Goal: Task Accomplishment & Management: Manage account settings

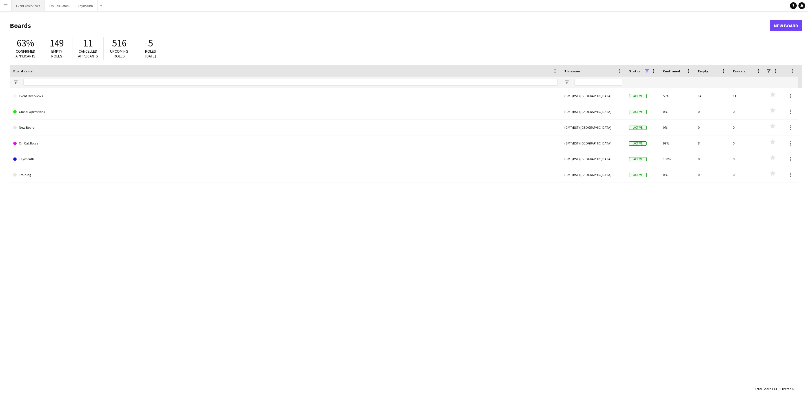
click at [32, 9] on button "Event Overviews Close" at bounding box center [28, 5] width 33 height 11
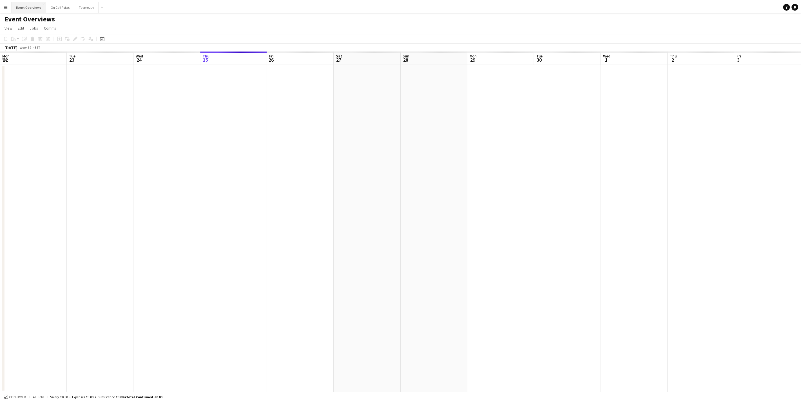
scroll to position [0, 135]
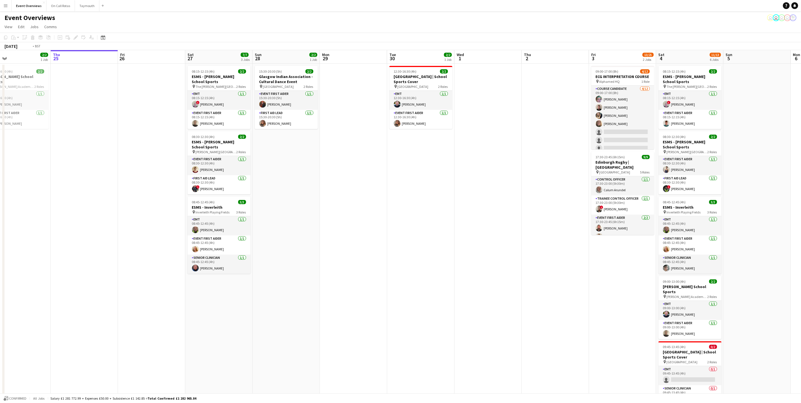
drag, startPoint x: 476, startPoint y: 305, endPoint x: 652, endPoint y: 288, distance: 176.8
click at [652, 288] on app-calendar-viewport "Mon 22 Tue 23 9/9 1 Job Wed 24 2/2 1 Job Thu 25 Fri 26 Sat 27 7/7 3 Jobs Sun 28…" at bounding box center [400, 266] width 801 height 433
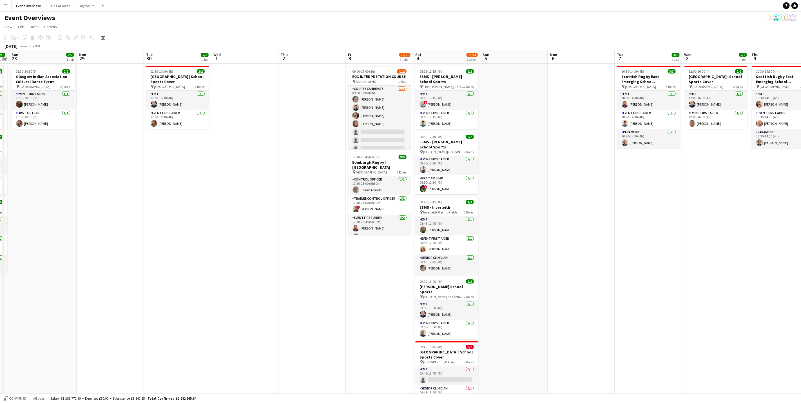
drag, startPoint x: 588, startPoint y: 270, endPoint x: 182, endPoint y: 258, distance: 406.5
click at [182, 258] on app-calendar-viewport "Thu 25 Fri 26 Sat 27 7/7 3 Jobs Sun 28 2/2 1 Job Mon 29 Tue 30 2/2 1 Job Wed 1 …" at bounding box center [400, 266] width 801 height 433
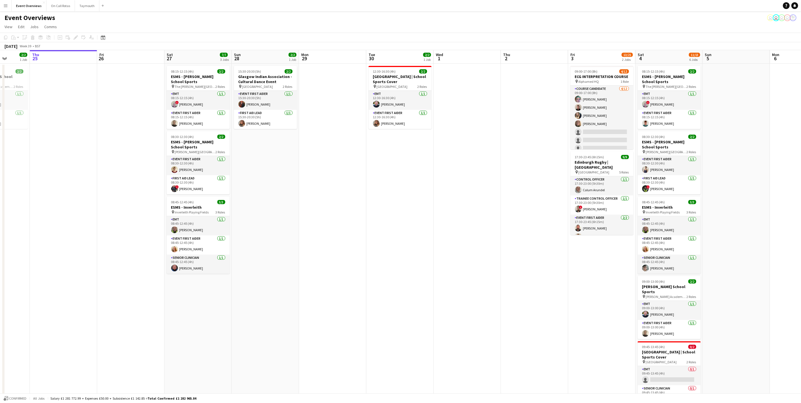
drag, startPoint x: 473, startPoint y: 254, endPoint x: 509, endPoint y: 254, distance: 36.9
click at [509, 254] on app-calendar-viewport "Tue 23 9/9 1 Job Wed 24 2/2 1 Job Thu 25 Fri 26 Sat 27 7/7 3 Jobs Sun 28 2/2 1 …" at bounding box center [400, 266] width 801 height 433
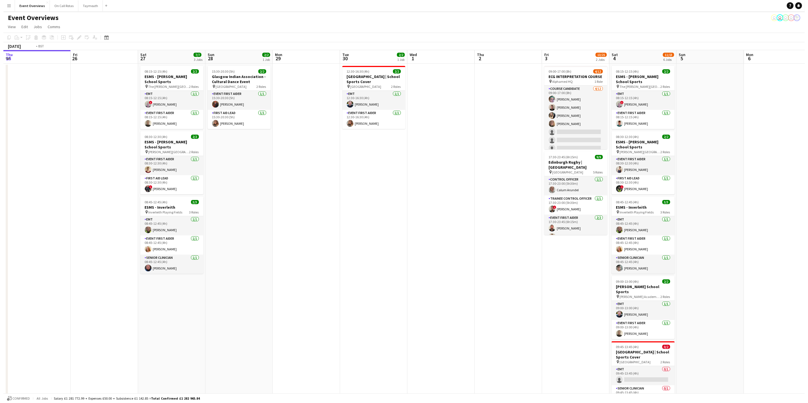
scroll to position [0, 178]
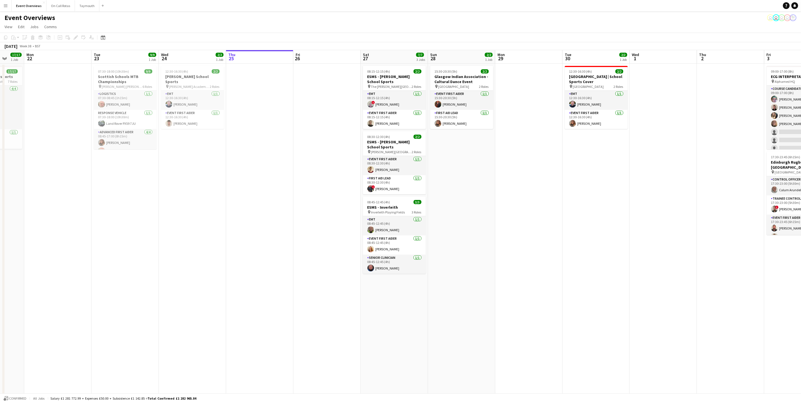
drag, startPoint x: 341, startPoint y: 249, endPoint x: 512, endPoint y: 249, distance: 170.7
click at [512, 249] on app-calendar-viewport "Fri 19 9/9 2 Jobs Sat 20 30/30 4 Jobs Sun 21 17/17 1 Job Mon 22 Tue 23 9/9 1 Jo…" at bounding box center [400, 266] width 801 height 433
click at [7, 6] on app-icon "Menu" at bounding box center [5, 5] width 5 height 5
click at [66, 32] on link "My Workforce" at bounding box center [85, 30] width 56 height 11
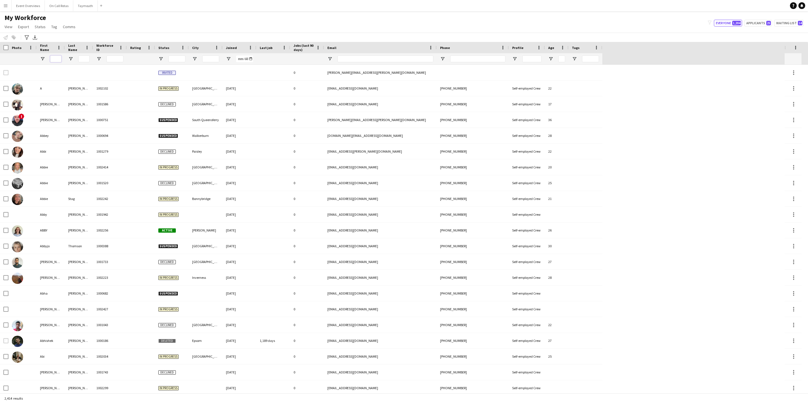
click at [58, 56] on input "First Name Filter Input" at bounding box center [55, 58] width 11 height 7
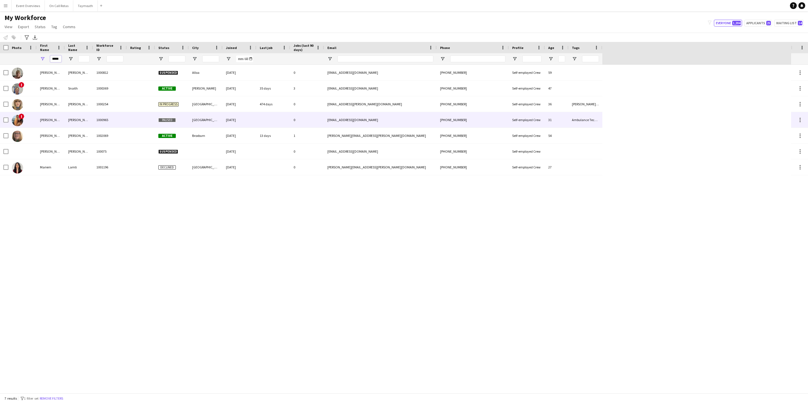
type input "*****"
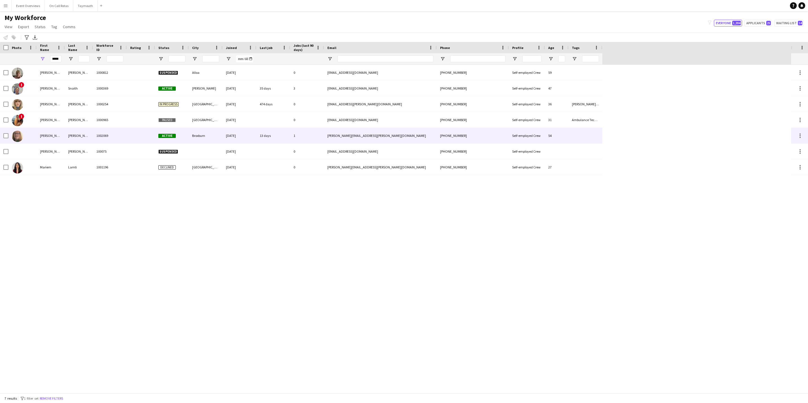
click at [68, 136] on div "[PERSON_NAME]" at bounding box center [79, 135] width 28 height 15
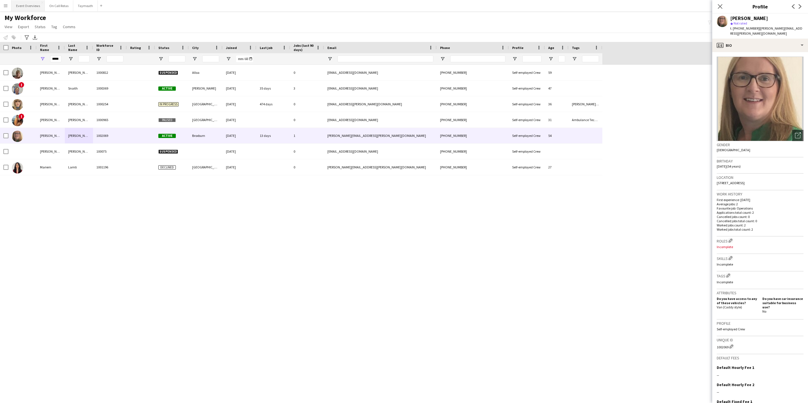
click at [31, 9] on button "Event Overviews Close" at bounding box center [28, 5] width 33 height 11
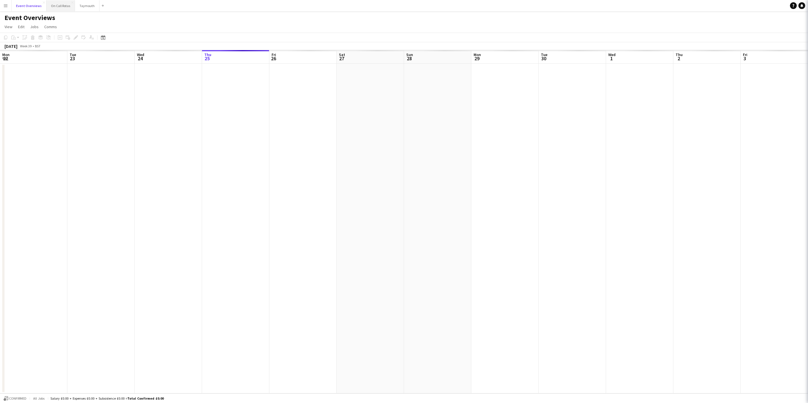
scroll to position [0, 135]
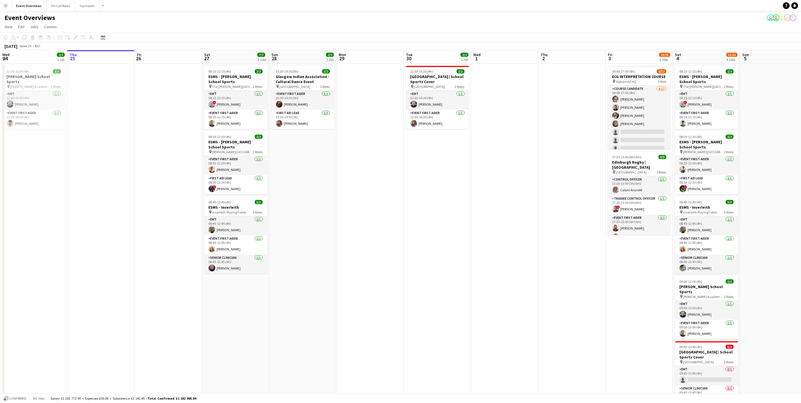
click at [5, 5] on app-icon "Menu" at bounding box center [5, 5] width 5 height 5
click at [80, 30] on link "My Workforce" at bounding box center [85, 30] width 56 height 11
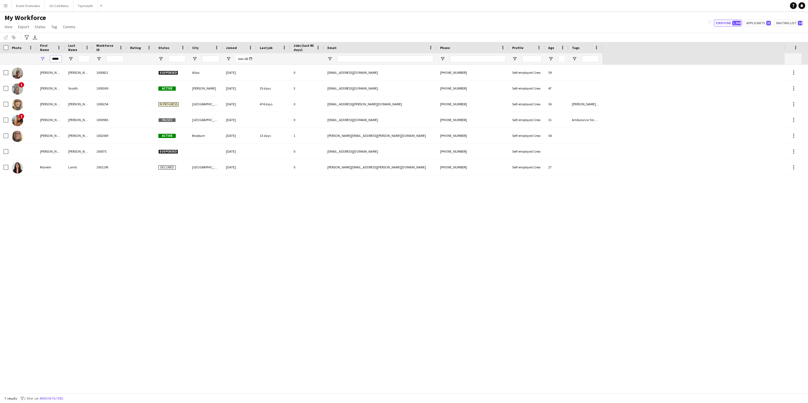
click at [61, 57] on input "*****" at bounding box center [55, 58] width 11 height 7
type input "*"
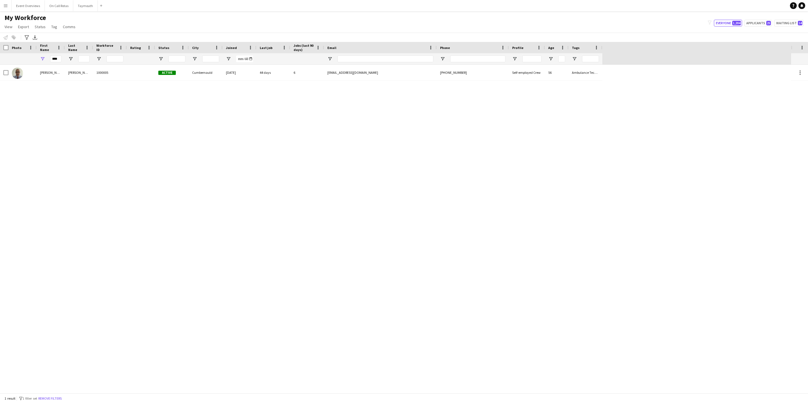
click at [59, 64] on div "****" at bounding box center [55, 58] width 11 height 11
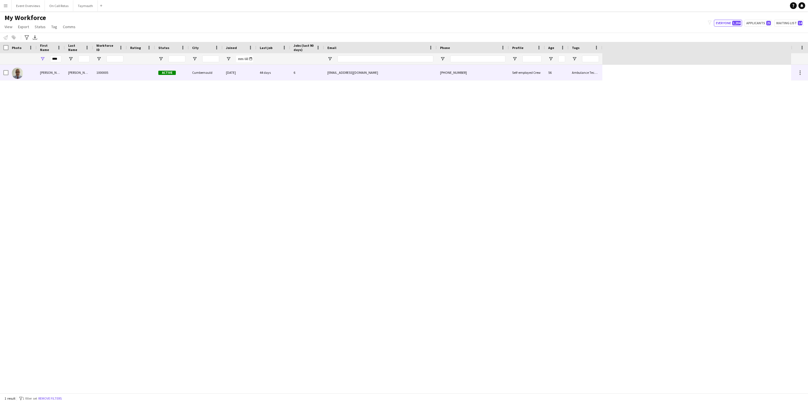
click at [59, 75] on div "[PERSON_NAME]" at bounding box center [51, 72] width 28 height 15
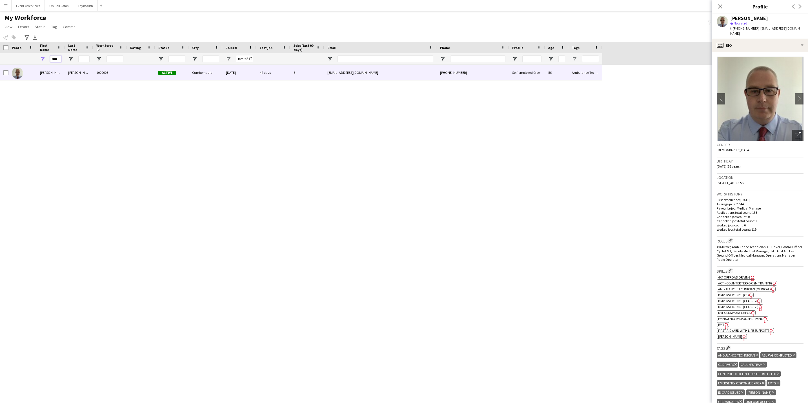
click at [60, 59] on input "****" at bounding box center [55, 58] width 11 height 7
type input "*"
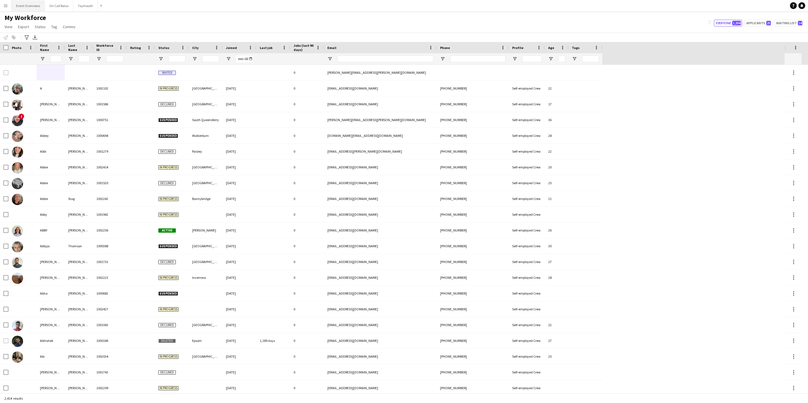
click at [26, 4] on button "Event Overviews Close" at bounding box center [28, 5] width 33 height 11
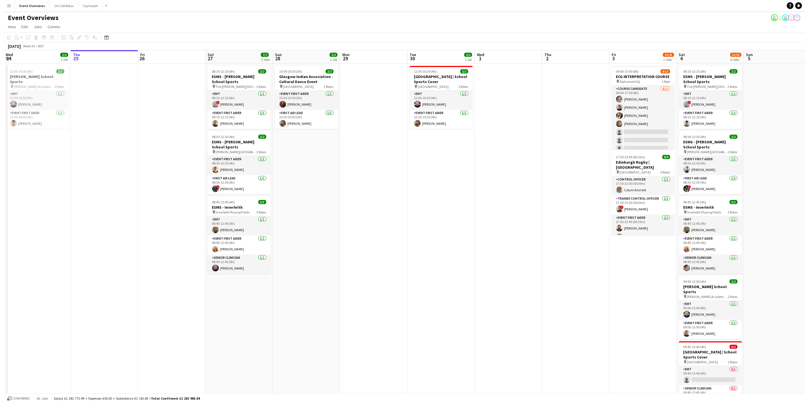
scroll to position [0, 175]
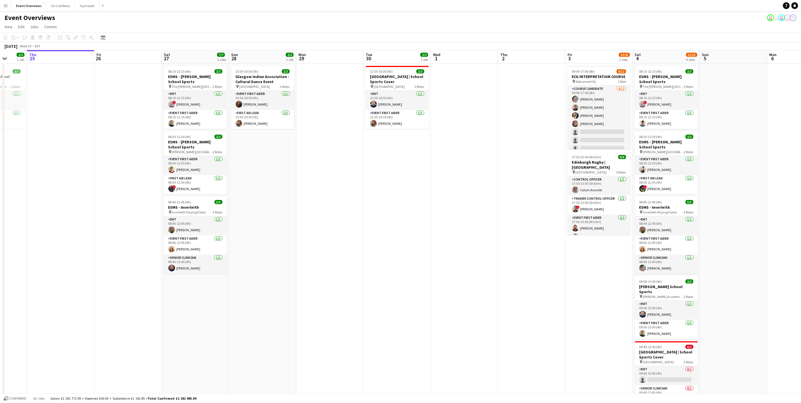
drag, startPoint x: 118, startPoint y: 260, endPoint x: 78, endPoint y: 261, distance: 40.0
click at [78, 261] on app-calendar-viewport "Mon 22 Tue 23 9/9 1 Job Wed 24 2/2 1 Job Thu 25 Fri 26 Sat 27 7/7 3 Jobs Sun 28…" at bounding box center [400, 266] width 801 height 433
click at [56, 6] on button "On Call Rotas Close" at bounding box center [60, 5] width 28 height 11
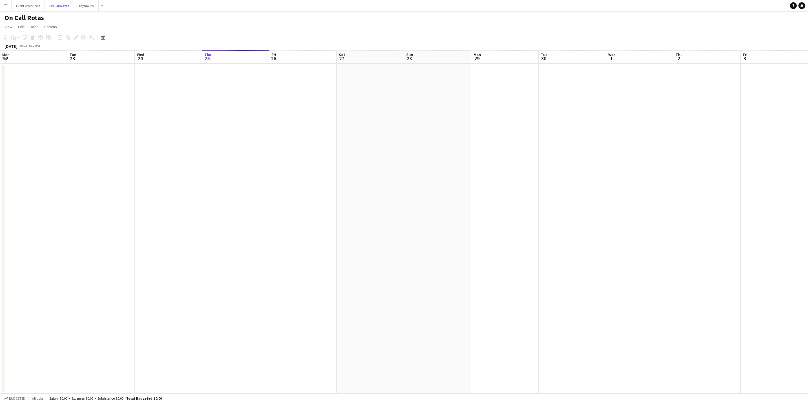
scroll to position [0, 135]
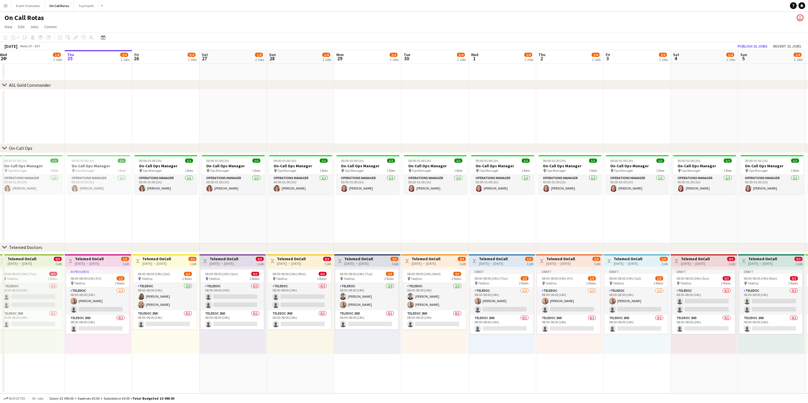
drag, startPoint x: 554, startPoint y: 216, endPoint x: 139, endPoint y: 114, distance: 428.3
click at [542, 212] on app-calendar-viewport "Mon 22 1/4 2 Jobs Tue 23 2/4 2 Jobs Wed 24 1/4 2 Jobs Thu 25 2/4 2 Jobs Fri 26 …" at bounding box center [404, 221] width 808 height 343
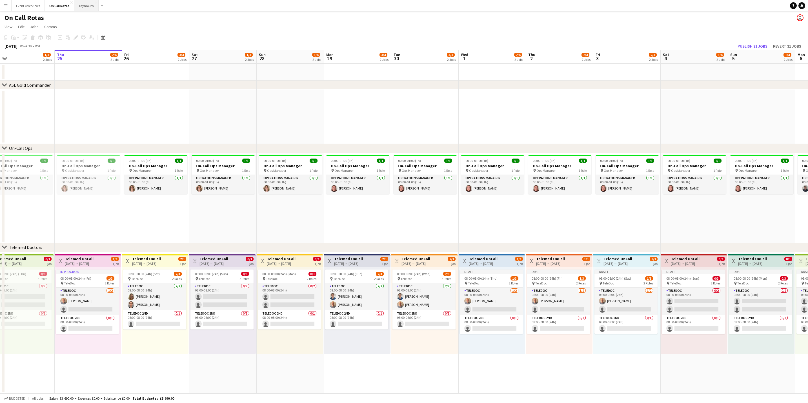
click at [85, 0] on button "Taymouth Close" at bounding box center [86, 5] width 24 height 11
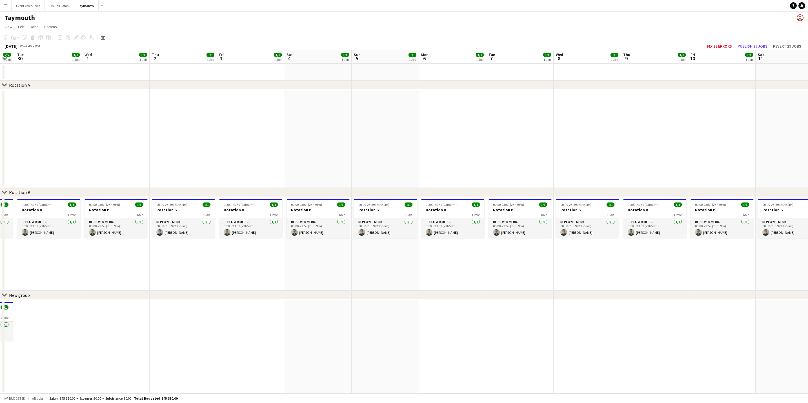
scroll to position [0, 199]
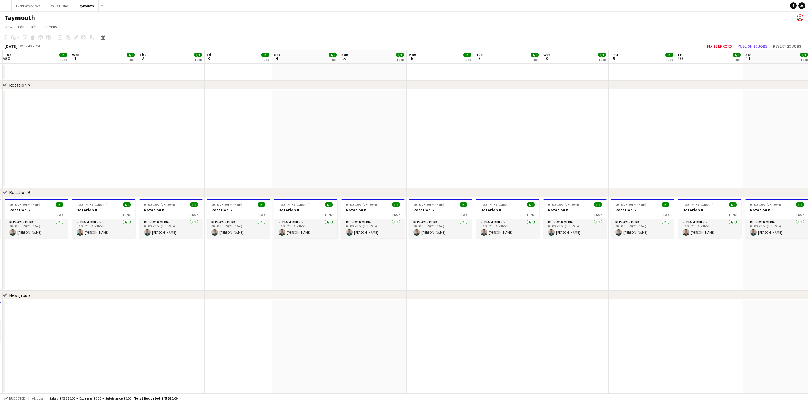
drag, startPoint x: 674, startPoint y: 163, endPoint x: 273, endPoint y: 213, distance: 404.4
click at [273, 213] on app-calendar-viewport "Sat 27 1/1 1 Job Sun 28 1/1 1 Job Mon 29 2/2 2 Jobs Tue 30 1/1 1 Job Wed 1 1/1 …" at bounding box center [404, 221] width 808 height 343
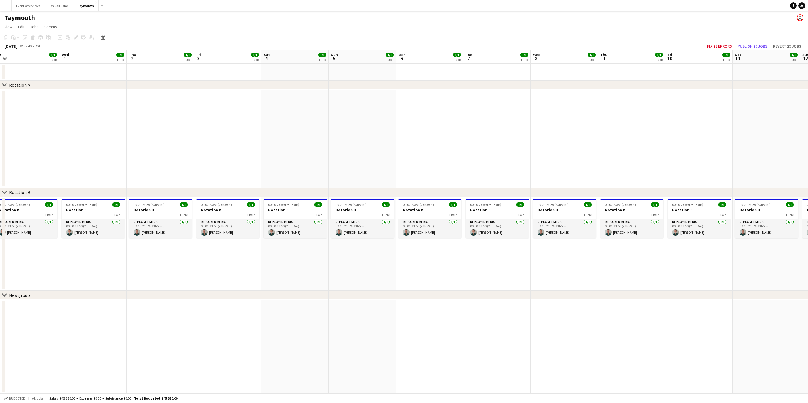
scroll to position [0, 215]
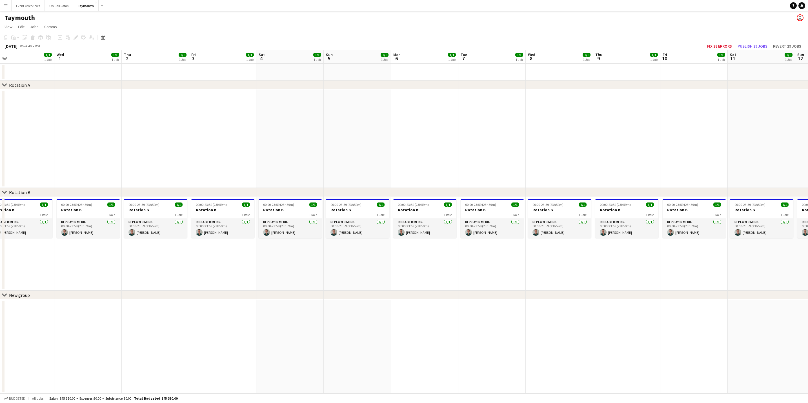
drag, startPoint x: 652, startPoint y: 164, endPoint x: 637, endPoint y: 171, distance: 16.9
click at [637, 171] on app-calendar-viewport "Sat 27 1/1 1 Job Sun 28 1/1 1 Job Mon 29 2/2 2 Jobs Tue 30 1/1 1 Job Wed 1 1/1 …" at bounding box center [404, 221] width 808 height 343
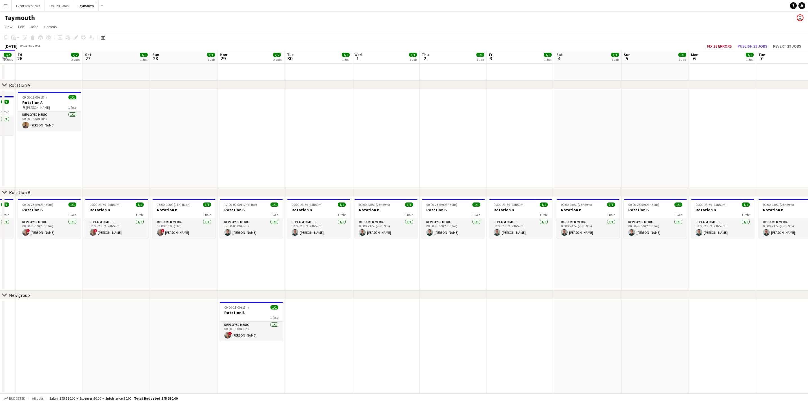
scroll to position [0, 161]
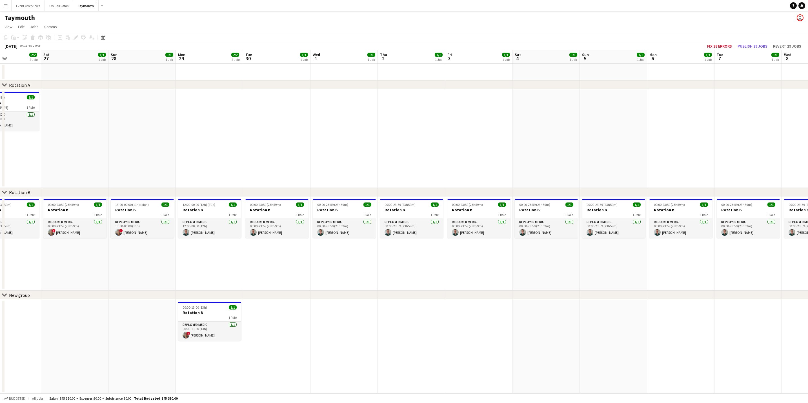
drag, startPoint x: 217, startPoint y: 156, endPoint x: 473, endPoint y: 132, distance: 257.1
click at [473, 132] on app-calendar-viewport "Wed 24 1/1 1 Job Thu 25 2/2 2 Jobs Fri 26 2/2 2 Jobs Sat 27 1/1 1 Job Sun 28 1/…" at bounding box center [404, 221] width 808 height 343
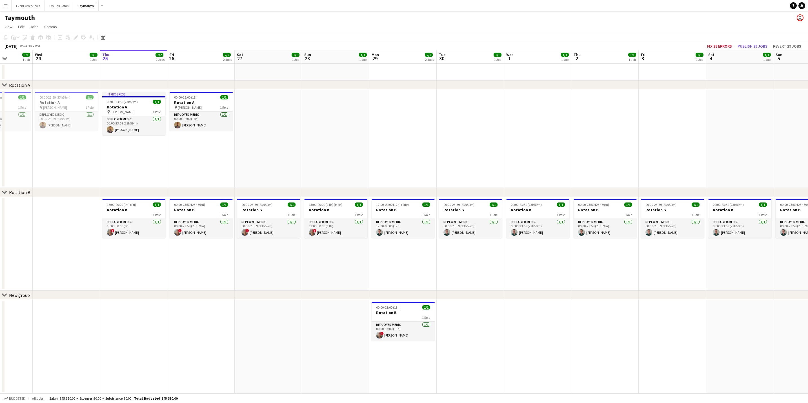
scroll to position [0, 136]
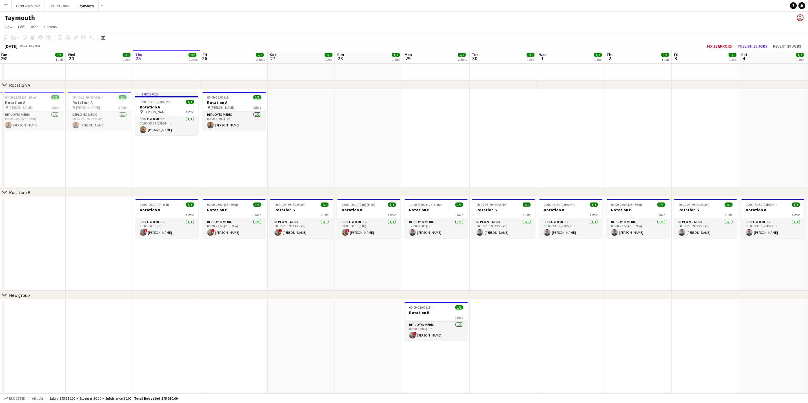
drag, startPoint x: 398, startPoint y: 143, endPoint x: 469, endPoint y: 135, distance: 71.4
click at [469, 135] on app-calendar-viewport "Sun 21 1/1 1 Job Mon 22 1/1 1 Job Tue 23 1/1 1 Job Wed 24 1/1 1 Job Thu 25 2/2 …" at bounding box center [404, 221] width 808 height 343
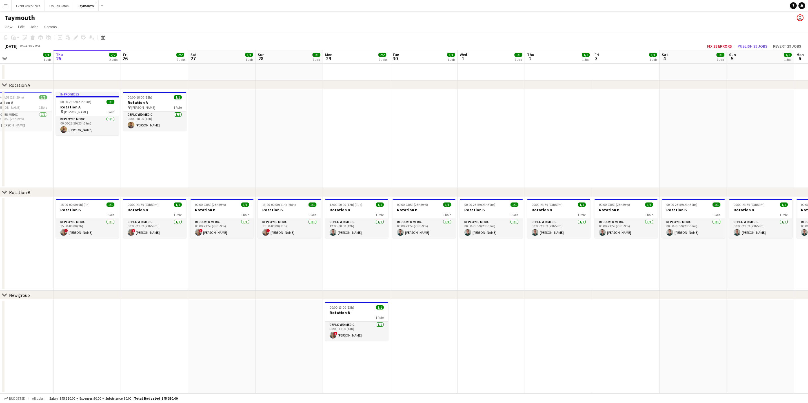
scroll to position [0, 168]
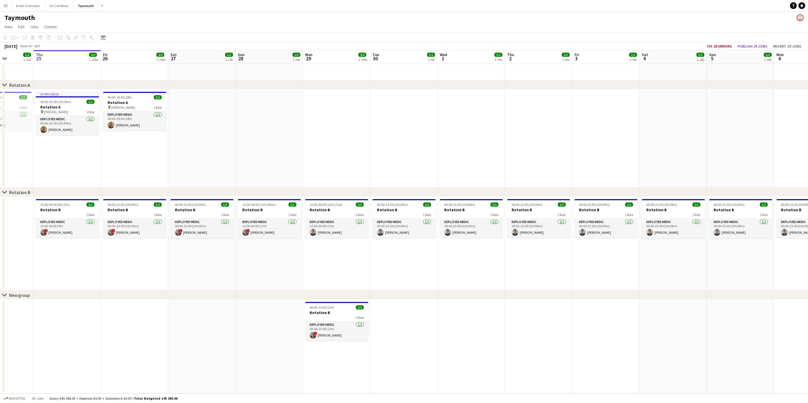
drag, startPoint x: 531, startPoint y: 263, endPoint x: 432, endPoint y: 280, distance: 100.9
click at [432, 280] on app-calendar-viewport "Mon 22 1/1 1 Job Tue 23 1/1 1 Job Wed 24 1/1 1 Job Thu 25 2/2 2 Jobs Fri 26 2/2…" at bounding box center [404, 221] width 808 height 343
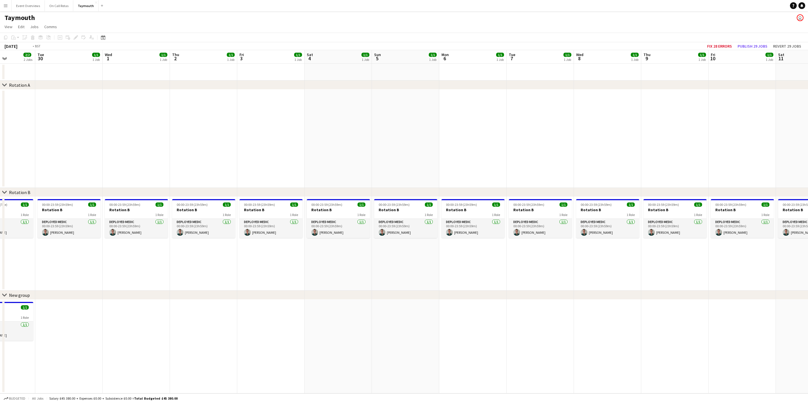
scroll to position [0, 167]
drag, startPoint x: 742, startPoint y: 254, endPoint x: 293, endPoint y: 292, distance: 450.3
click at [293, 292] on div "chevron-right Rotation A chevron-right Rotation B chevron-right New group Sat 2…" at bounding box center [404, 221] width 808 height 343
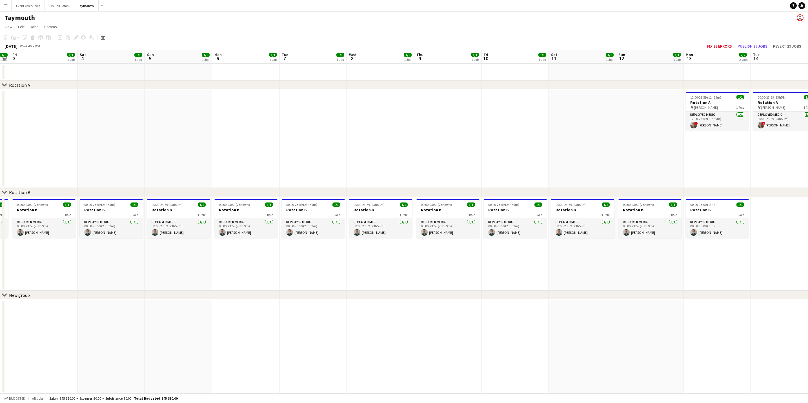
drag, startPoint x: 712, startPoint y: 259, endPoint x: 485, endPoint y: 276, distance: 227.3
click at [485, 276] on app-calendar-viewport "Tue 30 1/1 1 Job Wed 1 1/1 1 Job Thu 2 1/1 1 Job Fri 3 1/1 1 Job Sat 4 1/1 1 Jo…" at bounding box center [404, 221] width 808 height 343
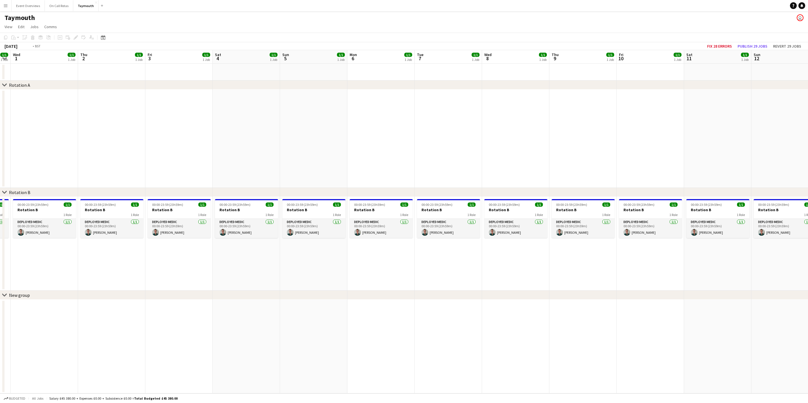
drag, startPoint x: 485, startPoint y: 276, endPoint x: 763, endPoint y: 242, distance: 280.3
click at [763, 242] on app-calendar-viewport "Sun 28 1/1 1 Job Mon 29 2/2 2 Jobs Tue 30 1/1 1 Job Wed 1 1/1 1 Job Thu 2 1/1 1…" at bounding box center [404, 221] width 808 height 343
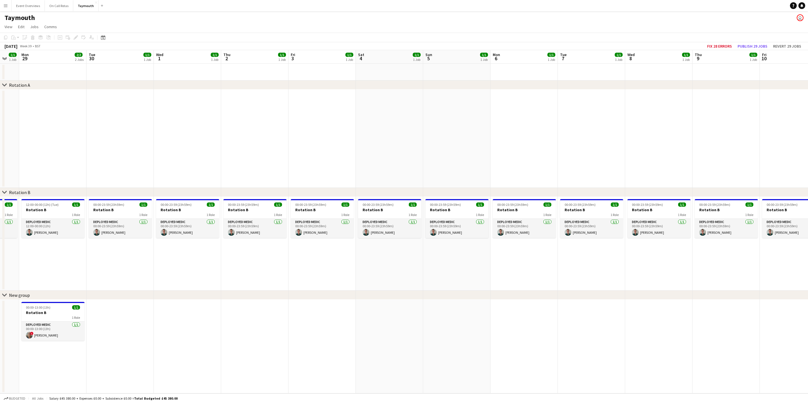
drag, startPoint x: 402, startPoint y: 279, endPoint x: 513, endPoint y: 263, distance: 111.8
click at [513, 263] on div "chevron-right Rotation A chevron-right Rotation B chevron-right New group Fri 2…" at bounding box center [404, 221] width 808 height 343
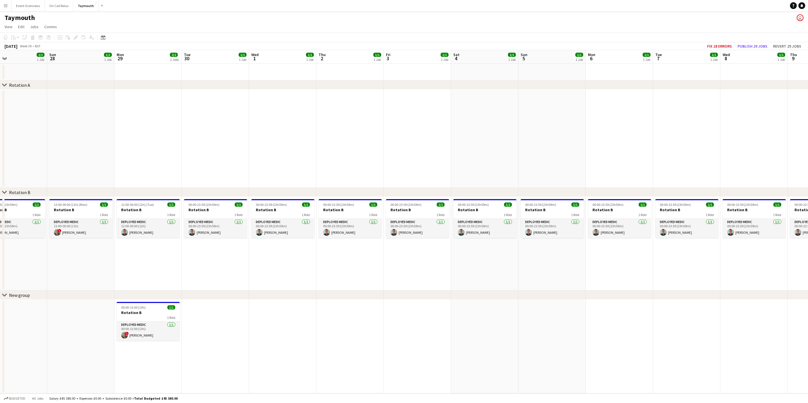
drag, startPoint x: 406, startPoint y: 266, endPoint x: 628, endPoint y: 246, distance: 222.5
click at [628, 246] on app-calendar-viewport "Thu 25 2/2 2 Jobs Fri 26 2/2 2 Jobs Sat 27 1/1 1 Job Sun 28 1/1 1 Job Mon 29 2/…" at bounding box center [404, 221] width 808 height 343
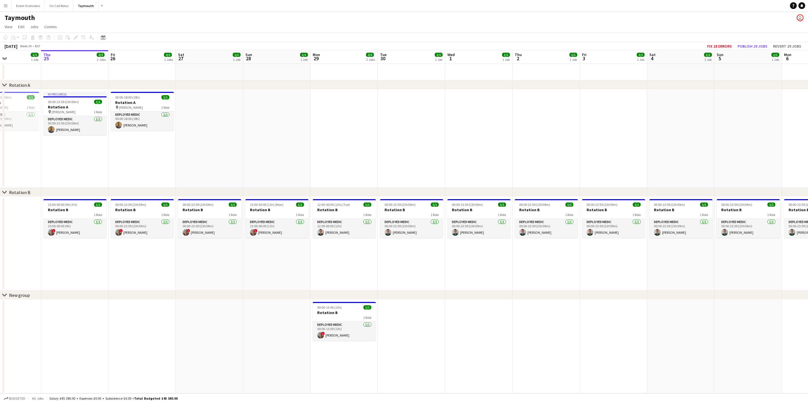
drag, startPoint x: 473, startPoint y: 272, endPoint x: 529, endPoint y: 262, distance: 57.5
click at [529, 262] on app-calendar-viewport "Mon 22 1/1 1 Job Tue 23 1/1 1 Job Wed 24 1/1 1 Job Thu 25 2/2 2 Jobs Fri 26 2/2…" at bounding box center [404, 221] width 808 height 343
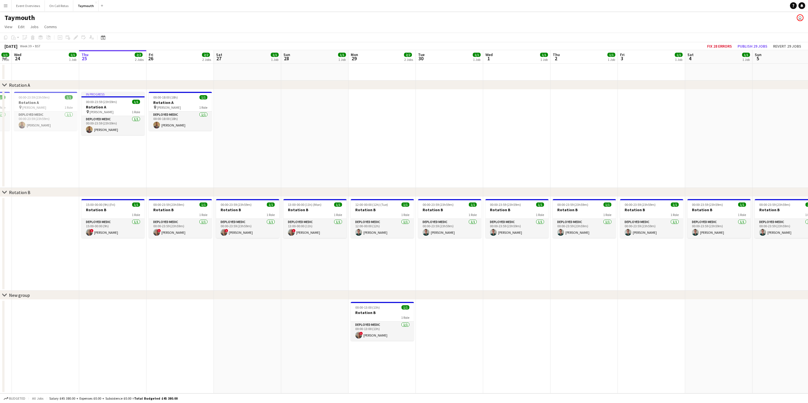
drag, startPoint x: 440, startPoint y: 266, endPoint x: 477, endPoint y: 263, distance: 37.3
click at [477, 263] on app-calendar-viewport "Mon 22 1/1 1 Job Tue 23 1/1 1 Job Wed 24 1/1 1 Job Thu 25 2/2 2 Jobs Fri 26 2/2…" at bounding box center [404, 221] width 808 height 343
drag, startPoint x: 26, startPoint y: 5, endPoint x: 25, endPoint y: 11, distance: 5.9
click at [26, 5] on button "Event Overviews Close" at bounding box center [28, 5] width 33 height 11
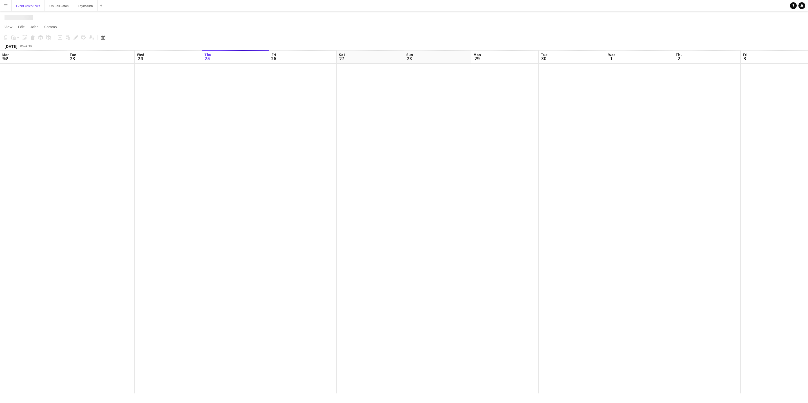
scroll to position [0, 135]
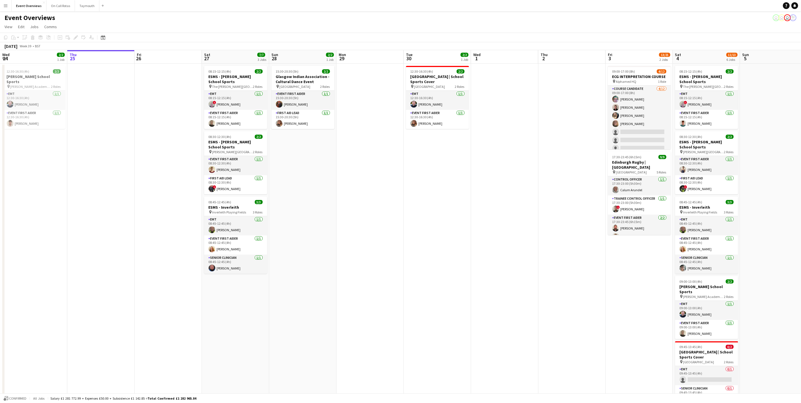
drag, startPoint x: 4, startPoint y: 8, endPoint x: 5, endPoint y: 19, distance: 11.0
click at [4, 9] on button "Menu" at bounding box center [5, 5] width 11 height 11
click at [83, 26] on link "My Workforce" at bounding box center [85, 30] width 56 height 11
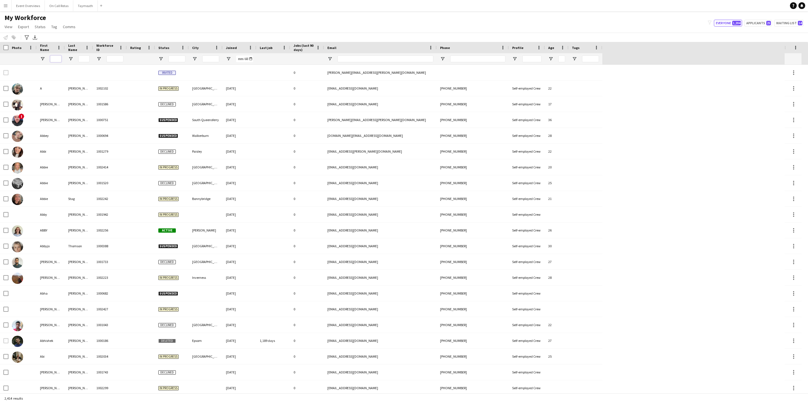
drag, startPoint x: 60, startPoint y: 57, endPoint x: 64, endPoint y: 56, distance: 4.4
click at [60, 57] on input "First Name Filter Input" at bounding box center [55, 58] width 11 height 7
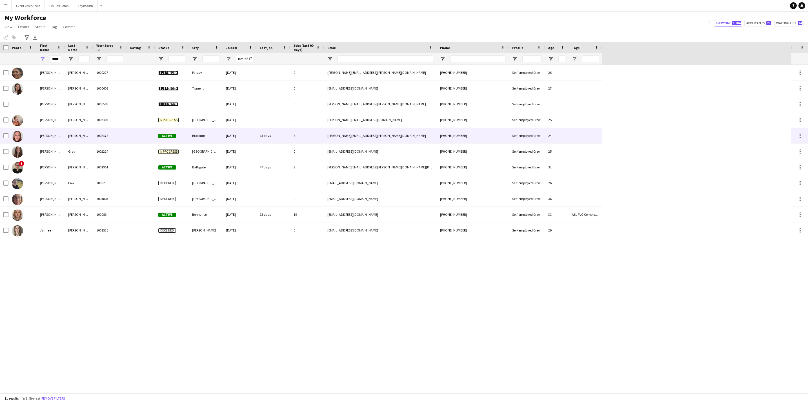
click at [76, 141] on div "[PERSON_NAME]" at bounding box center [79, 135] width 28 height 15
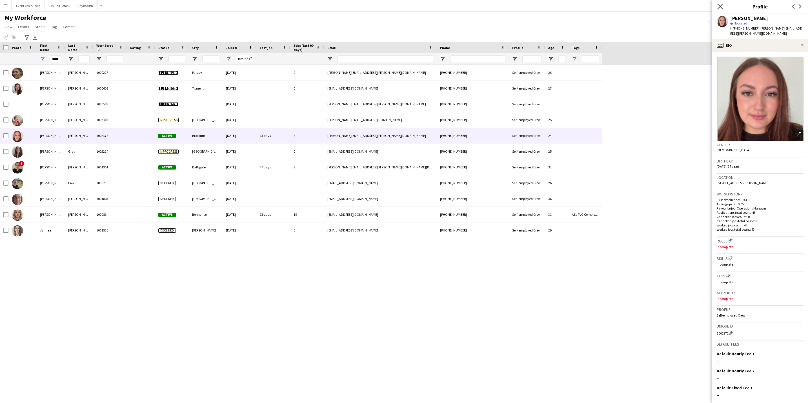
click at [721, 5] on icon "Close pop-in" at bounding box center [719, 6] width 5 height 5
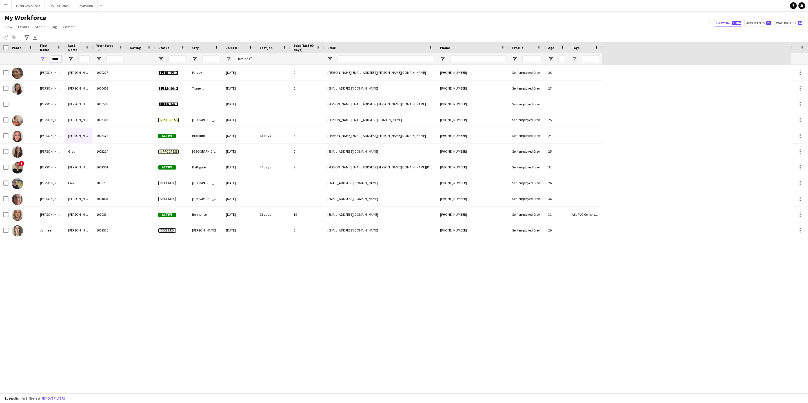
click at [60, 59] on input "*****" at bounding box center [55, 58] width 11 height 7
type input "*"
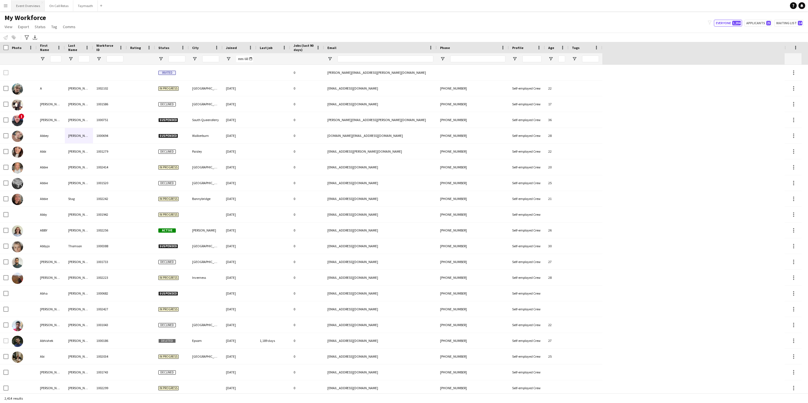
click at [32, 4] on button "Event Overviews Close" at bounding box center [28, 5] width 33 height 11
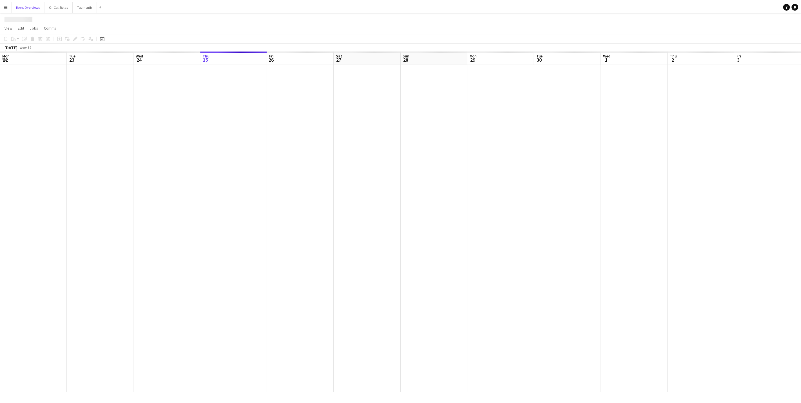
scroll to position [0, 135]
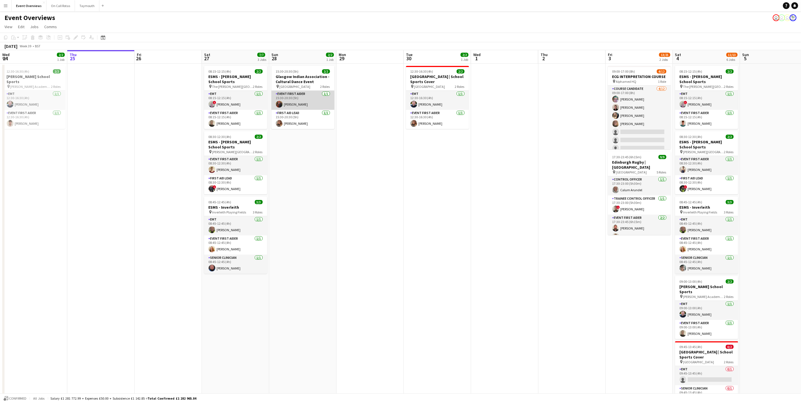
click at [292, 106] on app-card-role "Event First Aider [DATE] 15:30-20:30 (5h) [PERSON_NAME]" at bounding box center [302, 100] width 63 height 19
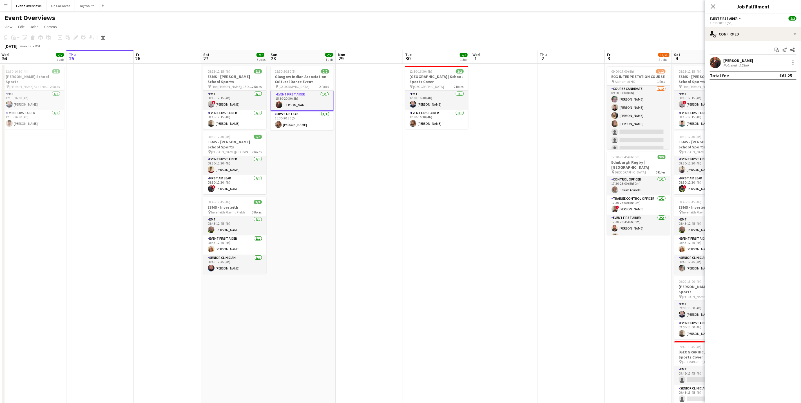
click at [714, 3] on div "Close pop-in" at bounding box center [713, 6] width 16 height 13
click at [712, 7] on icon "Close pop-in" at bounding box center [712, 6] width 5 height 5
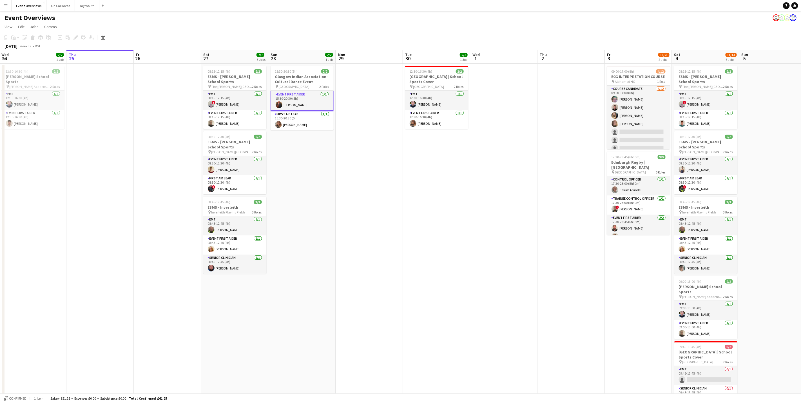
click at [301, 95] on app-card-role "Event First Aider [DATE] 15:30-20:30 (5h) [PERSON_NAME]" at bounding box center [302, 101] width 63 height 20
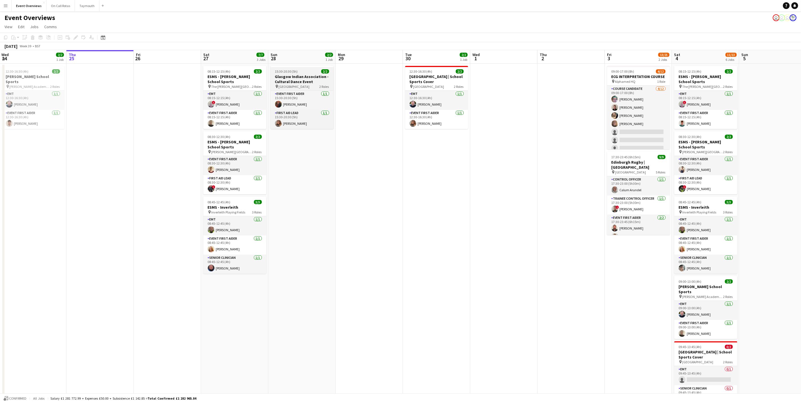
click at [294, 75] on h3 "Glasgow Indian Association - Cultural Dance Event" at bounding box center [302, 79] width 63 height 10
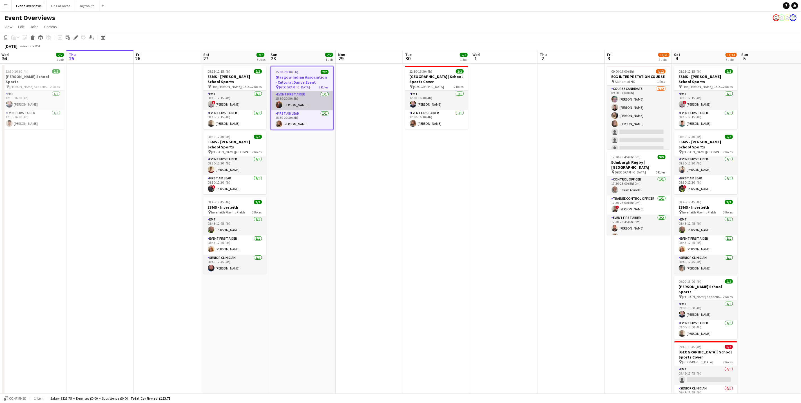
click at [302, 107] on app-card-role "Event First Aider [DATE] 15:30-20:30 (5h) [PERSON_NAME]" at bounding box center [302, 100] width 62 height 19
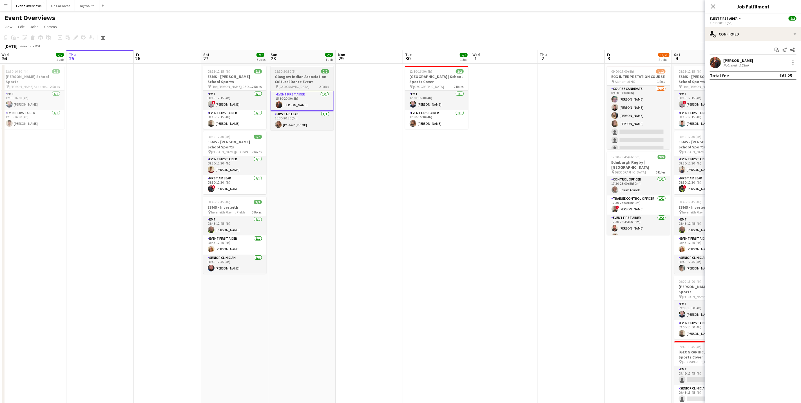
click at [299, 88] on app-job-card "15:30-20:30 (5h) 2/2 Glasgow Indian Association - Cultural Dance Event pin Emir…" at bounding box center [302, 98] width 63 height 64
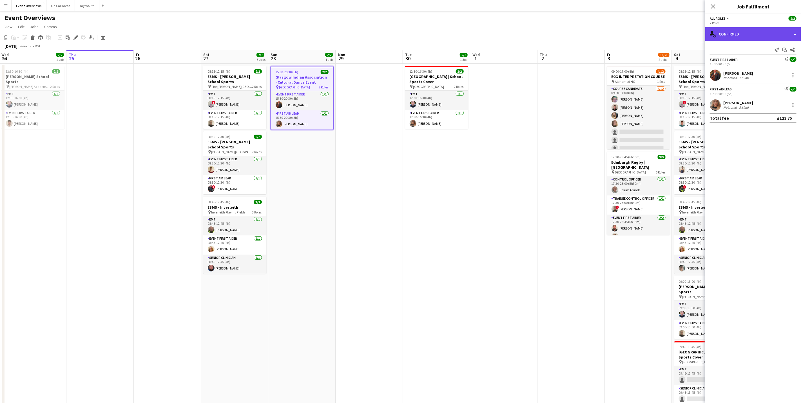
click at [725, 34] on div "single-neutral-actions-check-2 Confirmed" at bounding box center [753, 34] width 96 height 14
click at [760, 56] on div "pen-write Job Details" at bounding box center [772, 58] width 56 height 11
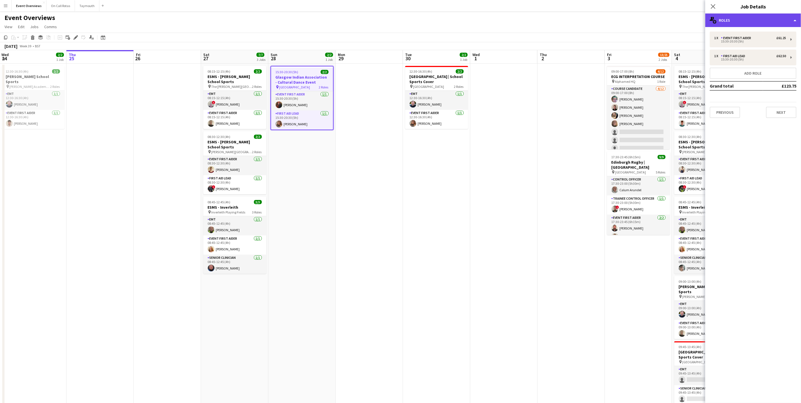
click at [755, 23] on div "multiple-users-add Roles" at bounding box center [753, 21] width 96 height 14
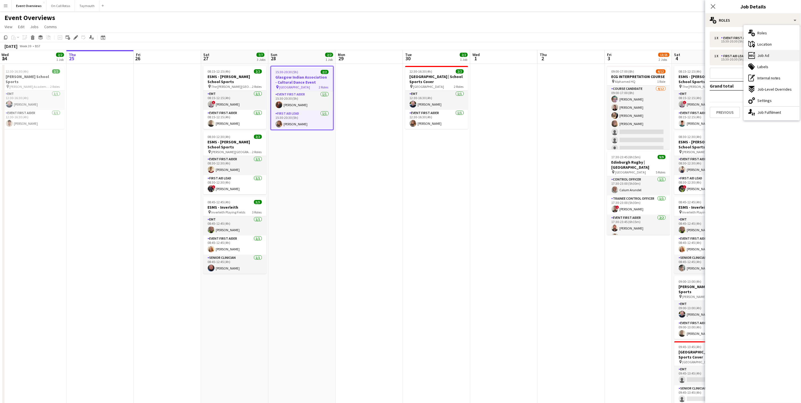
click at [768, 52] on div "ads-window Job Ad" at bounding box center [772, 55] width 56 height 11
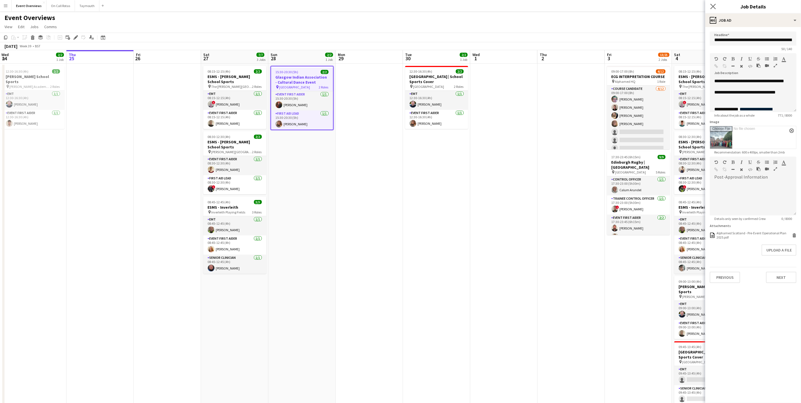
click at [710, 8] on app-icon "Close pop-in" at bounding box center [713, 7] width 8 height 8
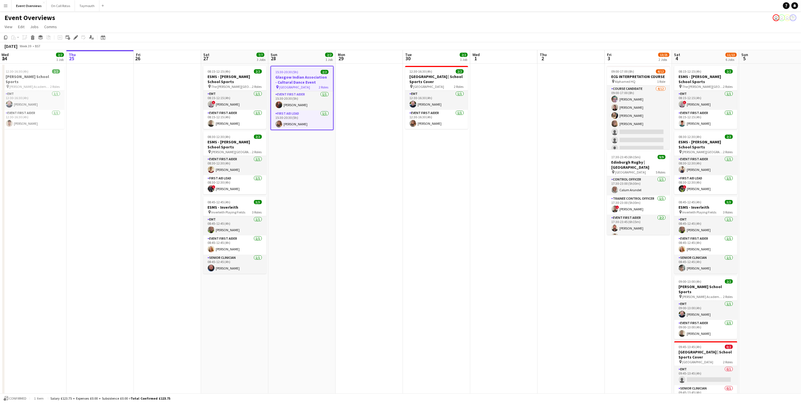
scroll to position [0, 113]
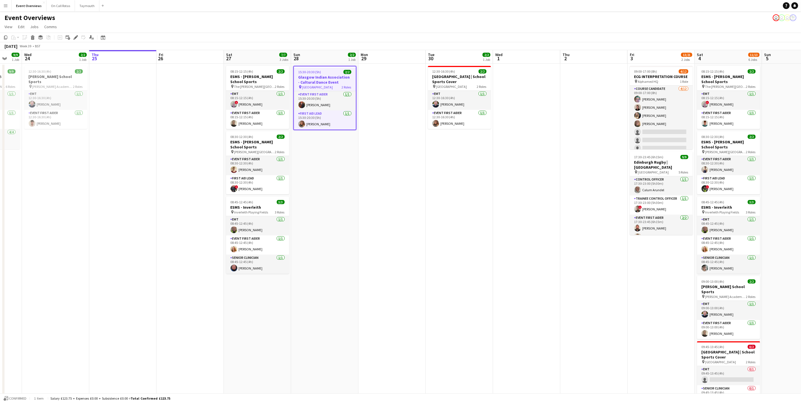
drag, startPoint x: 341, startPoint y: 281, endPoint x: 364, endPoint y: 277, distance: 23.2
click at [364, 277] on app-calendar-viewport "Mon 22 Tue 23 9/9 1 Job Wed 24 2/2 1 Job Thu 25 Fri 26 Sat 27 7/7 3 Jobs Sun 28…" at bounding box center [400, 266] width 801 height 433
click at [352, 29] on app-page-menu "View Day view expanded Day view collapsed Month view Date picker Jump to [DATE]…" at bounding box center [400, 27] width 801 height 11
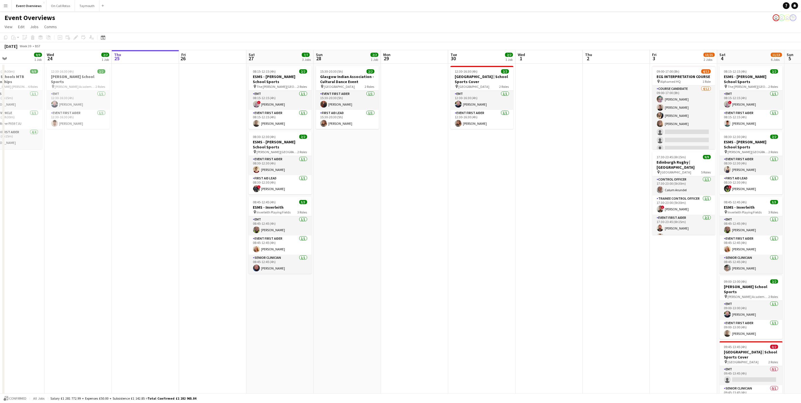
drag, startPoint x: 170, startPoint y: 151, endPoint x: 177, endPoint y: 149, distance: 7.9
click at [177, 149] on app-calendar-viewport "Sun 21 17/17 1 Job Mon 22 Tue 23 9/9 1 Job Wed 24 2/2 1 Job Thu 25 Fri 26 Sat 2…" at bounding box center [400, 266] width 801 height 433
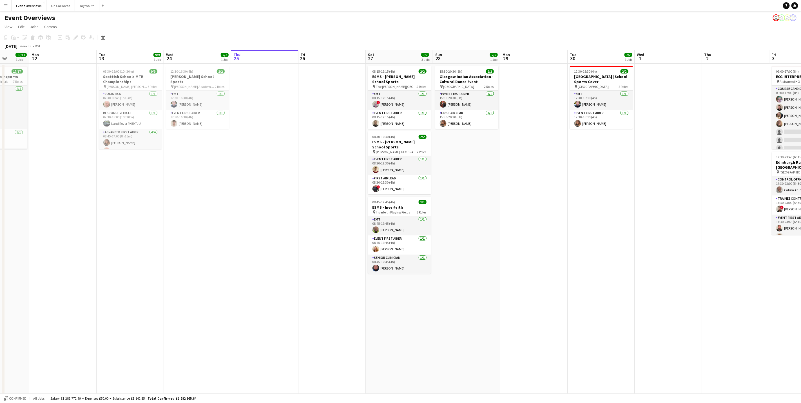
drag, startPoint x: 383, startPoint y: 204, endPoint x: 493, endPoint y: 188, distance: 110.6
click at [493, 188] on app-calendar-viewport "Fri 19 9/9 2 Jobs Sat 20 30/30 4 Jobs Sun 21 17/17 1 Job Mon 22 Tue 23 9/9 1 Jo…" at bounding box center [400, 266] width 801 height 433
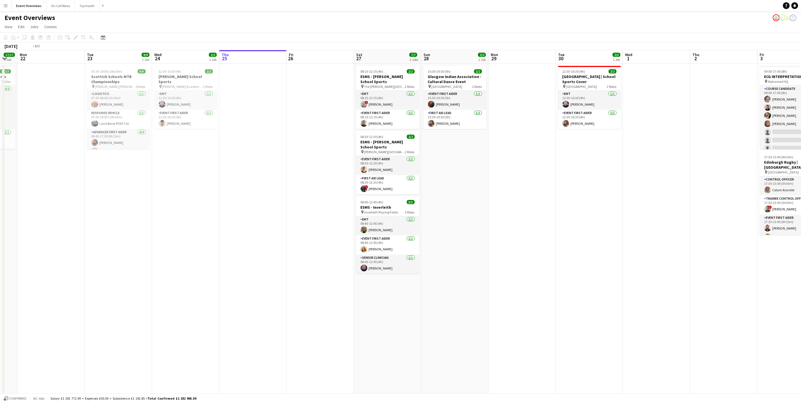
drag, startPoint x: 267, startPoint y: 124, endPoint x: 175, endPoint y: 83, distance: 100.4
click at [183, 128] on app-calendar-viewport "Fri 19 9/9 2 Jobs Sat 20 30/30 4 Jobs Sun 21 17/17 1 Job Mon 22 Tue 23 9/9 1 Jo…" at bounding box center [400, 266] width 801 height 433
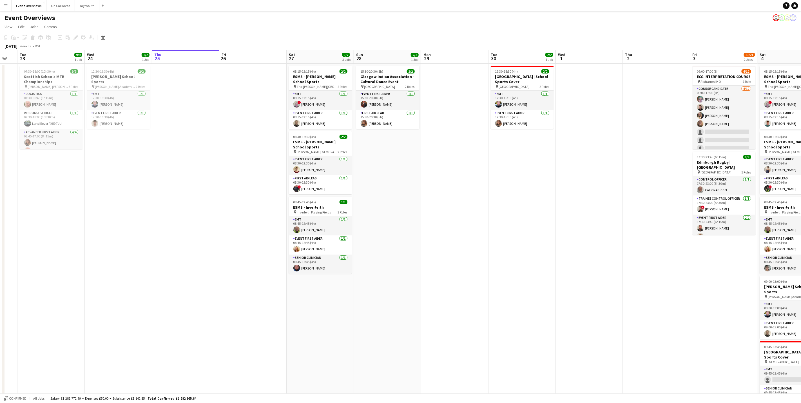
scroll to position [0, 185]
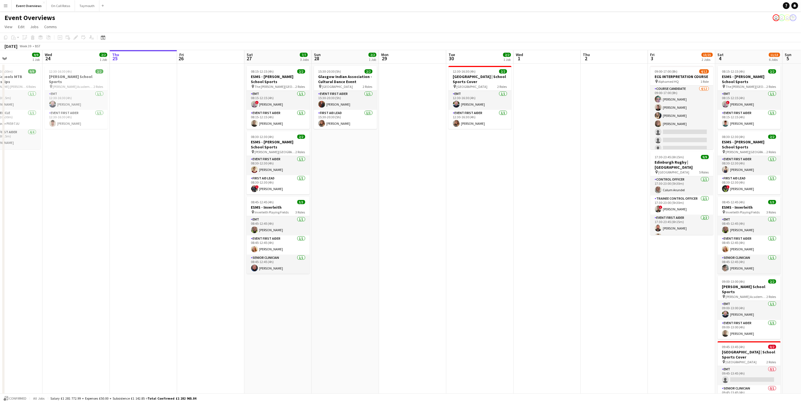
drag, startPoint x: 228, startPoint y: 254, endPoint x: 185, endPoint y: 255, distance: 43.1
click at [185, 255] on app-calendar-viewport "Sat 20 30/30 4 Jobs Sun 21 17/17 1 Job Mon 22 Tue 23 9/9 1 Job Wed 24 2/2 1 Job…" at bounding box center [400, 266] width 801 height 433
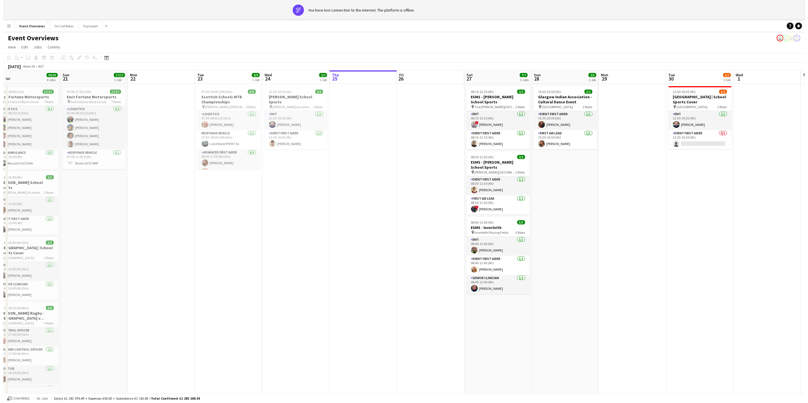
scroll to position [0, 210]
drag, startPoint x: 130, startPoint y: 182, endPoint x: 349, endPoint y: 177, distance: 218.9
click at [350, 174] on app-calendar-viewport "Wed 17 Thu 18 Fri 19 9/9 2 Jobs Sat 20 30/30 4 Jobs Sun 21 17/17 1 Job Mon 22 T…" at bounding box center [400, 286] width 801 height 433
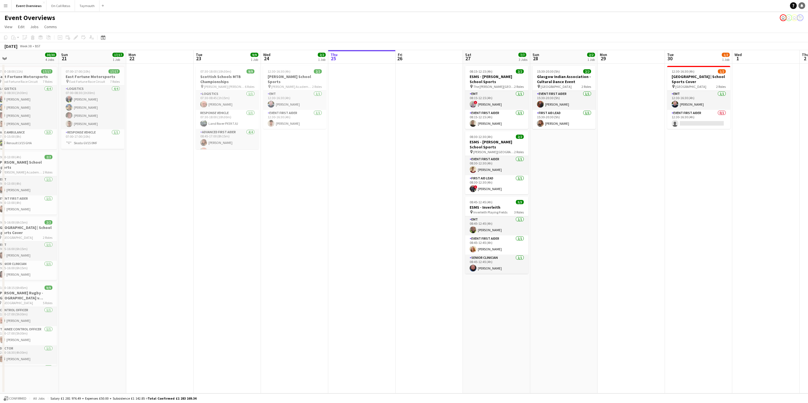
click at [801, 5] on icon at bounding box center [801, 5] width 3 height 3
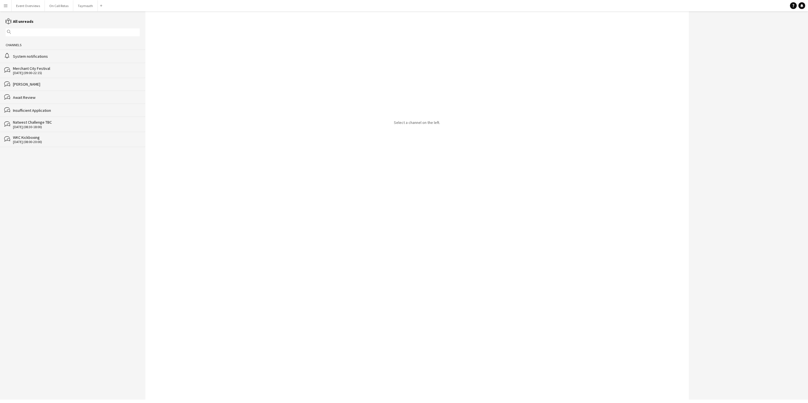
click at [46, 59] on div "System notifications" at bounding box center [76, 56] width 127 height 5
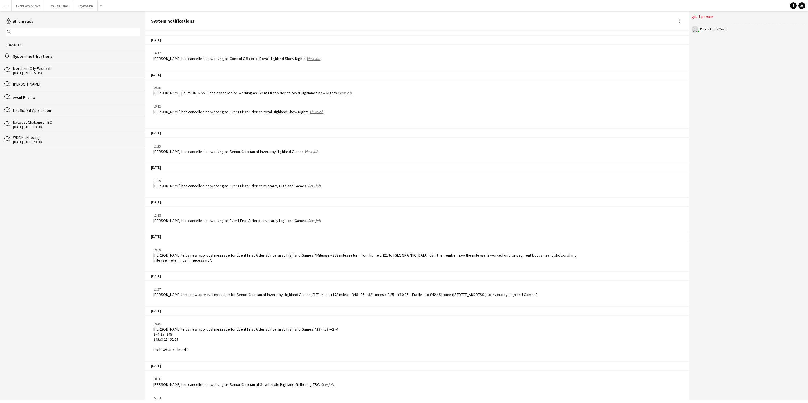
scroll to position [645, 0]
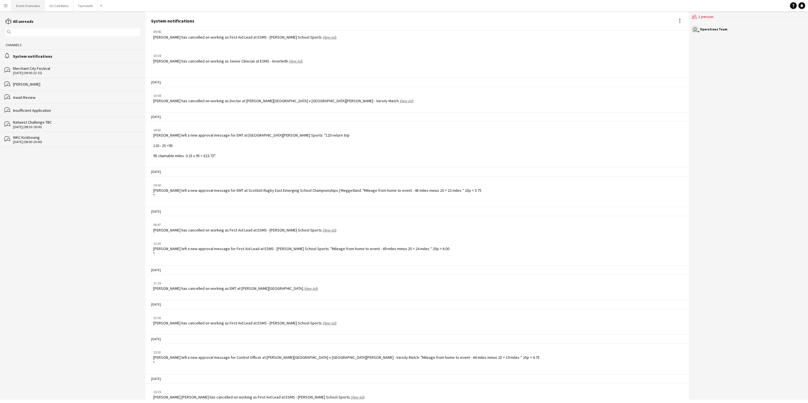
click at [30, 7] on button "Event Overviews Close" at bounding box center [28, 5] width 33 height 11
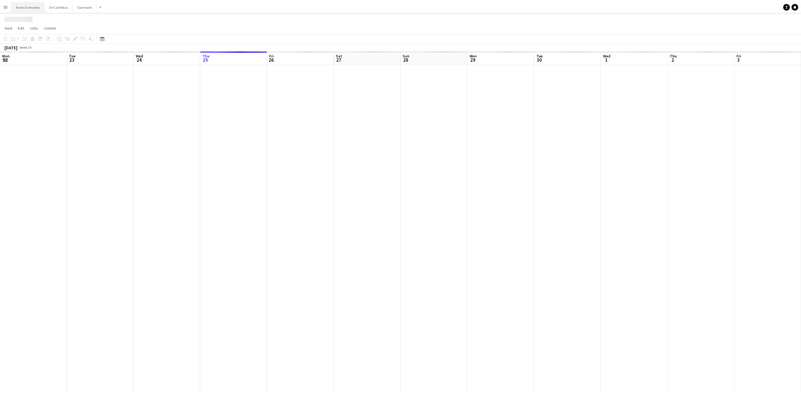
scroll to position [0, 135]
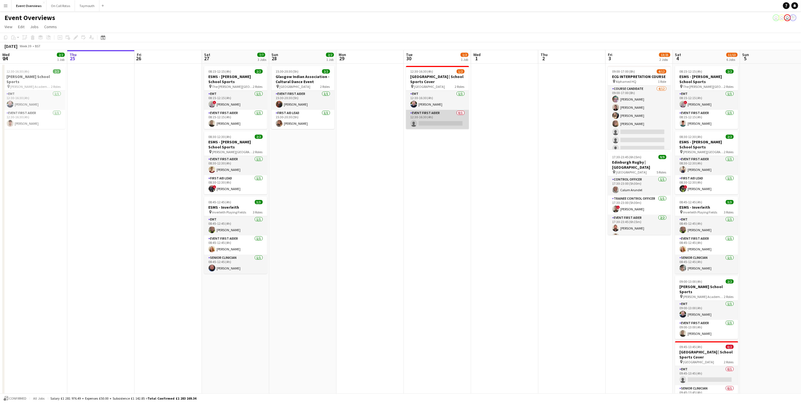
click at [436, 113] on app-card-role "Event First Aider 0/1 12:30-16:30 (4h) single-neutral-actions" at bounding box center [437, 119] width 63 height 19
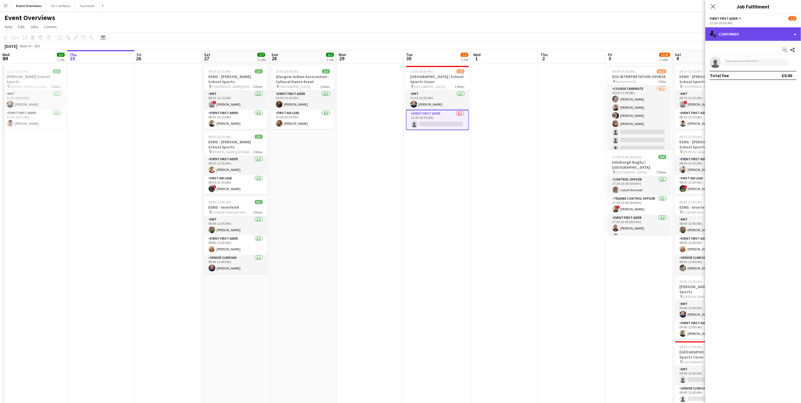
click at [732, 37] on div "single-neutral-actions-check-2 Confirmed" at bounding box center [753, 34] width 96 height 14
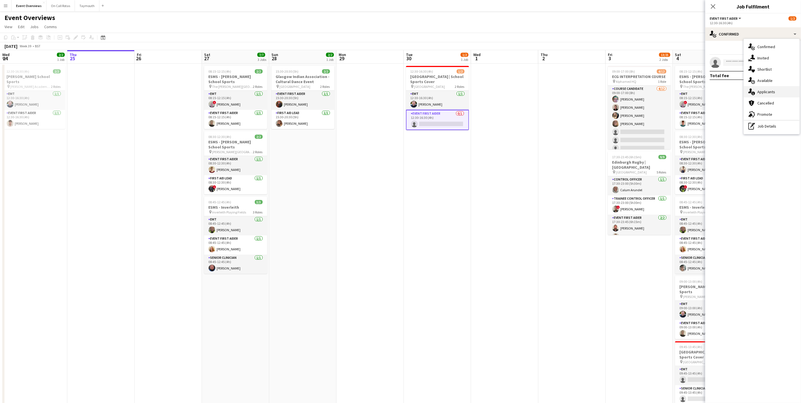
click at [760, 92] on span "Applicants" at bounding box center [767, 91] width 18 height 5
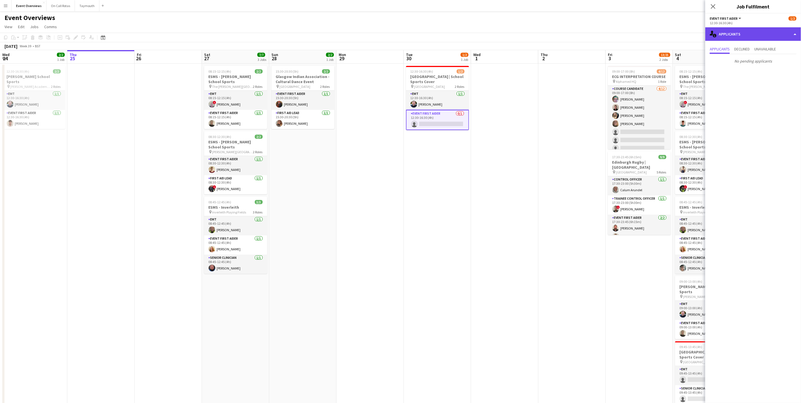
click at [747, 33] on div "single-neutral-actions-information Applicants" at bounding box center [753, 34] width 96 height 14
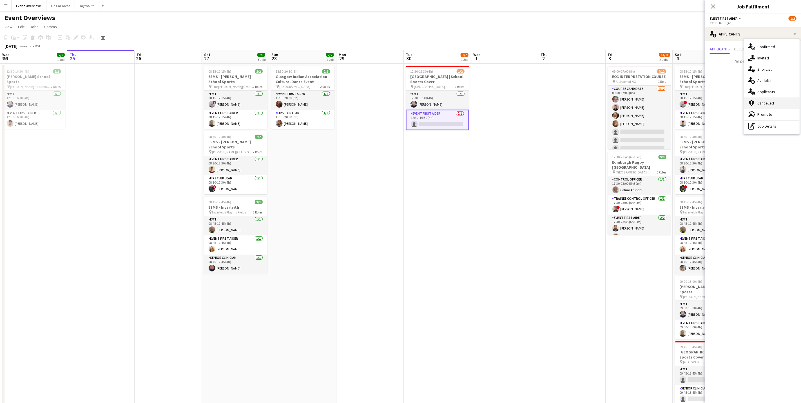
click at [770, 108] on div "cancellation Cancelled" at bounding box center [772, 102] width 56 height 11
click at [713, 5] on icon "Close pop-in" at bounding box center [712, 6] width 5 height 5
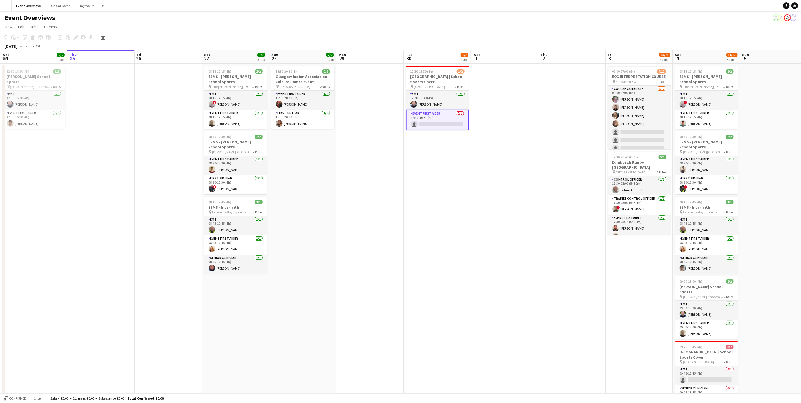
click at [606, 33] on app-toolbar "Copy Paste Paste Ctrl+V Paste with crew Ctrl+Shift+V Paste linked Job [GEOGRAPH…" at bounding box center [400, 38] width 801 height 10
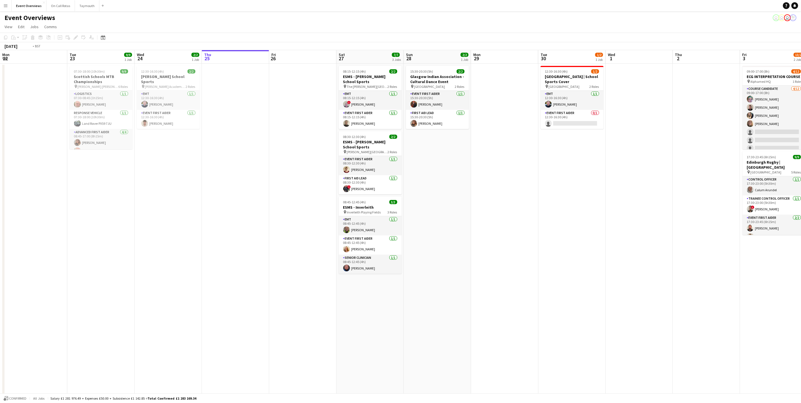
scroll to position [0, 157]
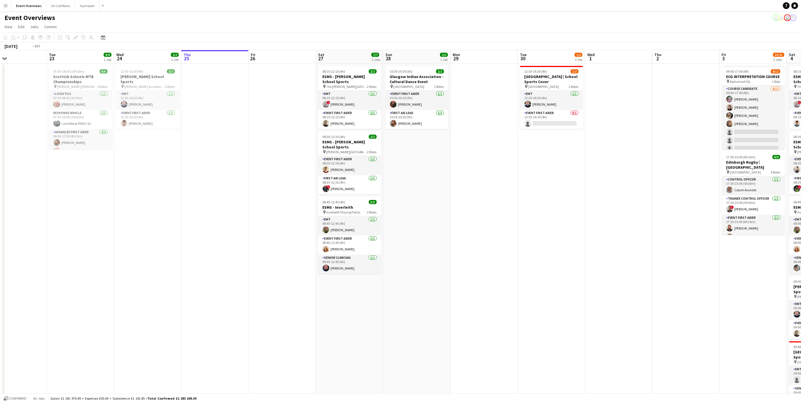
drag, startPoint x: 440, startPoint y: 246, endPoint x: 614, endPoint y: 248, distance: 174.6
click at [620, 256] on app-calendar-viewport "Sat 20 Sun 21 17/17 1 Job Mon 22 Tue 23 9/9 1 Job Wed 24 2/2 1 Job Thu 25 Fri 2…" at bounding box center [400, 266] width 801 height 433
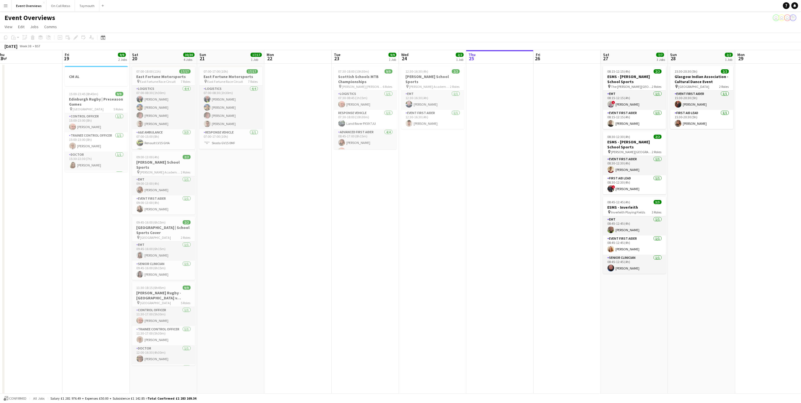
click at [493, 200] on app-calendar-viewport "Tue 16 Wed 17 Thu 18 Fri 19 9/9 2 Jobs Sat 20 30/30 4 Jobs Sun 21 17/17 1 Job M…" at bounding box center [400, 266] width 801 height 433
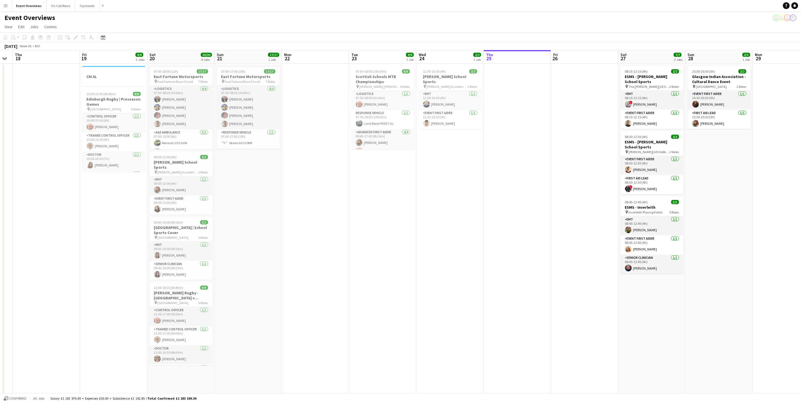
drag, startPoint x: 331, startPoint y: 180, endPoint x: 482, endPoint y: 172, distance: 152.0
click at [482, 172] on app-calendar-viewport "Tue 16 Wed 17 Thu 18 Fri 19 9/9 2 Jobs Sat 20 30/30 4 Jobs Sun 21 17/17 1 Job M…" at bounding box center [400, 266] width 801 height 433
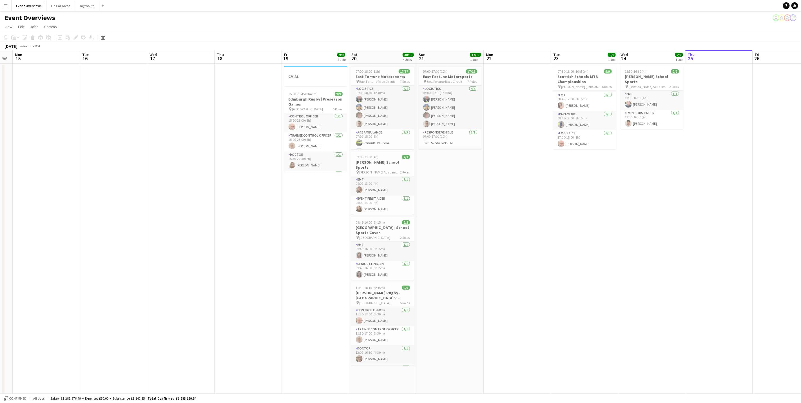
scroll to position [0, 155]
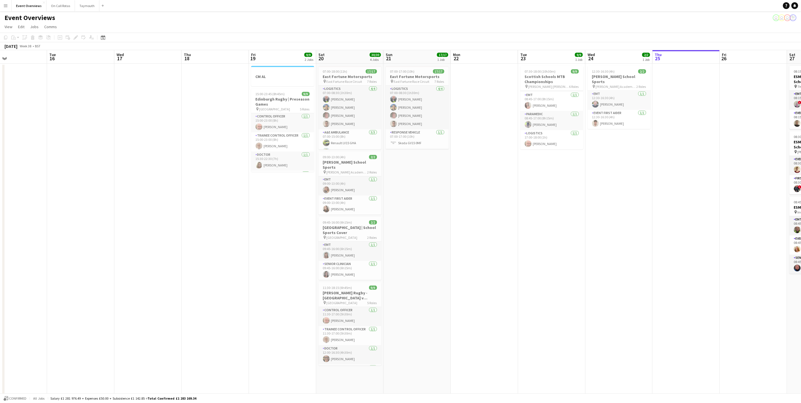
click at [513, 182] on app-calendar-viewport "Sat 13 Sun 14 Mon 15 Tue 16 Wed 17 Thu 18 Fri 19 9/9 2 Jobs Sat 20 30/30 4 Jobs…" at bounding box center [400, 266] width 801 height 433
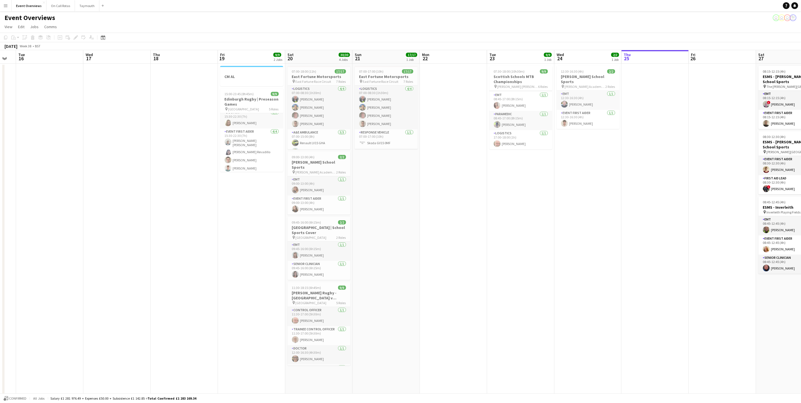
drag, startPoint x: 696, startPoint y: 190, endPoint x: 460, endPoint y: 131, distance: 243.6
click at [461, 131] on app-calendar-viewport "Sat 13 11/12 6 Jobs Sun 14 Mon 15 Tue 16 Wed 17 Thu 18 Fri 19 9/9 2 Jobs Sat 20…" at bounding box center [400, 266] width 801 height 433
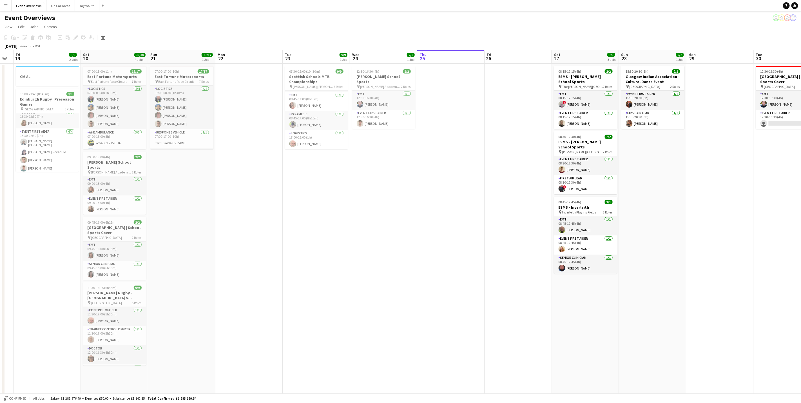
scroll to position [0, 229]
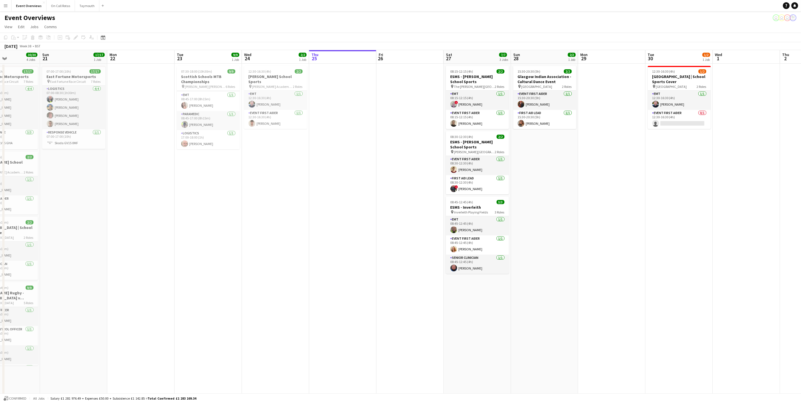
click at [341, 235] on app-calendar-viewport "Wed 17 Thu 18 Fri 19 9/9 2 Jobs Sat 20 30/30 4 Jobs Sun 21 17/17 1 Job Mon 22 T…" at bounding box center [400, 266] width 801 height 433
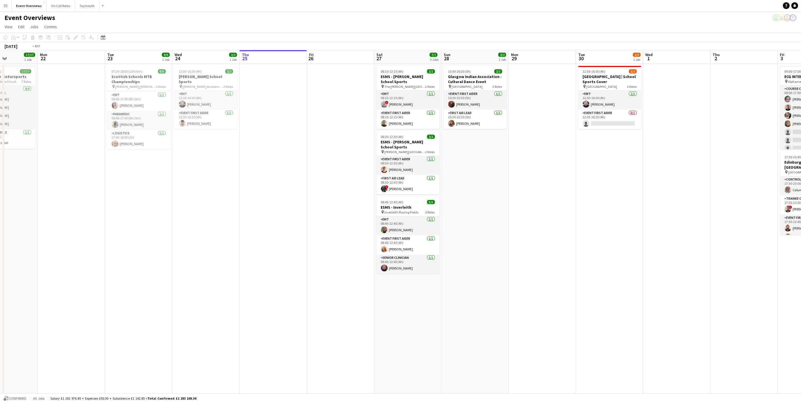
drag, startPoint x: 673, startPoint y: 228, endPoint x: 536, endPoint y: 226, distance: 136.9
click at [536, 226] on app-calendar-viewport "Fri 19 9/9 2 Jobs Sat 20 30/30 4 Jobs Sun 21 17/17 1 Job Mon 22 Tue 23 9/9 1 Jo…" at bounding box center [400, 266] width 801 height 433
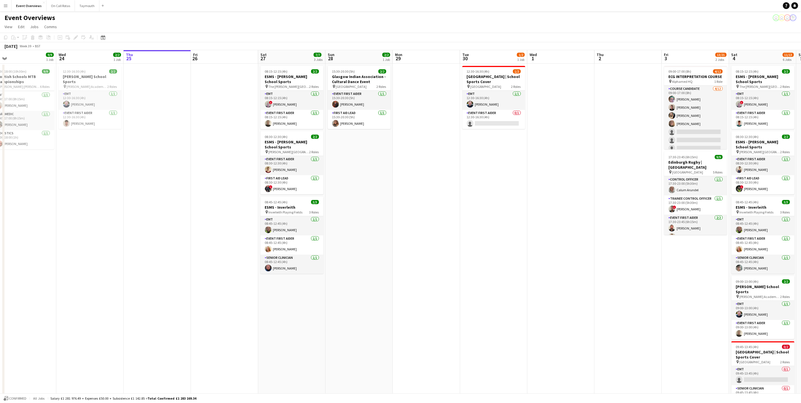
drag, startPoint x: 714, startPoint y: 200, endPoint x: 458, endPoint y: 213, distance: 256.6
click at [459, 211] on app-calendar-viewport "Sat 20 30/30 4 Jobs Sun 21 17/17 1 Job Mon 22 Tue 23 9/9 1 Job Wed 24 2/2 1 Job…" at bounding box center [400, 266] width 801 height 433
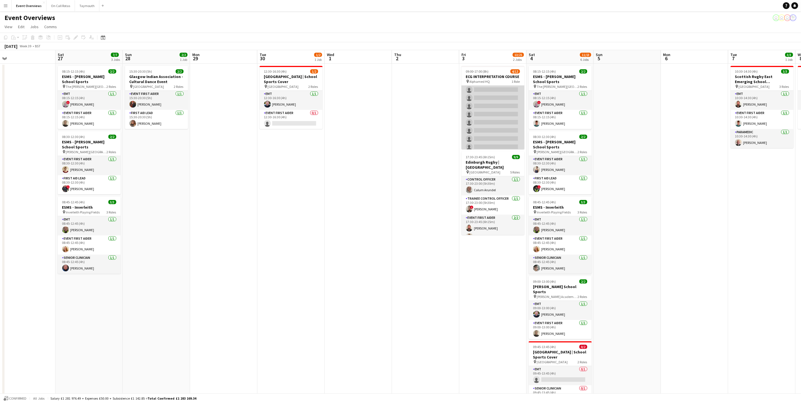
scroll to position [0, 0]
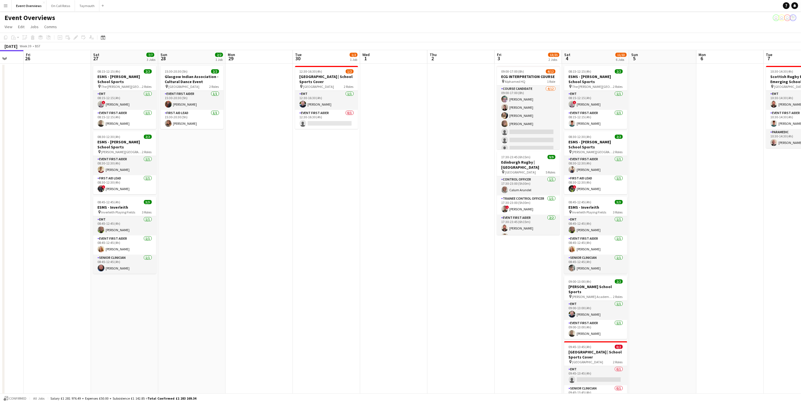
drag, startPoint x: 409, startPoint y: 143, endPoint x: 378, endPoint y: 161, distance: 36.1
click at [378, 161] on app-calendar-viewport "Tue 23 9/9 1 Job Wed 24 2/2 1 Job Thu 25 Fri 26 Sat 27 7/7 3 Jobs Sun 28 2/2 1 …" at bounding box center [400, 266] width 801 height 433
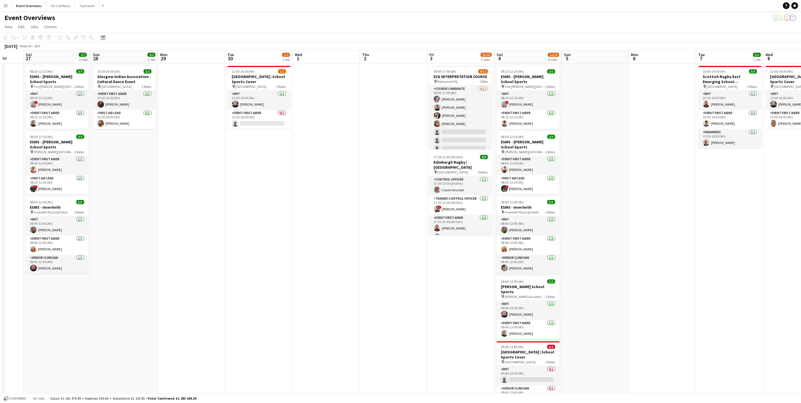
scroll to position [0, 174]
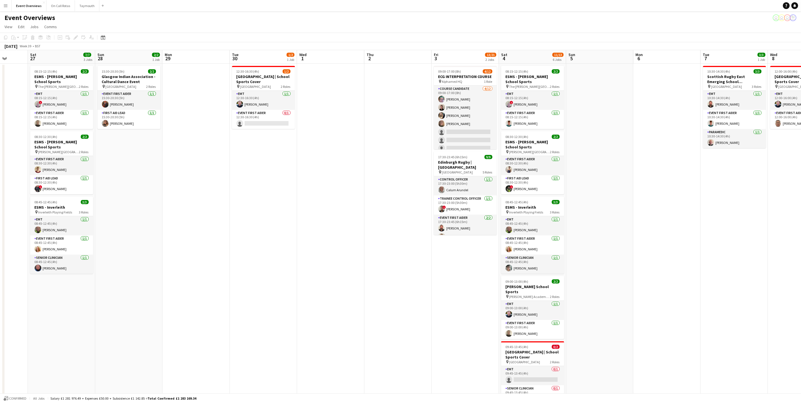
drag, startPoint x: 688, startPoint y: 231, endPoint x: 582, endPoint y: 247, distance: 107.3
click at [582, 247] on app-calendar-viewport "Wed 24 2/2 1 Job Thu 25 Fri 26 Sat 27 7/7 3 Jobs Sun 28 2/2 1 Job Mon 29 Tue 30…" at bounding box center [400, 266] width 801 height 433
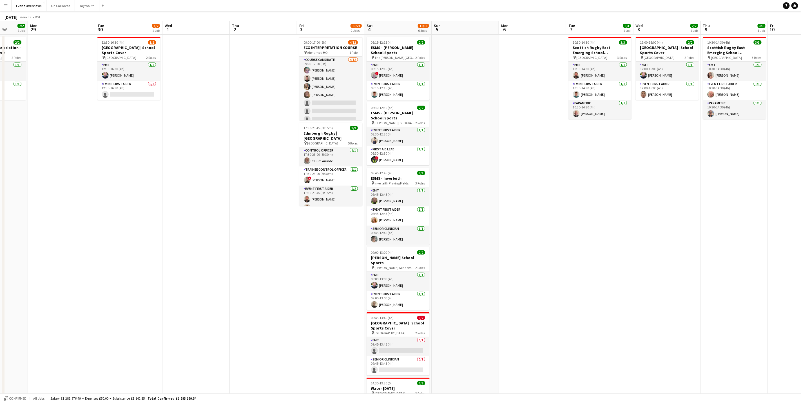
scroll to position [0, 0]
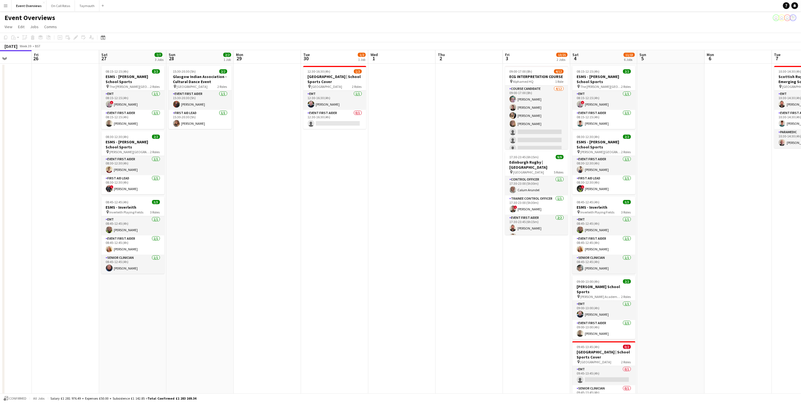
drag, startPoint x: 144, startPoint y: 228, endPoint x: 344, endPoint y: 210, distance: 200.1
click at [344, 210] on app-calendar-viewport "Tue 23 9/9 1 Job Wed 24 2/2 1 Job Thu 25 Fri 26 Sat 27 7/7 3 Jobs Sun 28 2/2 1 …" at bounding box center [400, 266] width 801 height 433
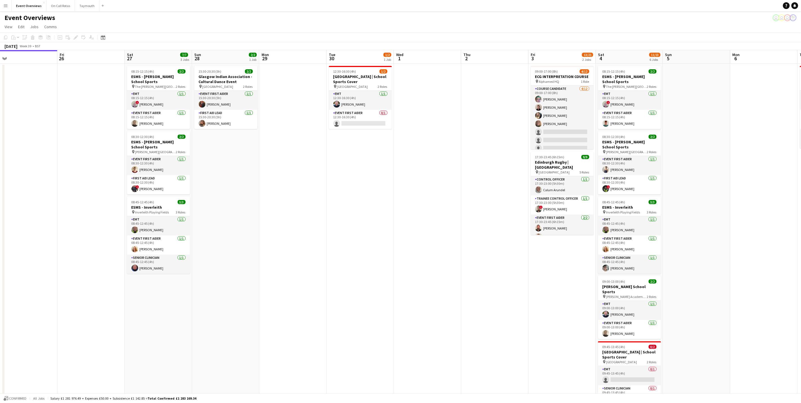
drag, startPoint x: 299, startPoint y: 198, endPoint x: 310, endPoint y: 192, distance: 12.9
click at [310, 192] on app-calendar-viewport "Tue 23 9/9 1 Job Wed 24 2/2 1 Job Thu 25 Fri 26 Sat 27 7/7 3 Jobs Sun 28 2/2 1 …" at bounding box center [400, 266] width 801 height 433
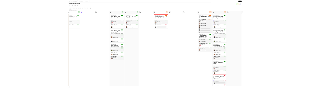
scroll to position [0, 144]
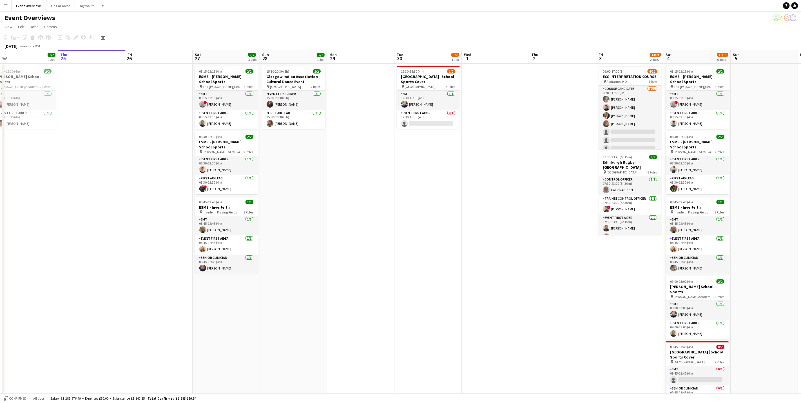
drag, startPoint x: 222, startPoint y: 374, endPoint x: 287, endPoint y: 346, distance: 71.1
click at [287, 346] on app-calendar-viewport "Mon 22 Tue 23 9/9 1 Job Wed 24 2/2 1 Job Thu 25 Fri 26 Sat 27 7/7 3 Jobs Sun 28…" at bounding box center [400, 266] width 801 height 433
click at [221, 173] on app-card-role "Event First Aider [DATE] 08:30-12:30 (4h) [PERSON_NAME]" at bounding box center [226, 165] width 63 height 19
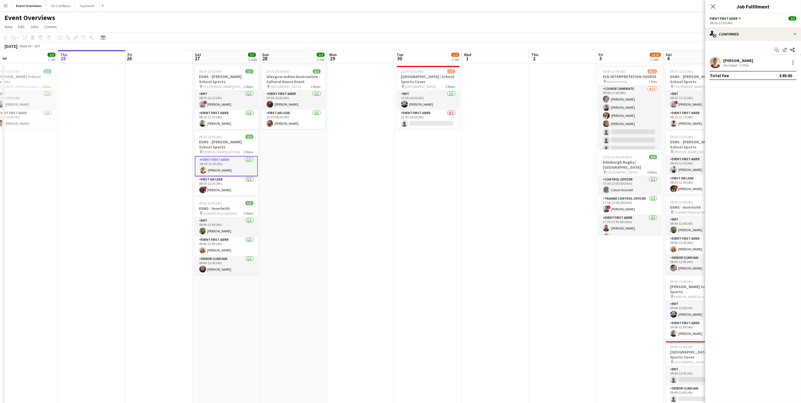
click at [732, 59] on div "[PERSON_NAME]" at bounding box center [738, 60] width 30 height 5
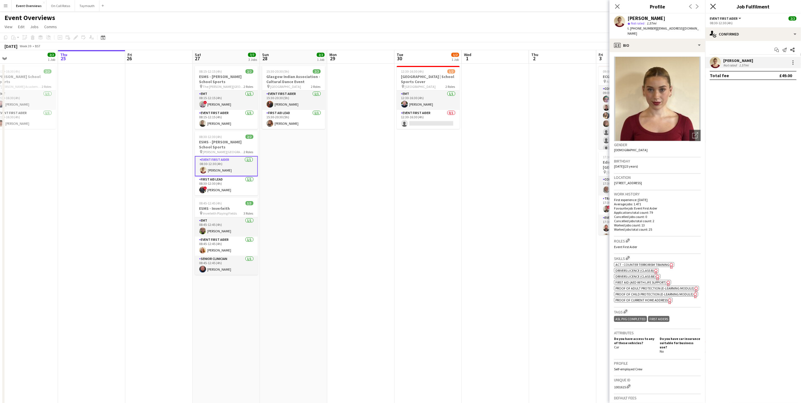
click at [712, 4] on icon "Close pop-in" at bounding box center [712, 6] width 5 height 5
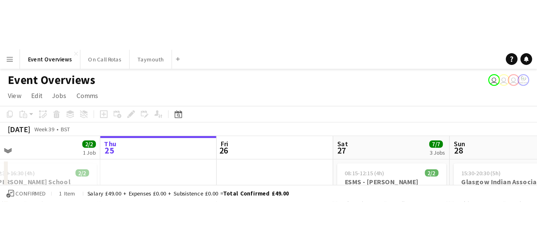
scroll to position [0, 144]
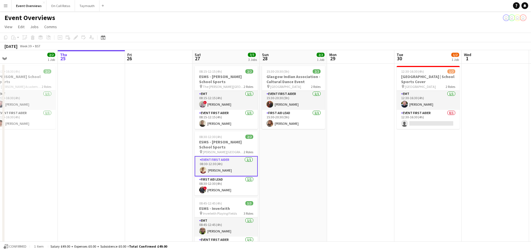
click at [1, 6] on button "Menu" at bounding box center [5, 5] width 11 height 11
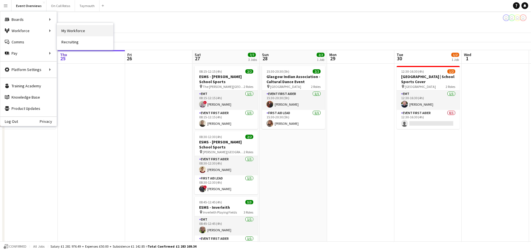
click at [77, 32] on link "My Workforce" at bounding box center [85, 30] width 56 height 11
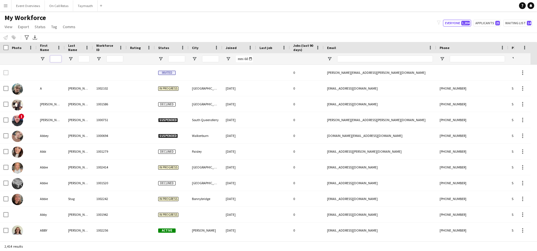
click at [58, 59] on input "First Name Filter Input" at bounding box center [55, 58] width 11 height 7
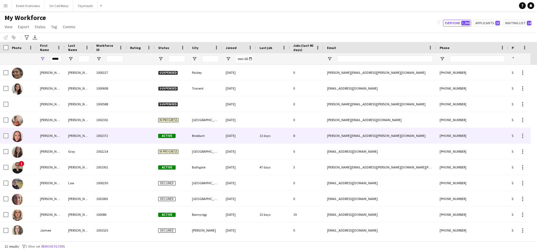
click at [71, 139] on div "[PERSON_NAME]" at bounding box center [79, 135] width 28 height 15
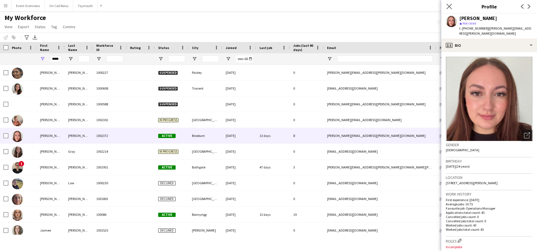
click at [447, 5] on icon "Close pop-in" at bounding box center [449, 6] width 5 height 5
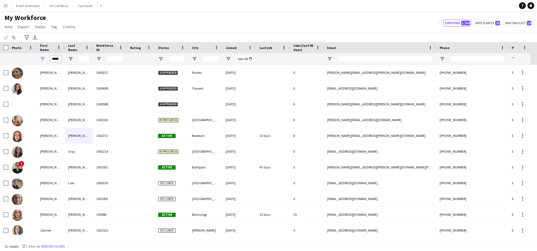
click at [58, 59] on input "*****" at bounding box center [55, 58] width 11 height 7
type input "*"
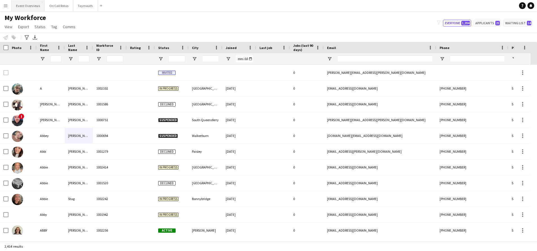
click at [26, 5] on button "Event Overviews Close" at bounding box center [28, 5] width 33 height 11
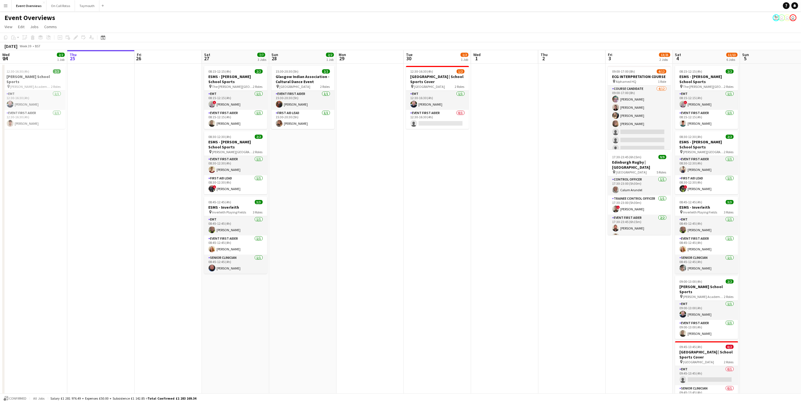
scroll to position [0, 138]
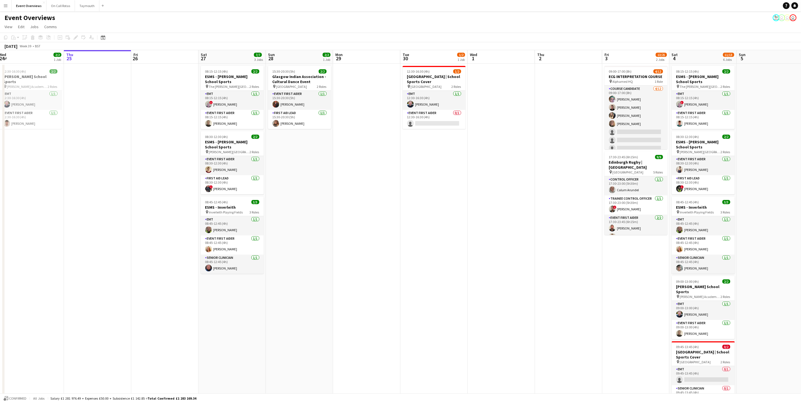
drag, startPoint x: 331, startPoint y: 170, endPoint x: 328, endPoint y: 136, distance: 34.0
click at [328, 136] on app-calendar-viewport "Mon 22 Tue 23 9/9 1 Job Wed 24 2/2 1 Job Thu 25 Fri 26 Sat 27 7/7 3 Jobs Sun 28…" at bounding box center [400, 266] width 801 height 433
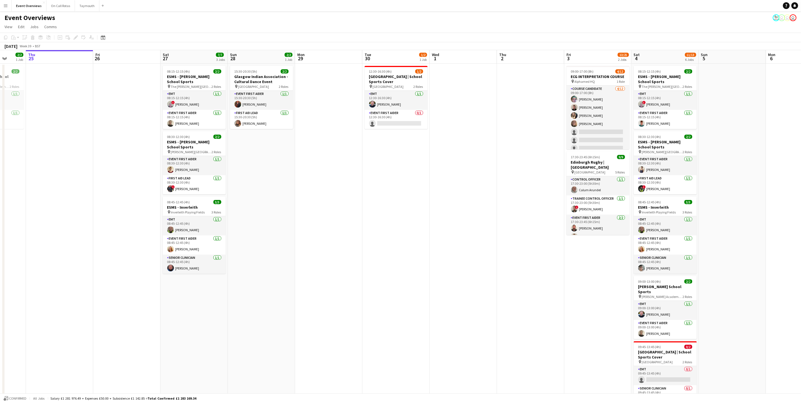
drag, startPoint x: 467, startPoint y: 263, endPoint x: 379, endPoint y: 267, distance: 87.4
click at [379, 267] on app-calendar-viewport "Mon 22 Tue 23 9/9 1 Job Wed 24 2/2 1 Job Thu 25 Fri 26 Sat 27 7/7 3 Jobs Sun 28…" at bounding box center [400, 266] width 801 height 433
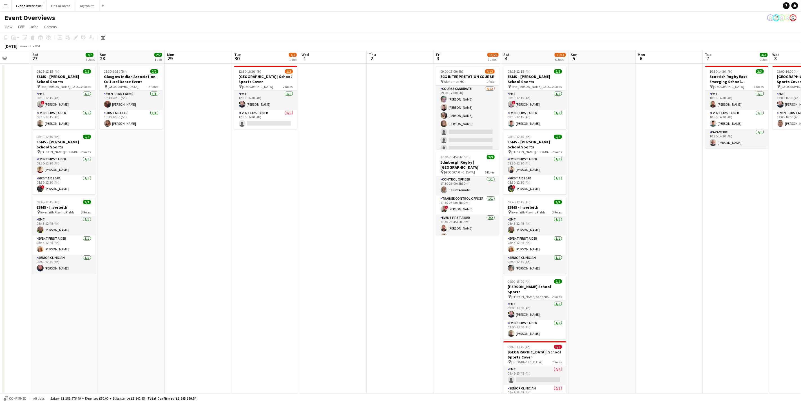
scroll to position [0, 177]
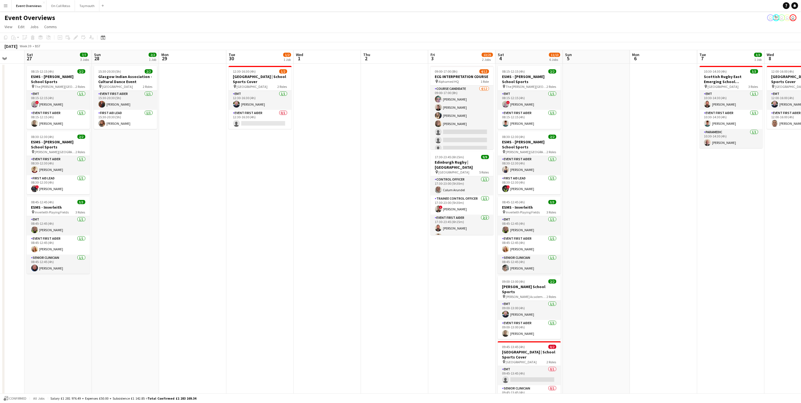
drag, startPoint x: 406, startPoint y: 173, endPoint x: 337, endPoint y: 175, distance: 68.5
click at [337, 175] on app-calendar-viewport "Wed 24 2/2 1 Job Thu 25 Fri 26 Sat 27 7/7 3 Jobs Sun 28 2/2 1 Job Mon 29 Tue 30…" at bounding box center [400, 266] width 801 height 433
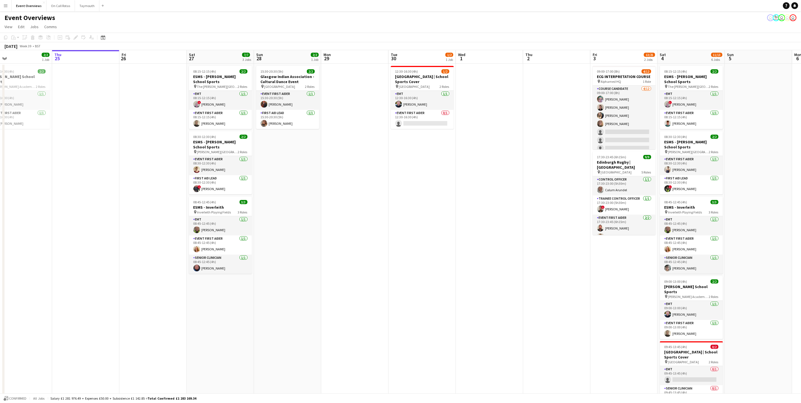
drag, startPoint x: 473, startPoint y: 165, endPoint x: 498, endPoint y: 162, distance: 25.5
click at [498, 162] on app-calendar-viewport "Mon 22 Tue 23 9/9 1 Job Wed 24 2/2 1 Job Thu 25 Fri 26 Sat 27 7/7 3 Jobs Sun 28…" at bounding box center [400, 266] width 801 height 433
drag, startPoint x: 324, startPoint y: 193, endPoint x: 439, endPoint y: 167, distance: 117.7
click at [438, 168] on app-calendar-viewport "Mon 22 Tue 23 9/9 1 Job Wed 24 2/2 1 Job Thu 25 Fri 26 Sat 27 7/7 3 Jobs Sun 28…" at bounding box center [400, 266] width 801 height 433
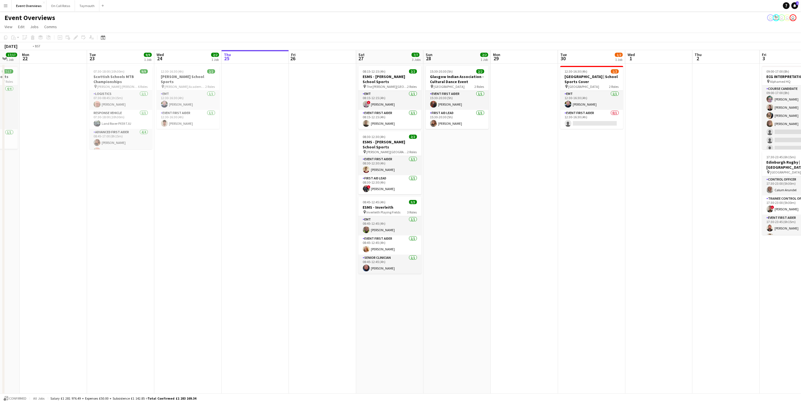
drag, startPoint x: 132, startPoint y: 200, endPoint x: 327, endPoint y: 210, distance: 195.2
click at [327, 210] on app-calendar-viewport "Sat 20 30/30 4 Jobs Sun 21 17/17 1 Job Mon 22 Tue 23 9/9 1 Job Wed 24 2/2 1 Job…" at bounding box center [400, 266] width 801 height 433
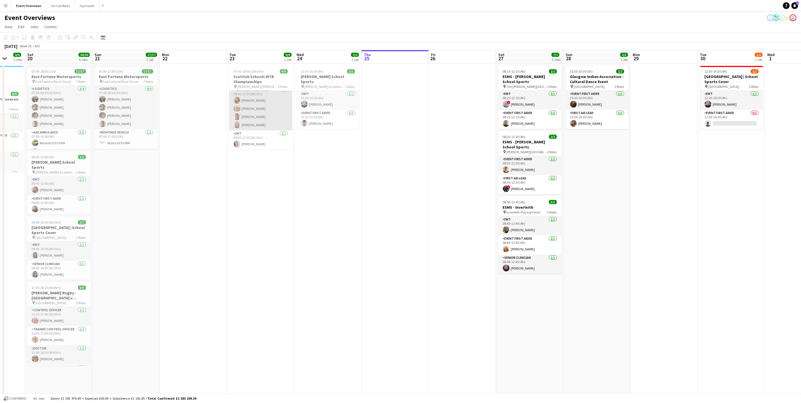
click at [253, 122] on app-card-role "Advanced First Aider [DATE] 08:45-17:00 (8h15m) [PERSON_NAME] [PERSON_NAME] [PE…" at bounding box center [260, 109] width 63 height 44
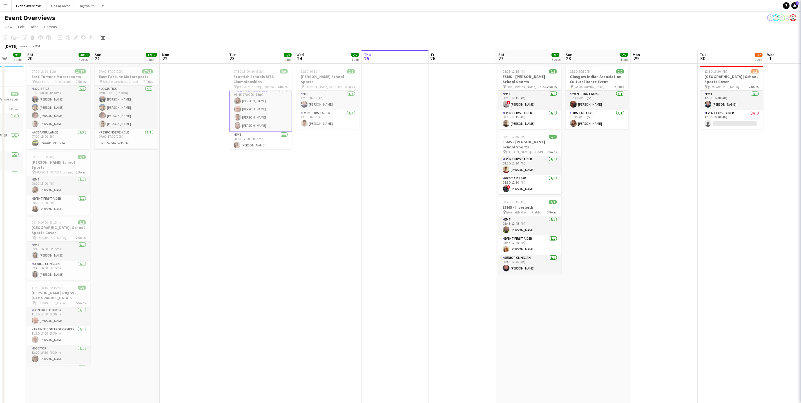
scroll to position [43, 0]
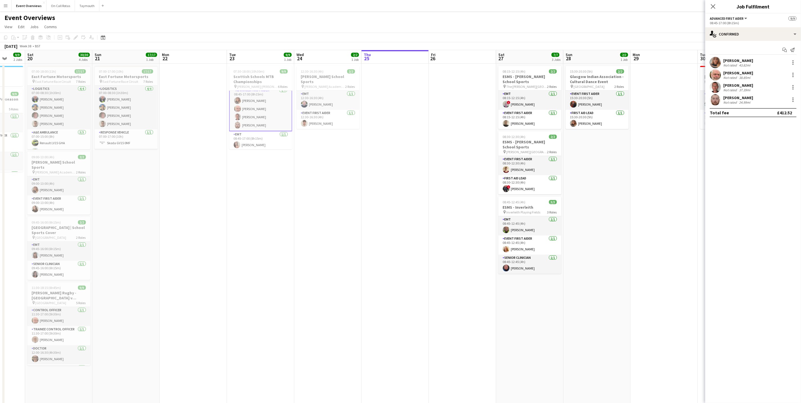
click at [733, 98] on div "[PERSON_NAME]" at bounding box center [738, 97] width 30 height 5
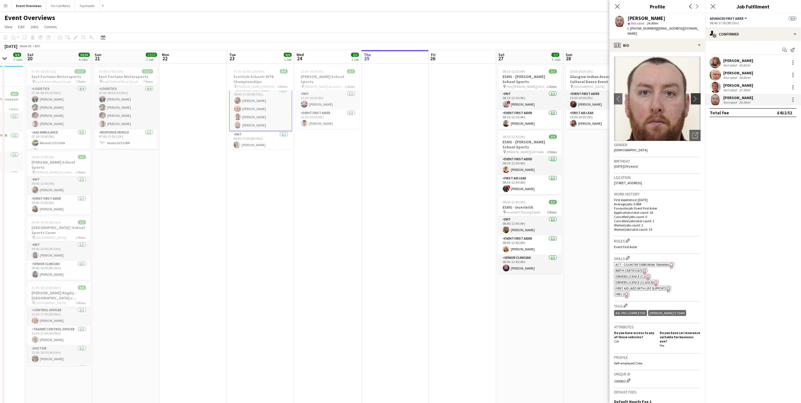
click at [692, 96] on app-icon "chevron-right" at bounding box center [696, 99] width 9 height 6
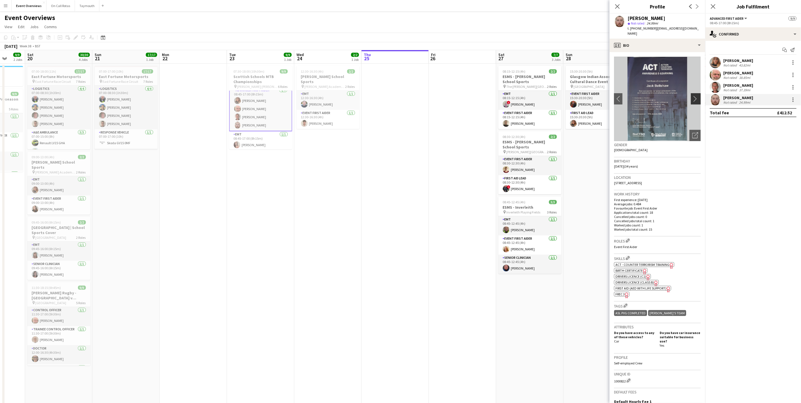
click at [692, 96] on app-icon "chevron-right" at bounding box center [696, 99] width 9 height 6
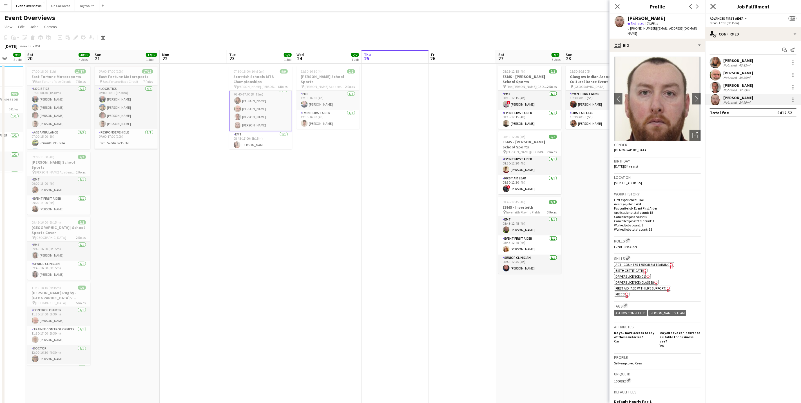
click at [715, 8] on icon at bounding box center [712, 6] width 5 height 5
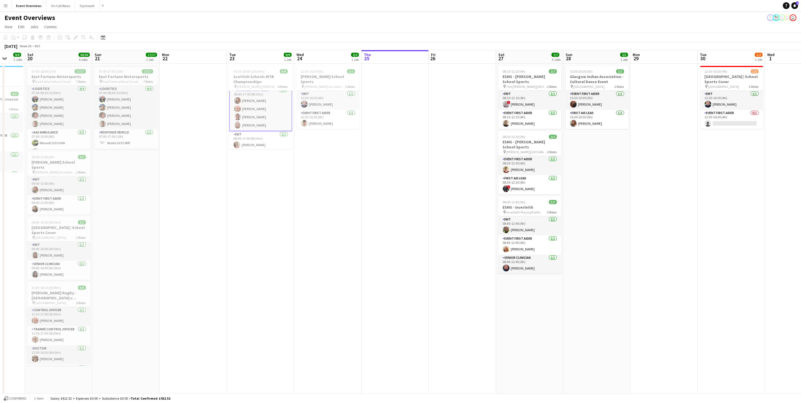
click at [683, 224] on app-date-cell at bounding box center [664, 274] width 67 height 420
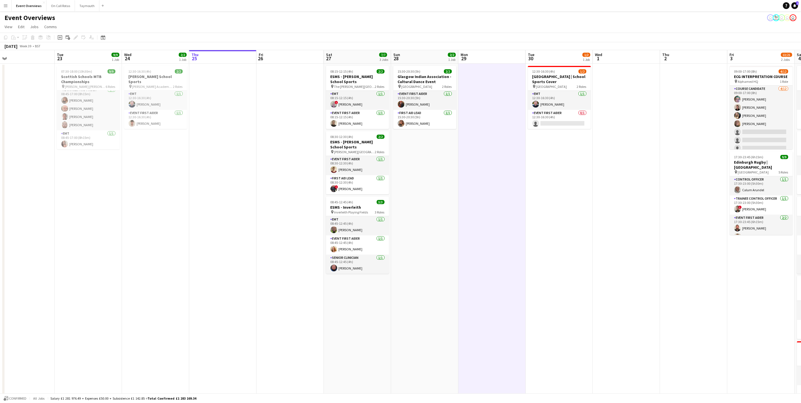
drag, startPoint x: 670, startPoint y: 226, endPoint x: 402, endPoint y: 225, distance: 268.7
click at [402, 225] on app-calendar-viewport "Fri 19 9/9 2 Jobs Sat 20 30/30 4 Jobs Sun 21 17/17 1 Job Mon 22 Tue 23 9/9 1 Jo…" at bounding box center [400, 266] width 801 height 433
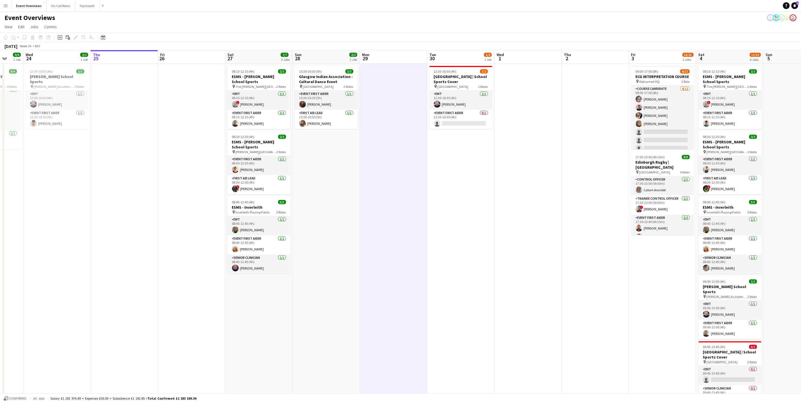
scroll to position [0, 193]
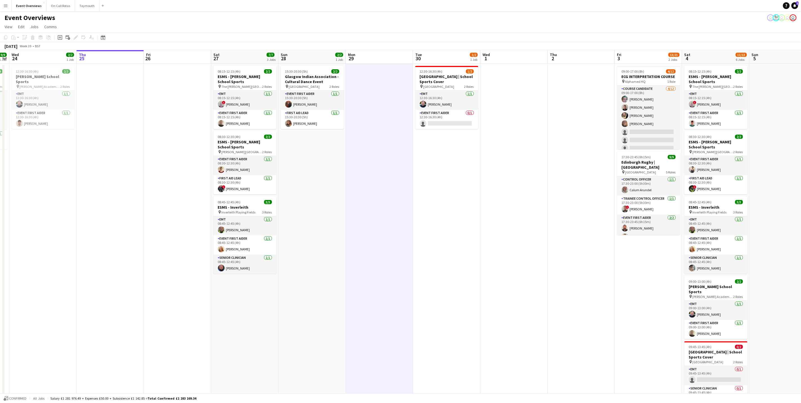
drag, startPoint x: 592, startPoint y: 222, endPoint x: 510, endPoint y: 217, distance: 81.5
click at [511, 217] on app-calendar-viewport "Sun 21 17/17 1 Job Mon 22 Tue 23 9/9 1 Job Wed 24 2/2 1 Job Thu 25 Fri 26 Sat 2…" at bounding box center [400, 266] width 801 height 433
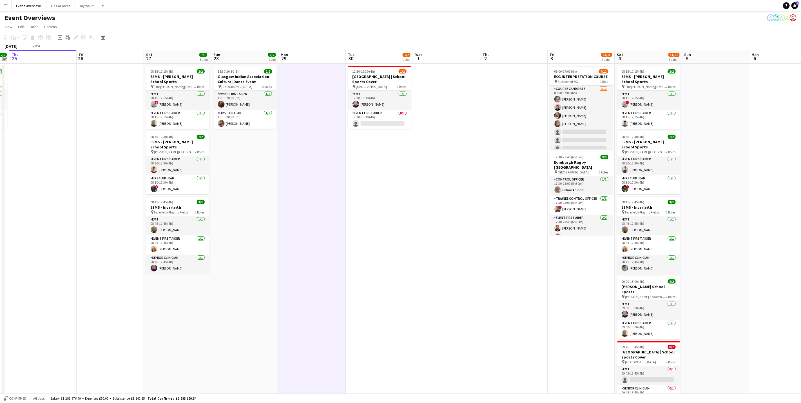
drag, startPoint x: 334, startPoint y: 221, endPoint x: 512, endPoint y: 218, distance: 178.6
click at [513, 218] on app-calendar-viewport "Mon 22 Tue 23 9/9 1 Job Wed 24 2/2 1 Job Thu 25 Fri 26 Sat 27 7/7 3 Jobs Sun 28…" at bounding box center [400, 266] width 801 height 433
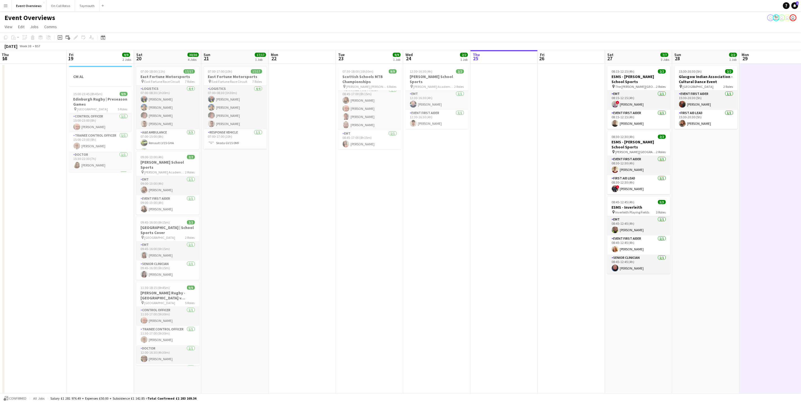
drag, startPoint x: 424, startPoint y: 186, endPoint x: 436, endPoint y: 182, distance: 13.0
click at [448, 185] on app-calendar-viewport "Tue 16 Wed 17 Thu 18 Fri 19 9/9 2 Jobs Sat 20 30/30 4 Jobs Sun 21 17/17 1 Job M…" at bounding box center [400, 266] width 801 height 433
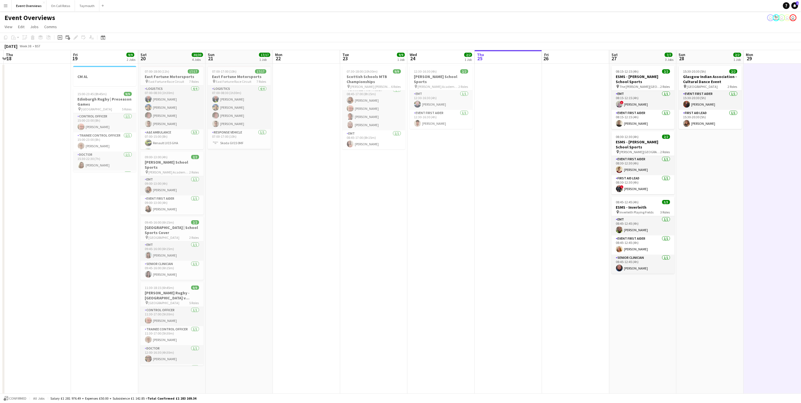
scroll to position [0, 186]
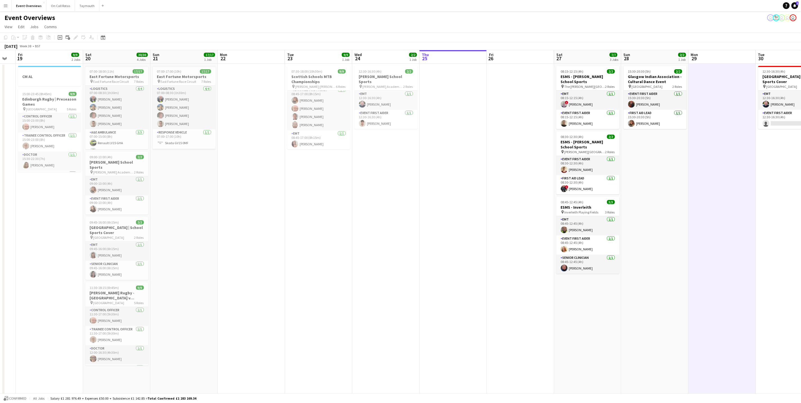
click at [296, 161] on app-calendar-viewport "Tue 16 Wed 17 Thu 18 Fri 19 9/9 2 Jobs Sat 20 30/30 4 Jobs Sun 21 17/17 1 Job M…" at bounding box center [400, 266] width 801 height 433
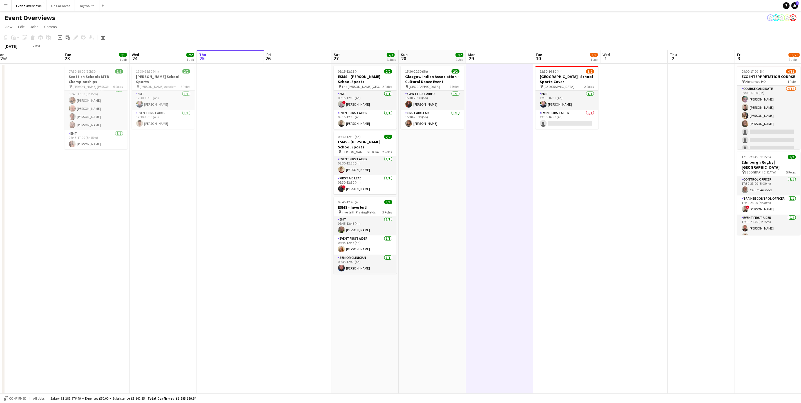
drag, startPoint x: 486, startPoint y: 219, endPoint x: 364, endPoint y: 230, distance: 122.7
click at [364, 230] on app-calendar-viewport "Fri 19 9/9 2 Jobs Sat 20 30/30 4 Jobs Sun 21 17/17 1 Job Mon 22 Tue 23 9/9 1 Jo…" at bounding box center [400, 266] width 801 height 433
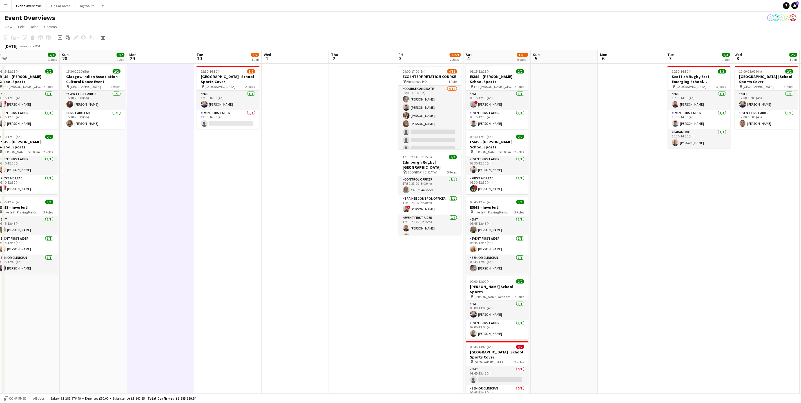
scroll to position [0, 184]
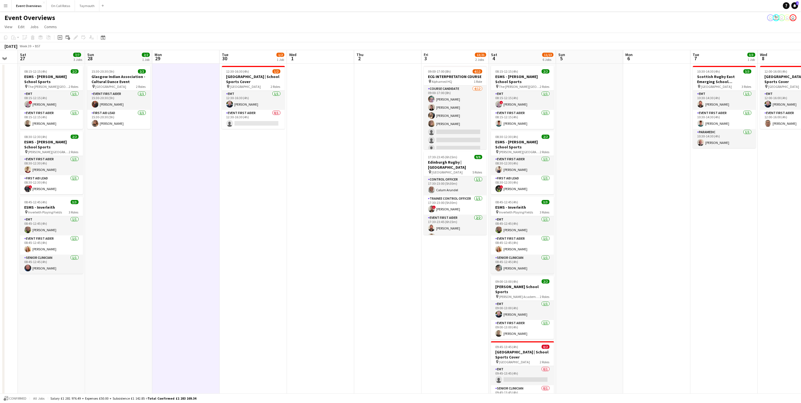
drag, startPoint x: 672, startPoint y: 208, endPoint x: 438, endPoint y: 223, distance: 234.2
click at [438, 223] on app-calendar-viewport "Wed 24 2/2 1 Job Thu 25 Fri 26 Sat 27 7/7 3 Jobs Sun 28 2/2 1 Job Mon 29 Tue 30…" at bounding box center [400, 266] width 801 height 433
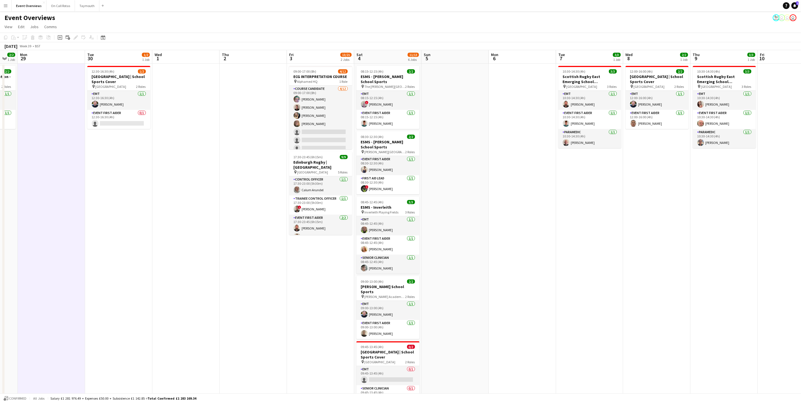
scroll to position [0, 197]
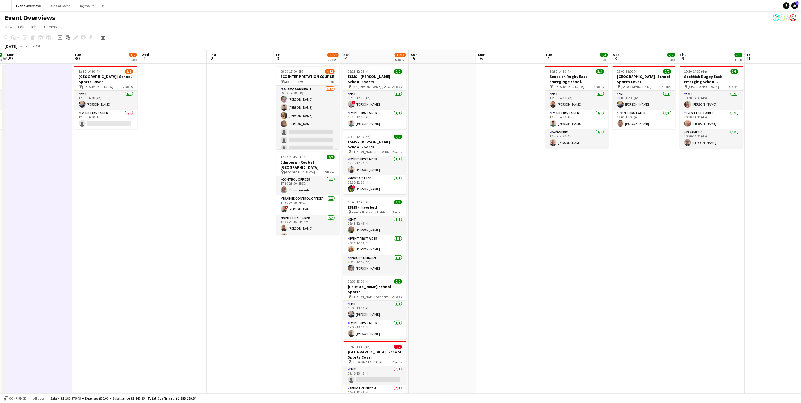
drag, startPoint x: 348, startPoint y: 279, endPoint x: 237, endPoint y: 268, distance: 111.2
click at [201, 274] on app-calendar-viewport "Fri 26 Sat 27 7/7 3 Jobs Sun 28 2/2 1 Job Mon 29 Tue 30 1/2 1 Job Wed 1 Thu 2 F…" at bounding box center [400, 266] width 801 height 433
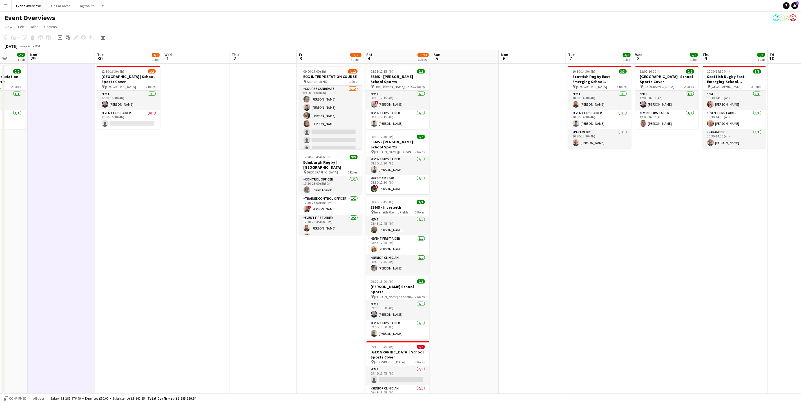
drag, startPoint x: 539, startPoint y: 237, endPoint x: 301, endPoint y: 232, distance: 238.0
click at [301, 232] on app-calendar-viewport "Fri 26 Sat 27 7/7 3 Jobs Sun 28 2/2 1 Job Mon 29 Tue 30 1/2 1 Job Wed 1 Thu 2 F…" at bounding box center [400, 266] width 801 height 433
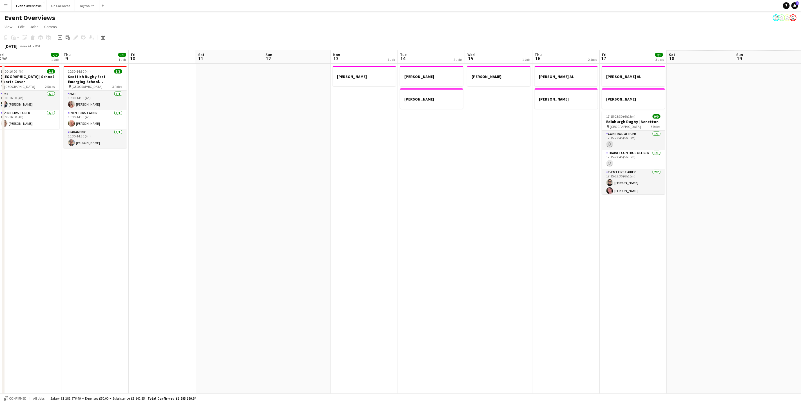
drag, startPoint x: 535, startPoint y: 232, endPoint x: 199, endPoint y: 231, distance: 336.2
click at [196, 232] on app-calendar-viewport "Mon 6 Tue 7 3/3 1 Job Wed 8 2/2 1 Job Thu 9 3/3 1 Job Fri 10 Sat 11 Sun 12 Mon …" at bounding box center [400, 266] width 801 height 433
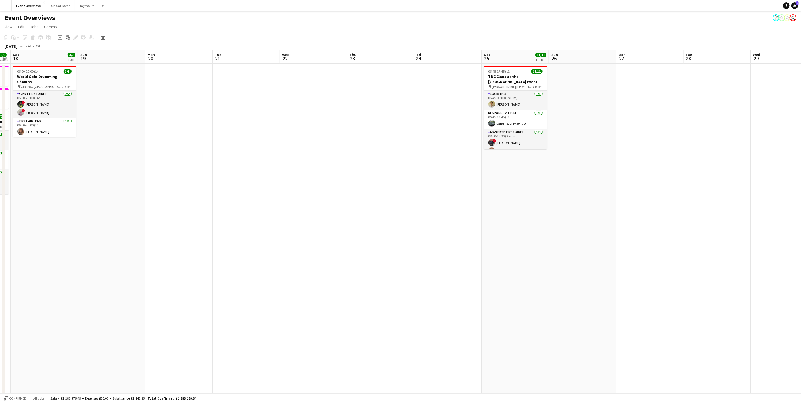
drag, startPoint x: 758, startPoint y: 238, endPoint x: 97, endPoint y: 255, distance: 661.4
click at [97, 255] on app-calendar-viewport "Wed 15 1 Job Thu 16 2 Jobs Fri 17 9/9 3 Jobs Sat 18 3/3 1 Job Sun 19 Mon 20 Tue…" at bounding box center [400, 266] width 801 height 433
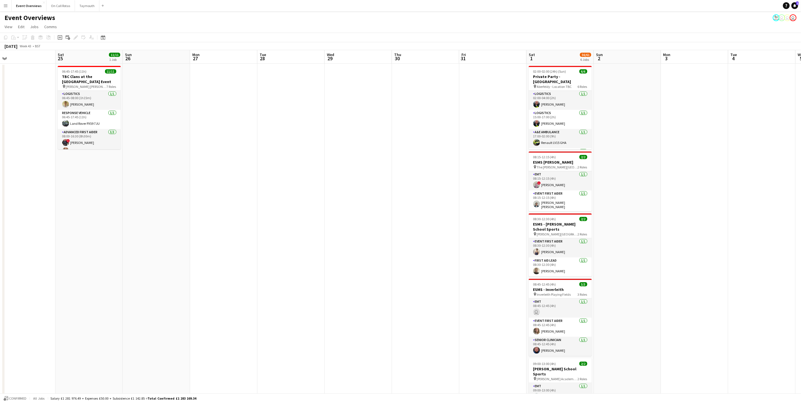
drag, startPoint x: 595, startPoint y: 239, endPoint x: 70, endPoint y: 266, distance: 525.6
click at [70, 266] on app-calendar-viewport "Wed 22 Thu 23 Fri 24 Sat 25 11/11 1 Job Sun 26 Mon 27 Tue 28 Wed 29 Thu 30 Fri …" at bounding box center [400, 284] width 801 height 468
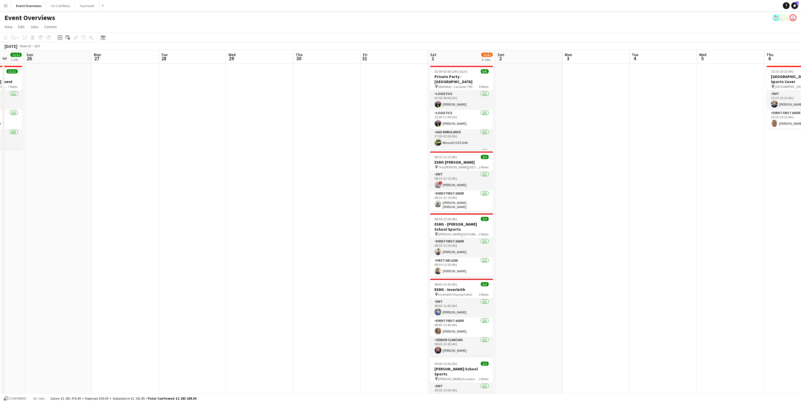
scroll to position [0, 213]
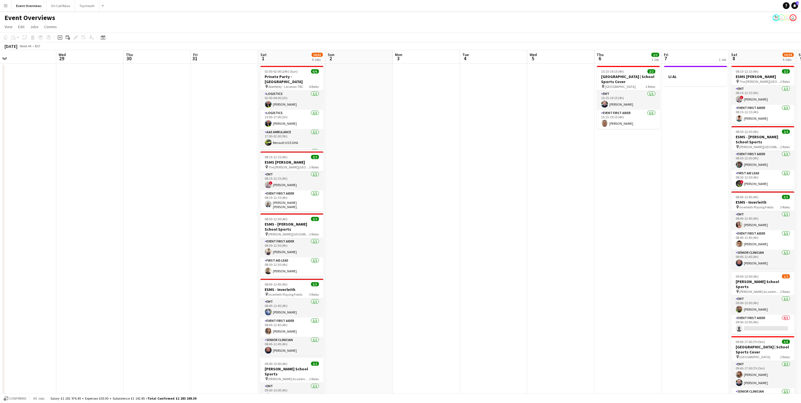
drag, startPoint x: 400, startPoint y: 263, endPoint x: 278, endPoint y: 271, distance: 121.9
click at [278, 271] on app-calendar-viewport "Sat 25 11/11 1 Job Sun 26 Mon 27 Tue 28 Wed 29 Thu 30 Fri 31 Sat 1 56/61 6 Jobs…" at bounding box center [400, 284] width 801 height 468
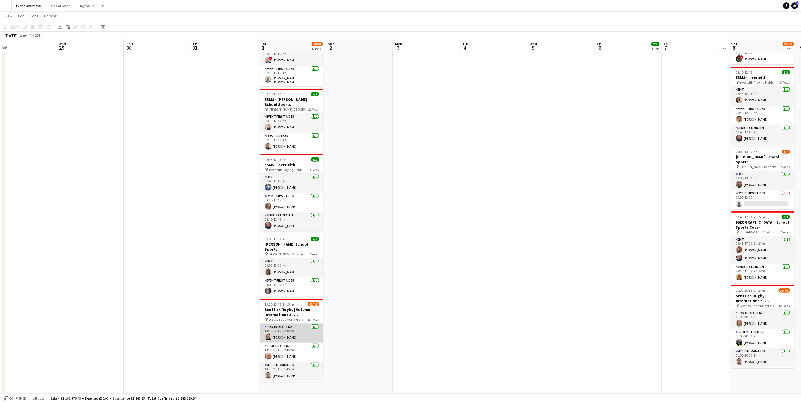
click at [296, 331] on app-card-role "Control Officer [DATE] 13:30-22:15 (8h45m) [PERSON_NAME]" at bounding box center [291, 333] width 63 height 19
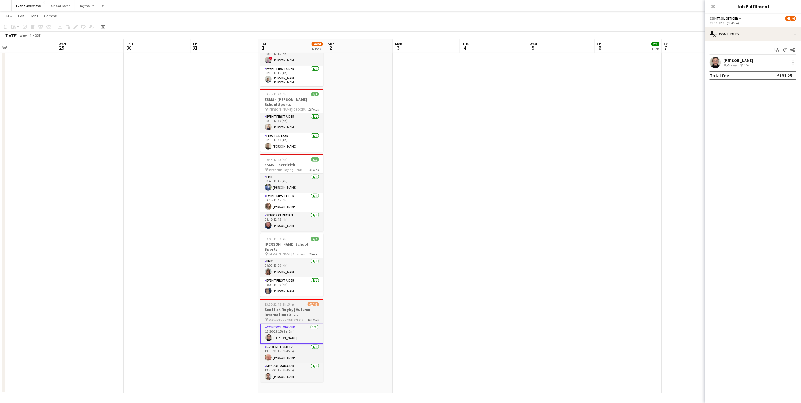
click at [296, 317] on span "Scottish Gas Murrayfield" at bounding box center [286, 319] width 35 height 4
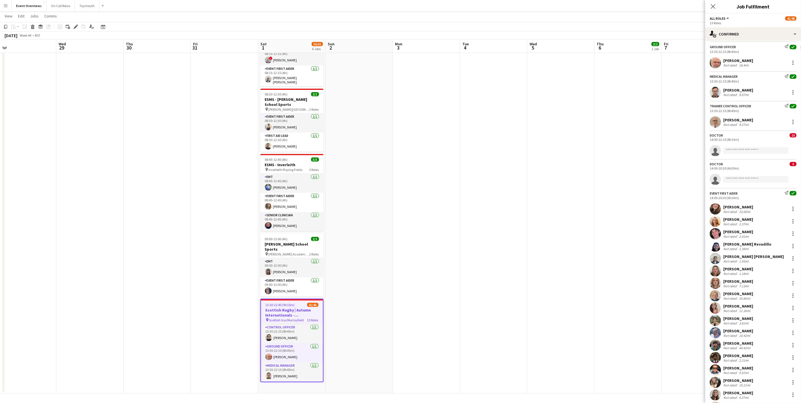
scroll to position [84, 0]
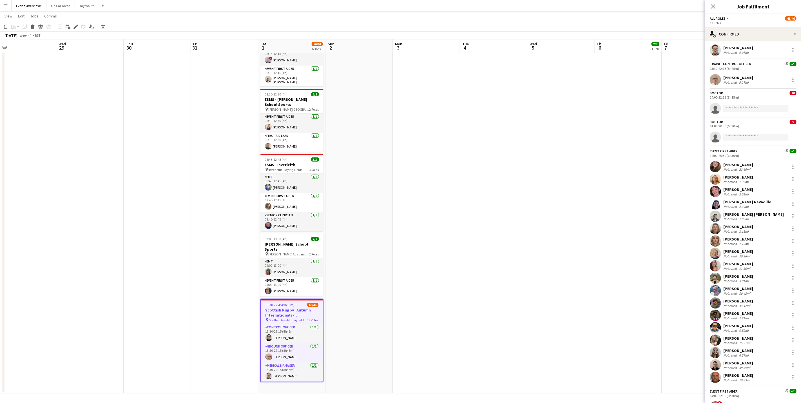
click at [740, 368] on div "39.39mi" at bounding box center [745, 368] width 14 height 4
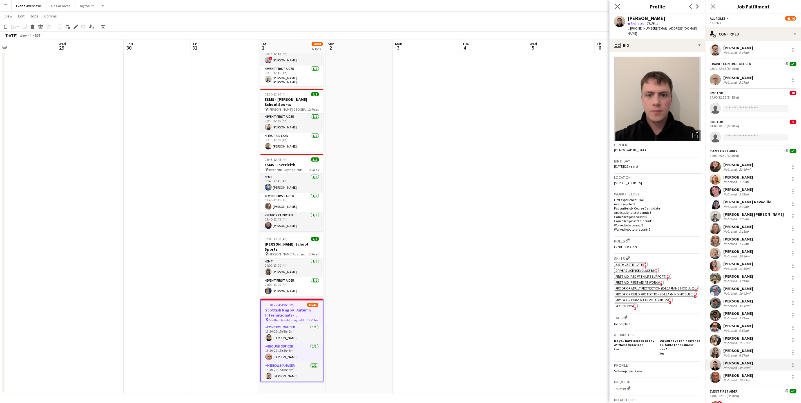
click at [618, 3] on app-icon "Close pop-in" at bounding box center [618, 7] width 8 height 8
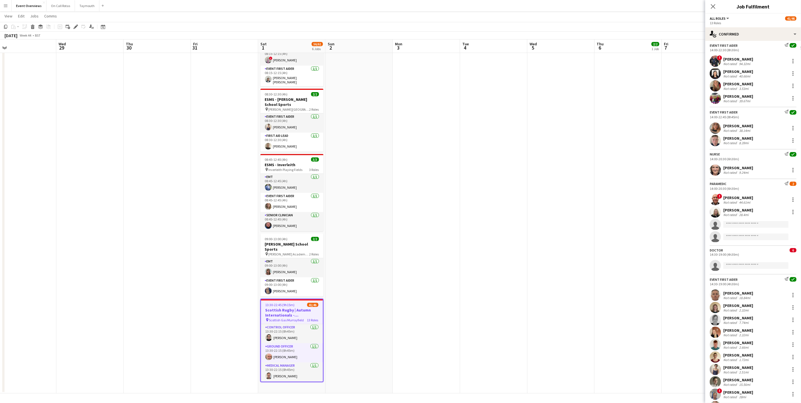
scroll to position [419, 0]
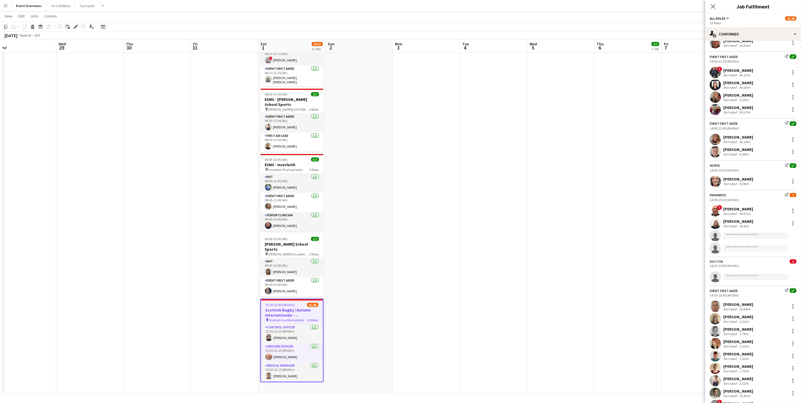
click at [737, 195] on div "Paramedic Send notification 2 14:00-20:30 (6h30m) ! [PERSON_NAME] Not rated 44.…" at bounding box center [753, 222] width 96 height 64
click at [735, 200] on div "Paramedic Send notification 2 14:00-20:30 (6h30m)" at bounding box center [753, 197] width 96 height 9
click at [722, 202] on div "14:00-20:30 (6h30m)" at bounding box center [753, 200] width 87 height 4
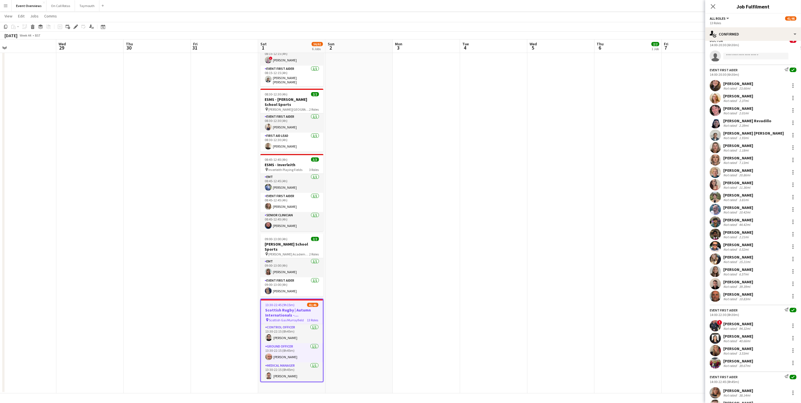
scroll to position [0, 0]
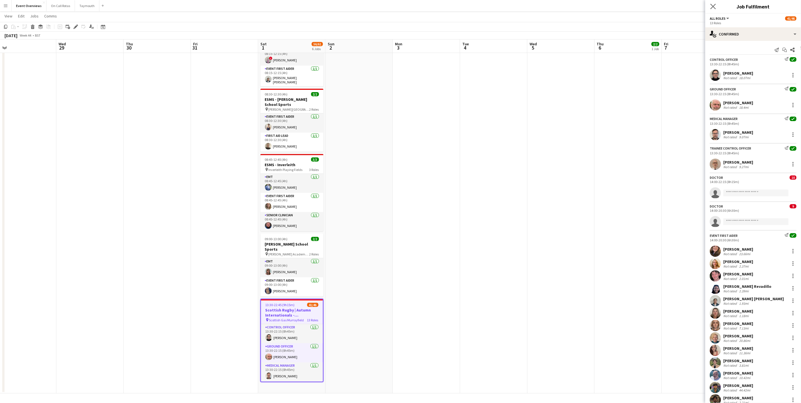
click at [710, 5] on icon "Close pop-in" at bounding box center [712, 6] width 5 height 5
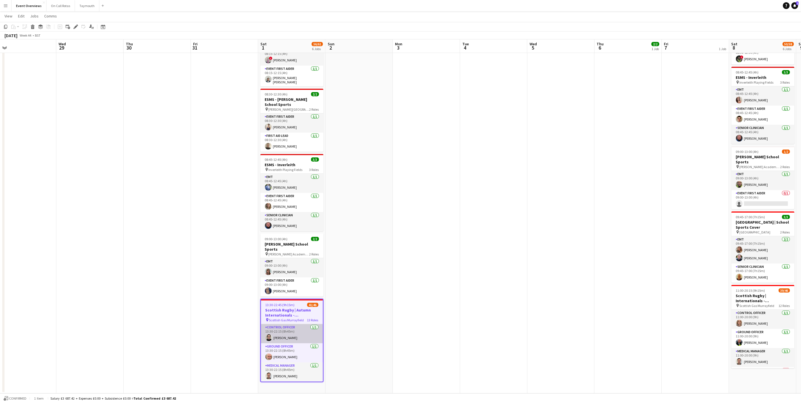
click at [295, 330] on app-card-role "Control Officer [DATE] 13:30-22:15 (8h45m) [PERSON_NAME]" at bounding box center [292, 333] width 62 height 19
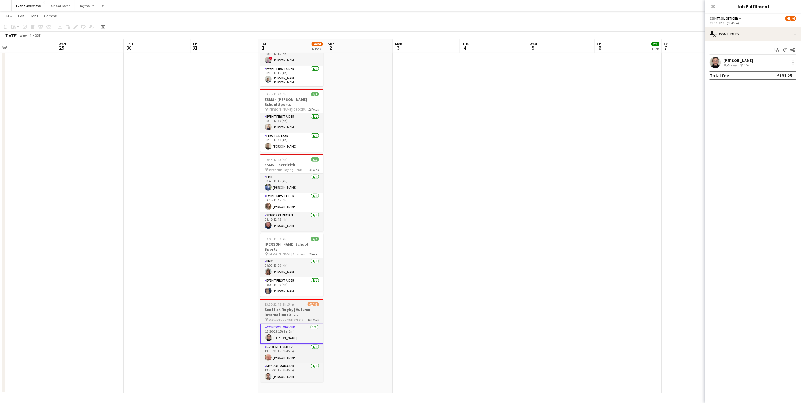
click at [297, 317] on span "Scottish Gas Murrayfield" at bounding box center [286, 319] width 35 height 4
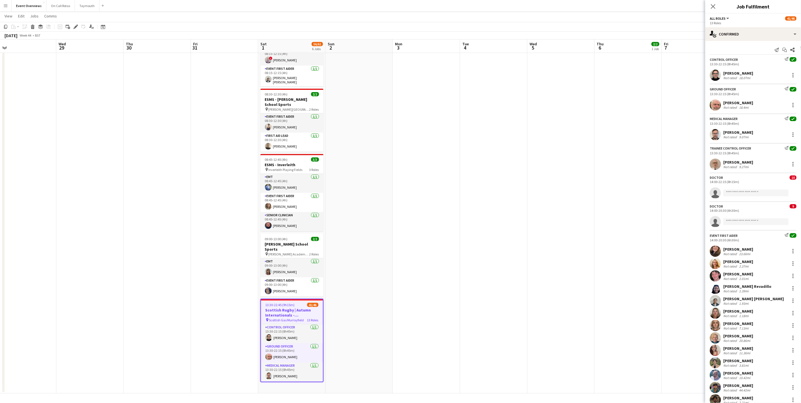
click at [738, 211] on div "14:00-20:30 (6h30m)" at bounding box center [753, 210] width 87 height 4
click at [741, 186] on div "Doctor 10 14:00-22:15 (8h15m) single-neutral-actions" at bounding box center [753, 186] width 96 height 26
click at [712, 5] on icon at bounding box center [712, 6] width 5 height 5
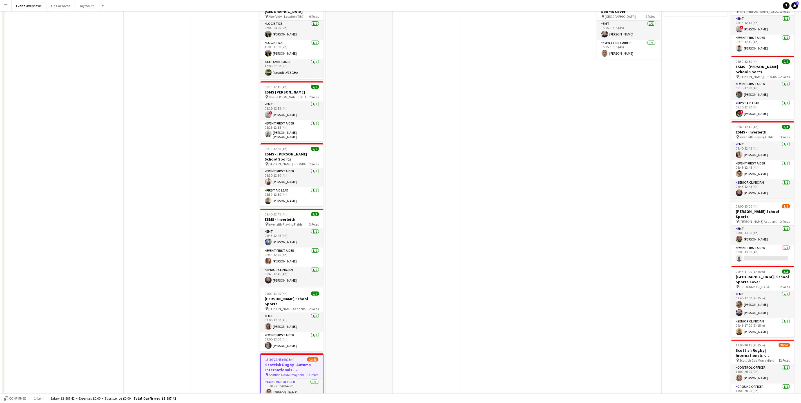
scroll to position [124, 0]
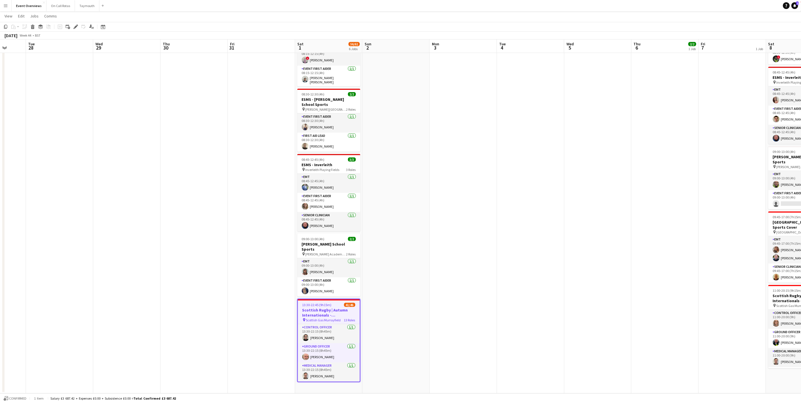
drag, startPoint x: 582, startPoint y: 280, endPoint x: 556, endPoint y: 280, distance: 25.4
click at [556, 280] on app-calendar-viewport "Sat 25 11/11 1 Job Sun 26 Mon 27 Tue 28 Wed 29 Thu 30 Fri 31 Sat 1 56/61 6 Jobs…" at bounding box center [400, 146] width 801 height 496
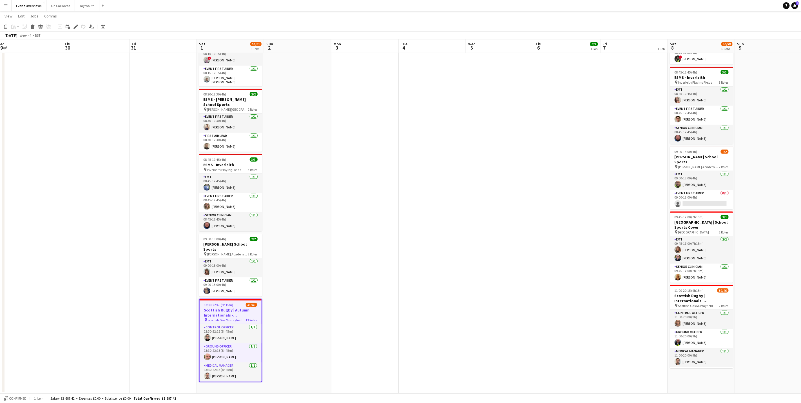
drag, startPoint x: 595, startPoint y: 268, endPoint x: 345, endPoint y: 246, distance: 251.0
click at [345, 246] on app-calendar-viewport "Sun 26 Mon 27 Tue 28 Wed 29 Thu 30 Fri 31 Sat 1 56/61 6 Jobs Sun 2 Mon 3 Tue 4 …" at bounding box center [400, 146] width 801 height 496
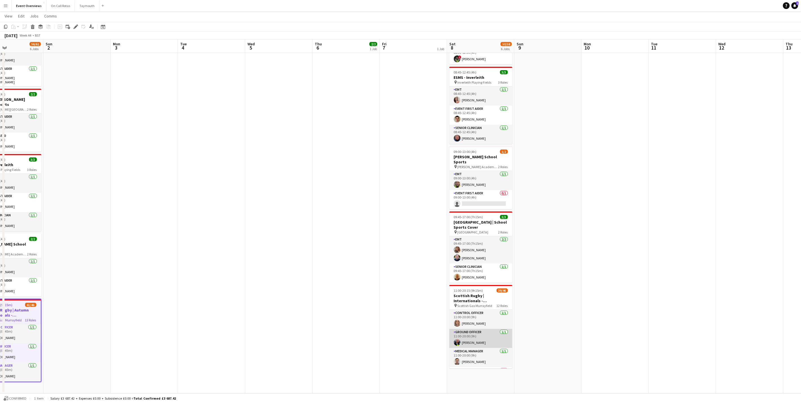
scroll to position [42, 0]
click at [470, 323] on app-card-role "Medical Manager [DATE] 11:00-20:00 (9h) [PERSON_NAME]" at bounding box center [480, 315] width 63 height 19
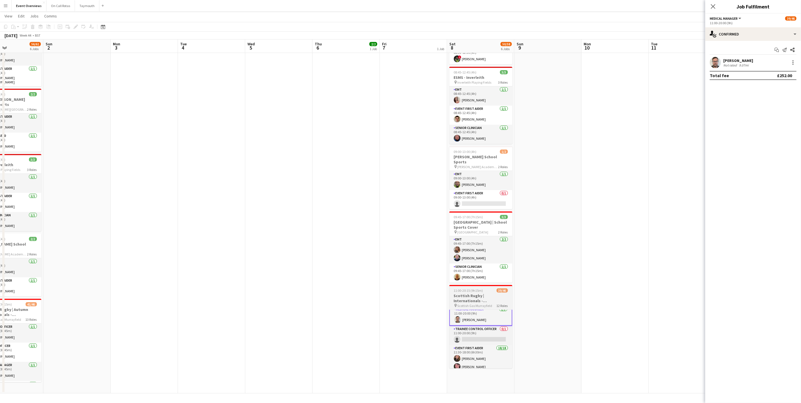
click at [471, 304] on span "Scottish Gas Murrayfield" at bounding box center [475, 306] width 35 height 4
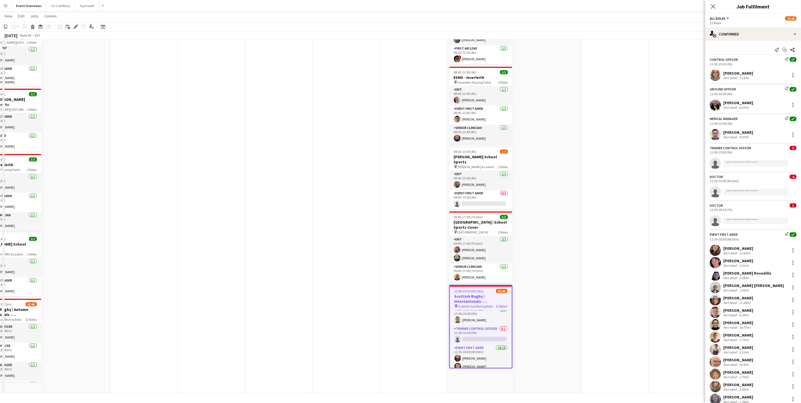
scroll to position [0, 0]
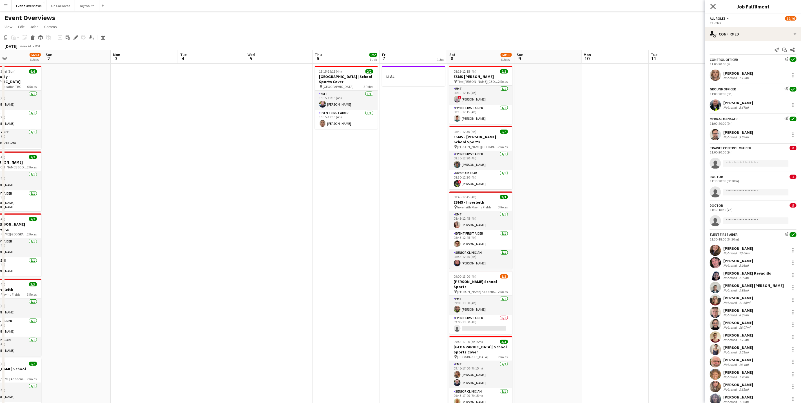
click at [712, 6] on icon at bounding box center [712, 6] width 5 height 5
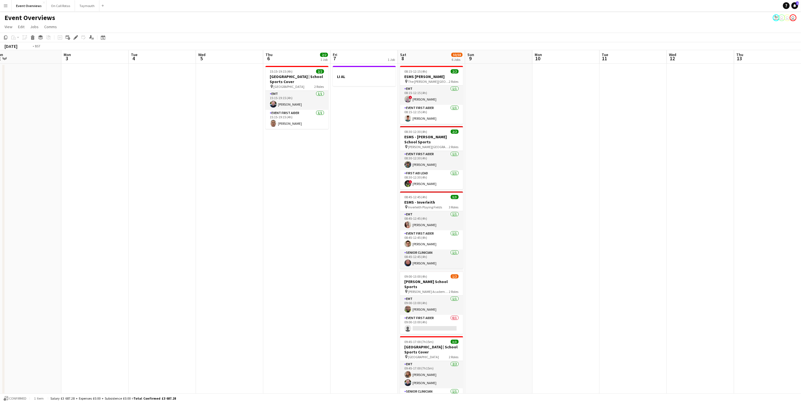
drag, startPoint x: 553, startPoint y: 260, endPoint x: 269, endPoint y: 238, distance: 285.3
click at [269, 238] on app-calendar-viewport "Thu 30 Fri 31 Sat 1 56/61 6 Jobs Sun 2 Mon 3 Tue 4 Wed 5 Thu 6 2/2 1 Job Fri 7 …" at bounding box center [400, 284] width 801 height 468
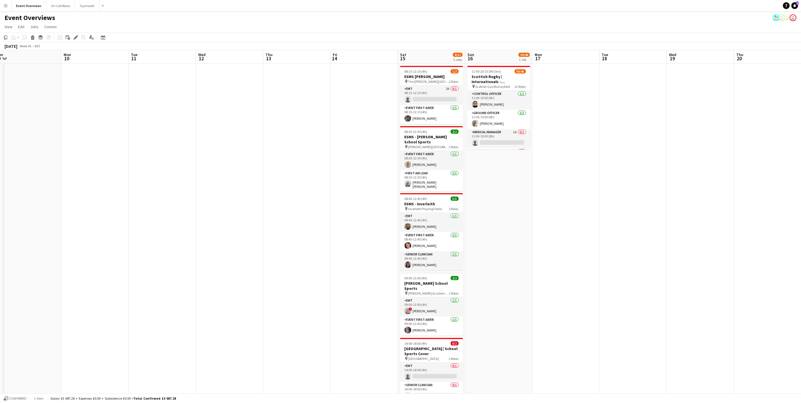
scroll to position [0, 204]
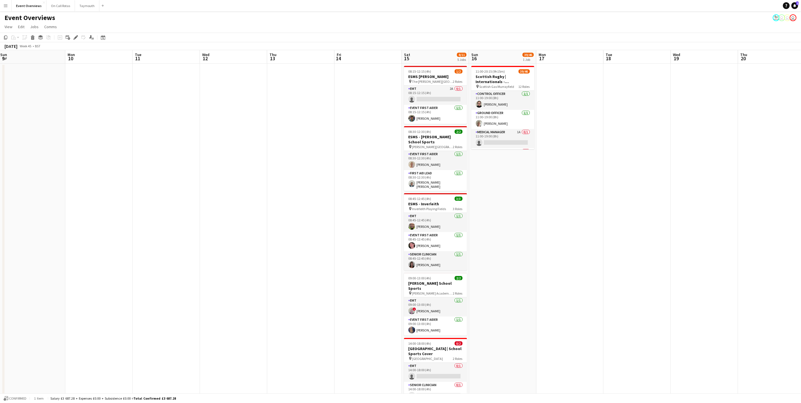
drag, startPoint x: 410, startPoint y: 241, endPoint x: 243, endPoint y: 228, distance: 167.8
click at [243, 228] on app-calendar-viewport "Thu 6 2/2 1 Job Fri 7 1 Job Sat 8 50/58 6 Jobs Sun 9 Mon 10 Tue 11 Wed 12 Thu 1…" at bounding box center [400, 284] width 801 height 468
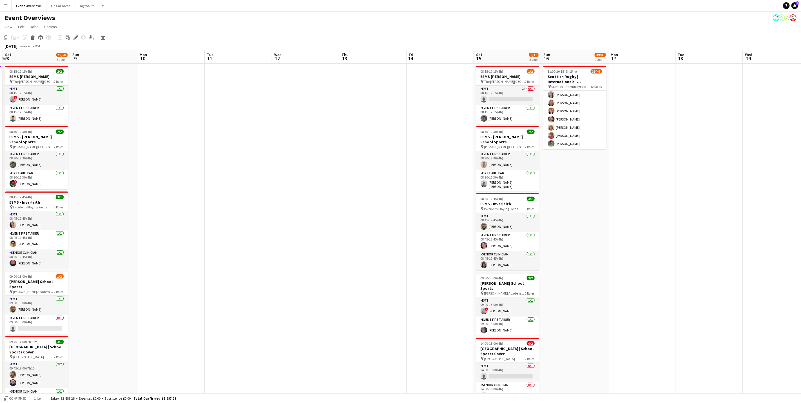
drag, startPoint x: 372, startPoint y: 216, endPoint x: 609, endPoint y: 165, distance: 242.6
click at [625, 166] on app-calendar-viewport "Thu 6 2/2 1 Job Fri 7 1 Job Sat 8 50/58 6 Jobs Sun 9 Mon 10 Tue 11 Wed 12 Thu 1…" at bounding box center [400, 284] width 801 height 468
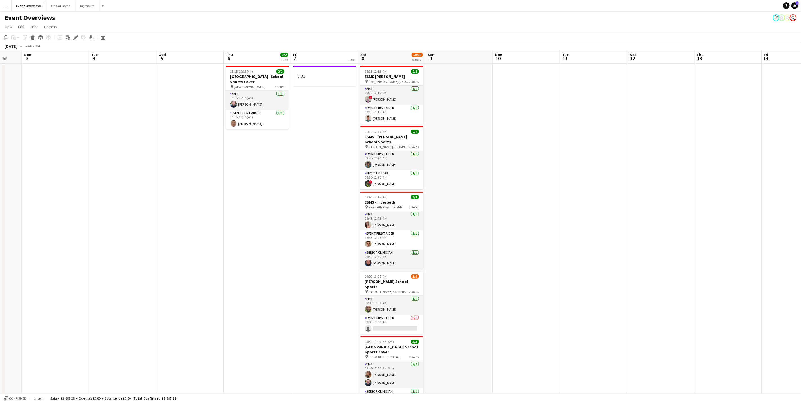
drag, startPoint x: 529, startPoint y: 213, endPoint x: 550, endPoint y: 206, distance: 22.2
click at [550, 206] on app-calendar-viewport "Fri 31 Sat 1 56/61 6 Jobs Sun 2 Mon 3 Tue 4 Wed 5 Thu 6 2/2 1 Job Fri 7 1 Job S…" at bounding box center [400, 284] width 801 height 468
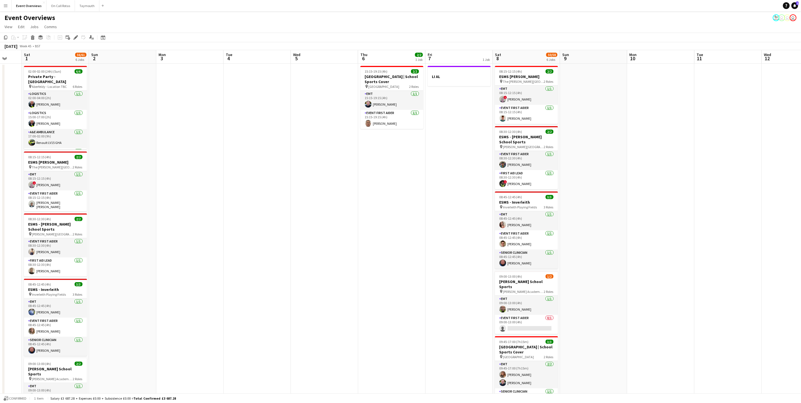
scroll to position [0, 193]
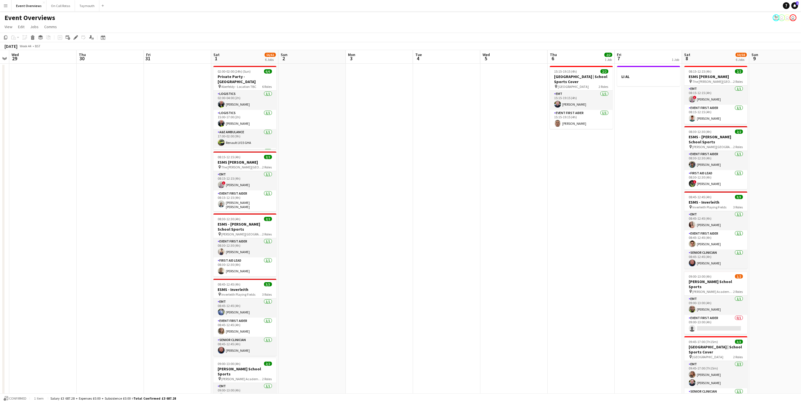
click at [382, 224] on app-calendar-viewport "Sun 26 Mon 27 Tue 28 Wed 29 Thu 30 Fri 31 Sat 1 56/61 6 Jobs Sun 2 Mon 3 Tue 4 …" at bounding box center [400, 284] width 801 height 468
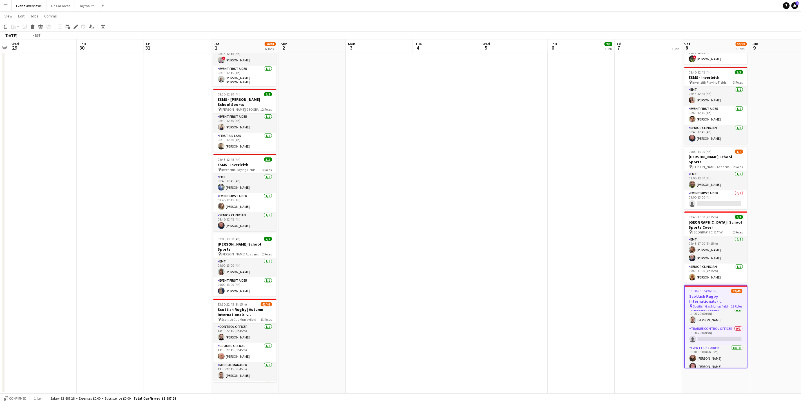
scroll to position [0, 154]
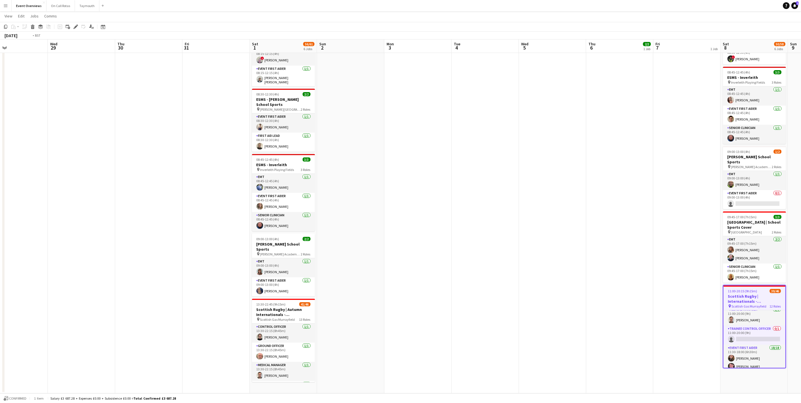
drag, startPoint x: 352, startPoint y: 231, endPoint x: 591, endPoint y: 184, distance: 243.7
click at [593, 184] on app-calendar-viewport "Sun 26 Mon 27 Tue 28 Wed 29 Thu 30 Fri 31 Sat 1 56/61 6 Jobs Sun 2 Mon 3 Tue 4 …" at bounding box center [400, 146] width 801 height 496
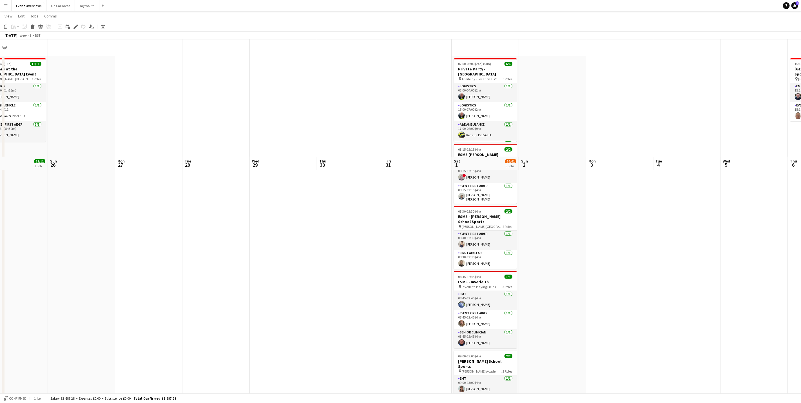
scroll to position [0, 0]
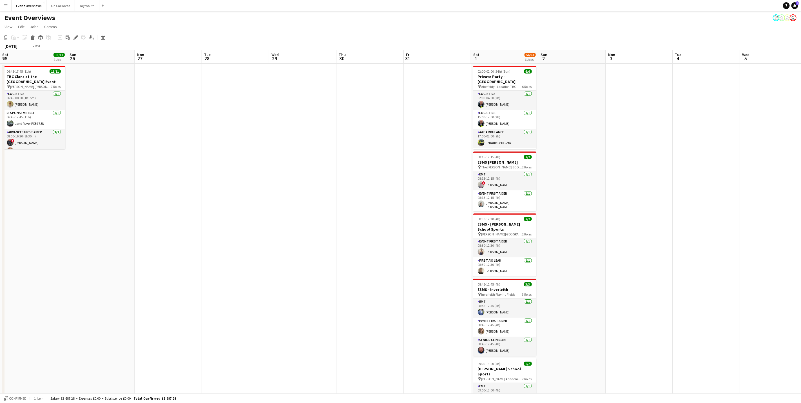
drag, startPoint x: 487, startPoint y: 261, endPoint x: 648, endPoint y: 248, distance: 161.9
click at [648, 248] on app-calendar-viewport "Thu 23 Fri 24 Sat 25 11/11 1 Job Sun 26 Mon 27 Tue 28 Wed 29 Thu 30 Fri 31 Sat …" at bounding box center [400, 284] width 801 height 468
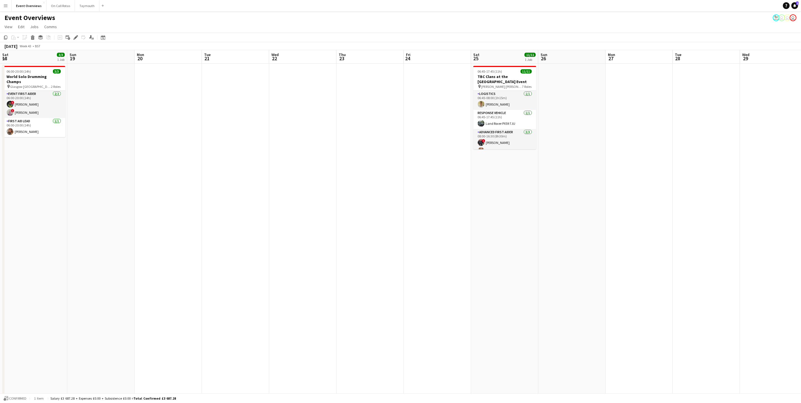
drag, startPoint x: 397, startPoint y: 274, endPoint x: 678, endPoint y: 235, distance: 283.2
click at [700, 235] on app-calendar-viewport "Thu 16 2 Jobs Fri 17 9/9 3 Jobs Sat 18 3/3 1 Job Sun 19 Mon 20 Tue 21 Wed 22 Th…" at bounding box center [400, 284] width 801 height 468
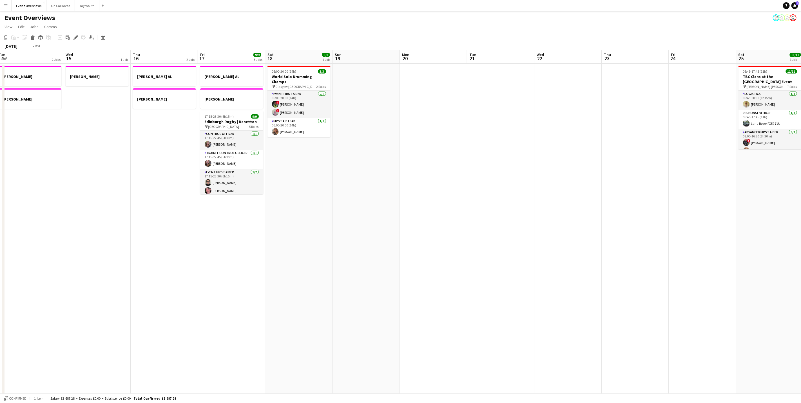
drag, startPoint x: 463, startPoint y: 236, endPoint x: 455, endPoint y: 222, distance: 15.5
click at [570, 207] on app-calendar-viewport "Sun 12 Mon 13 1 Job Tue 14 2 Jobs Wed 15 1 Job Thu 16 2 Jobs Fri 17 9/9 3 Jobs …" at bounding box center [400, 284] width 801 height 468
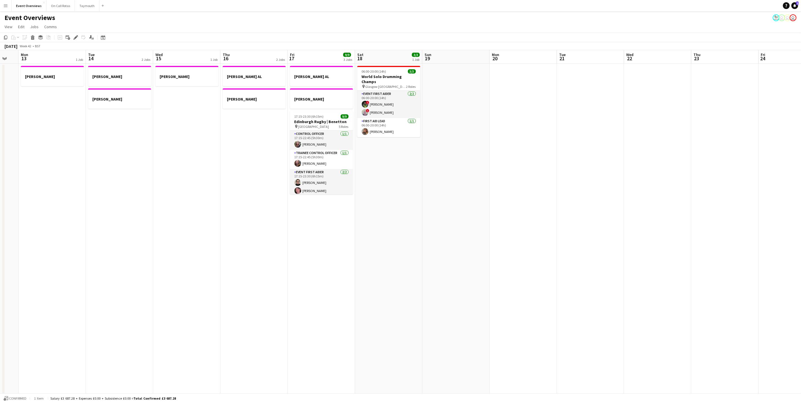
drag, startPoint x: 583, startPoint y: 183, endPoint x: 558, endPoint y: 190, distance: 26.2
click at [593, 180] on app-calendar-viewport "Fri 10 Sat 11 Sun 12 Mon 13 1 Job Tue 14 2 Jobs Wed 15 1 Job Thu 16 2 Jobs Fri …" at bounding box center [400, 284] width 801 height 468
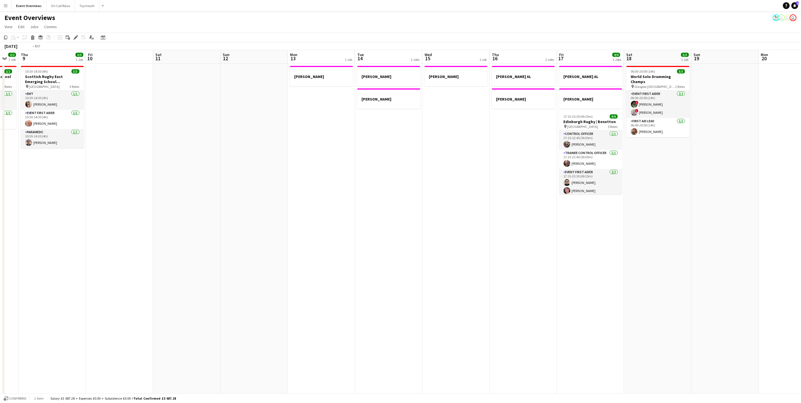
drag, startPoint x: 583, startPoint y: 217, endPoint x: 642, endPoint y: 196, distance: 62.1
click at [676, 197] on app-calendar-viewport "Mon 6 Tue 7 3/3 1 Job Wed 8 2/2 1 Job Thu 9 3/3 1 Job Fri 10 Sat 11 Sun 12 Mon …" at bounding box center [400, 284] width 801 height 468
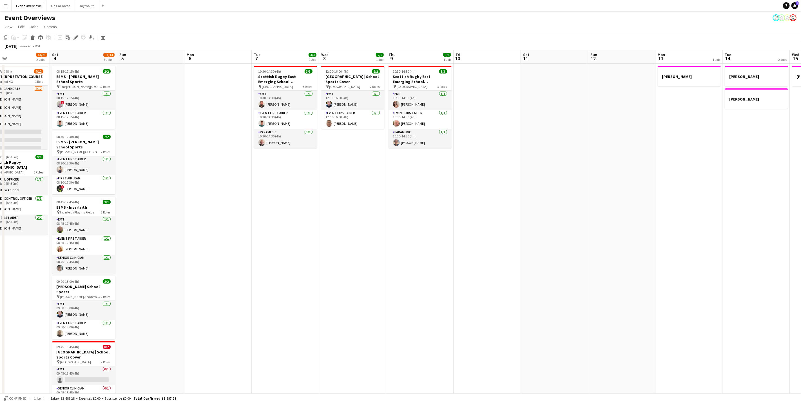
drag, startPoint x: 453, startPoint y: 226, endPoint x: 660, endPoint y: 228, distance: 207.0
click at [660, 228] on app-calendar-viewport "Thu 2 Fri 3 13/21 2 Jobs Sat 4 11/13 6 Jobs Sun 5 Mon 6 Tue 7 3/3 1 Job Wed 8 2…" at bounding box center [400, 284] width 801 height 468
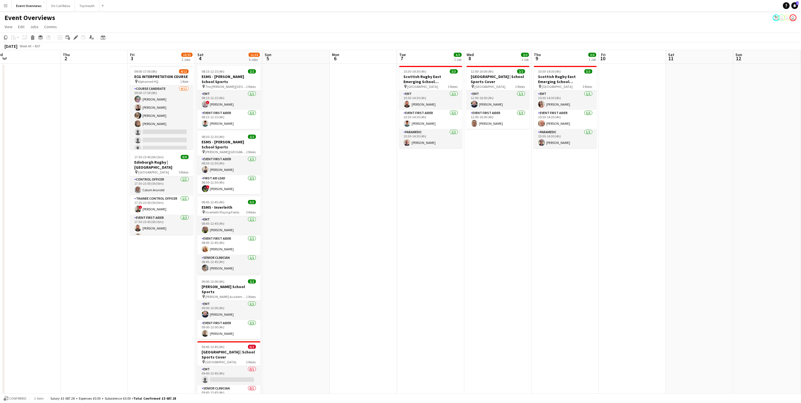
click at [685, 249] on app-calendar-viewport "Mon 29 Tue 30 1/2 1 Job Wed 1 Thu 2 Fri 3 13/21 2 Jobs Sat 4 11/13 6 Jobs Sun 5…" at bounding box center [400, 284] width 801 height 468
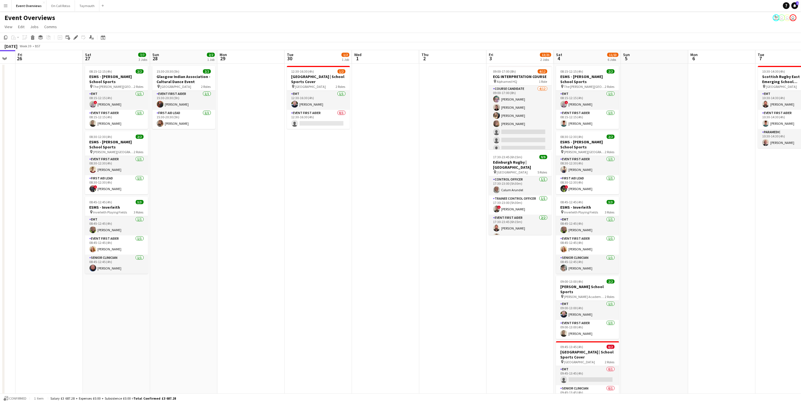
drag, startPoint x: 740, startPoint y: 251, endPoint x: 521, endPoint y: 249, distance: 219.4
click at [738, 251] on app-calendar-viewport "Tue 23 9/9 1 Job Wed 24 2/2 1 Job Thu 25 Fri 26 Sat 27 7/7 3 Jobs Sun 28 2/2 1 …" at bounding box center [400, 284] width 801 height 468
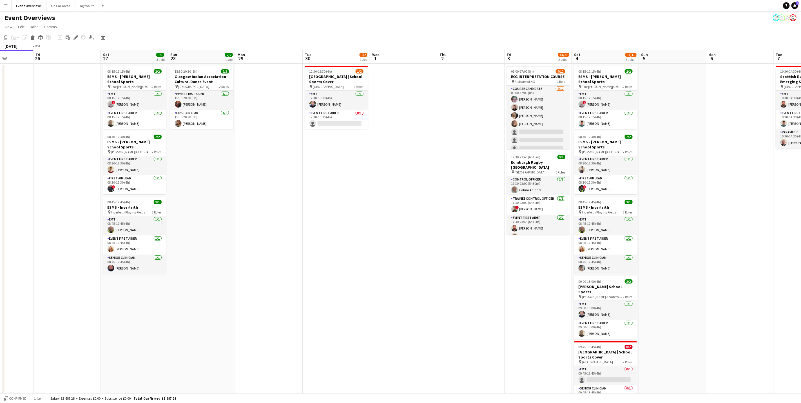
drag, startPoint x: 491, startPoint y: 247, endPoint x: 665, endPoint y: 244, distance: 174.0
click at [695, 245] on app-calendar-viewport "Tue 23 9/9 1 Job Wed 24 2/2 1 Job Thu 25 Fri 26 Sat 27 7/7 3 Jobs Sun 28 2/2 1 …" at bounding box center [400, 284] width 801 height 468
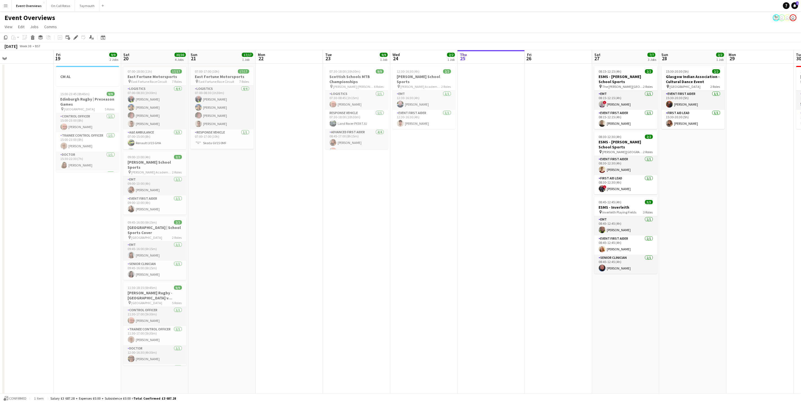
click at [621, 226] on app-calendar-viewport "Tue 16 Wed 17 Thu 18 Fri 19 9/9 2 Jobs Sat 20 30/30 4 Jobs Sun 21 17/17 1 Job M…" at bounding box center [400, 284] width 801 height 468
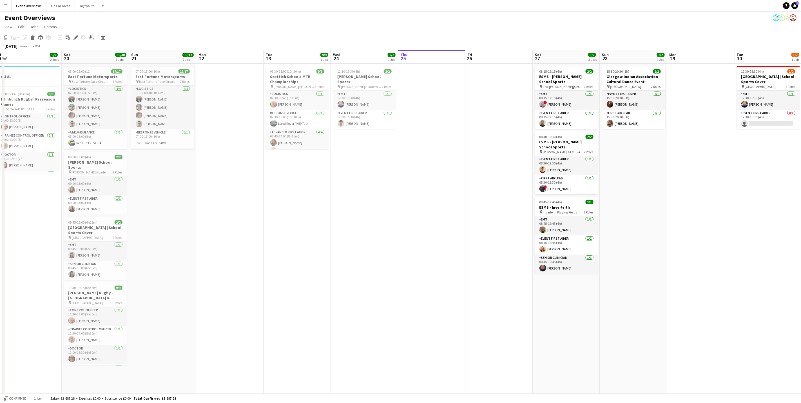
click at [408, 214] on app-calendar-viewport "Tue 16 Wed 17 Thu 18 Fri 19 9/9 2 Jobs Sat 20 30/30 4 Jobs Sun 21 17/17 1 Job M…" at bounding box center [400, 284] width 801 height 468
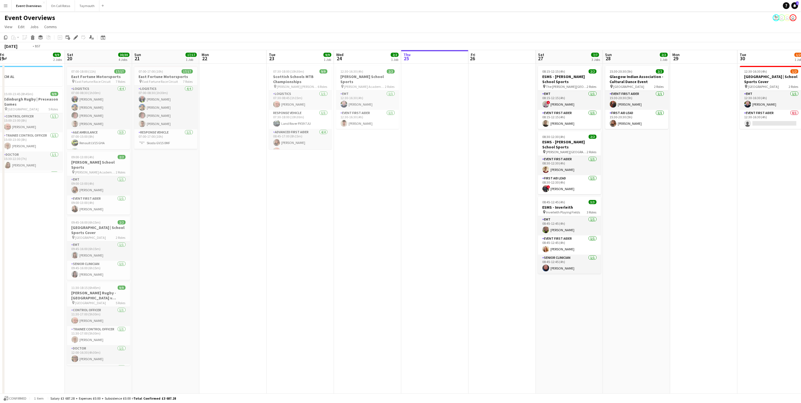
click at [213, 254] on app-calendar-viewport "Tue 16 Wed 17 Thu 18 Fri 19 9/9 2 Jobs Sat 20 30/30 4 Jobs Sun 21 17/17 1 Job M…" at bounding box center [400, 284] width 801 height 468
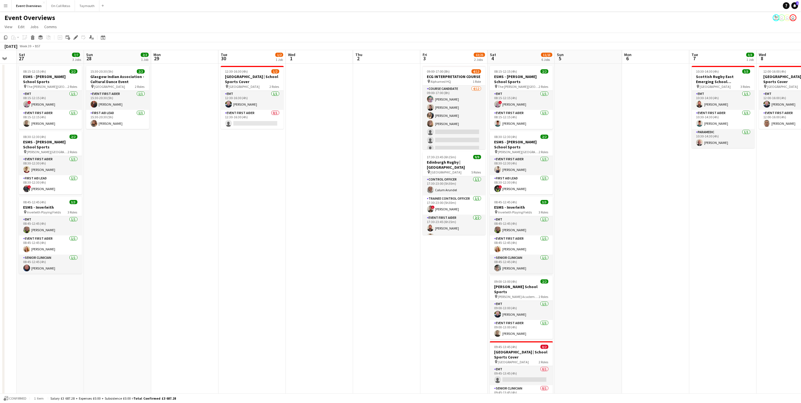
drag, startPoint x: 547, startPoint y: 258, endPoint x: 306, endPoint y: 260, distance: 240.8
click at [306, 260] on app-calendar-viewport "Tue 23 9/9 1 Job Wed 24 2/2 1 Job Thu 25 Fri 26 Sat 27 7/7 3 Jobs Sun 28 2/2 1 …" at bounding box center [400, 284] width 801 height 468
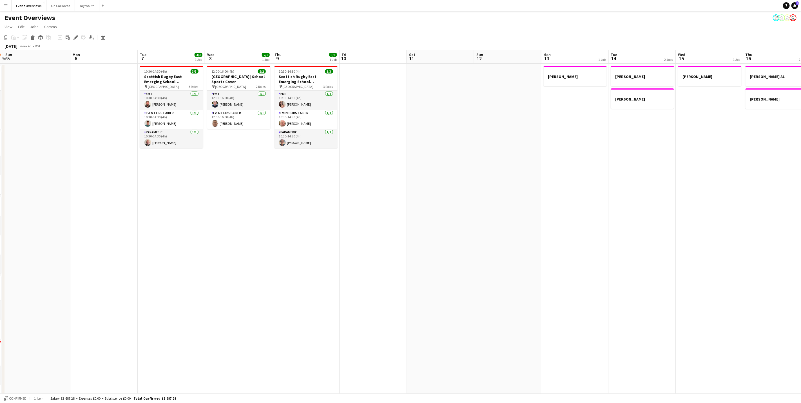
drag, startPoint x: 82, startPoint y: 246, endPoint x: 64, endPoint y: 237, distance: 20.0
click at [56, 244] on app-calendar-viewport "Wed 1 Thu 2 Fri 3 13/21 2 Jobs Sat 4 11/13 6 Jobs Sun 5 Mon 6 Tue 7 3/3 1 Job W…" at bounding box center [400, 284] width 801 height 468
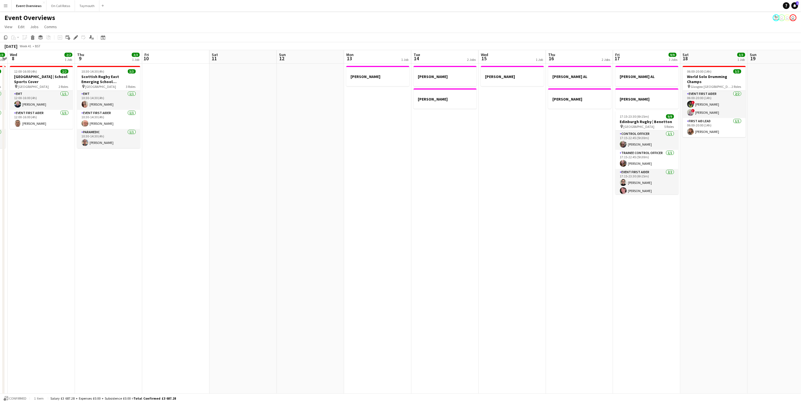
drag, startPoint x: 389, startPoint y: 242, endPoint x: 136, endPoint y: 239, distance: 252.6
click at [130, 239] on app-calendar-viewport "Sun 5 Mon 6 Tue 7 3/3 1 Job Wed 8 2/2 1 Job Thu 9 3/3 1 Job Fri 10 Sat 11 Sun 1…" at bounding box center [400, 284] width 801 height 468
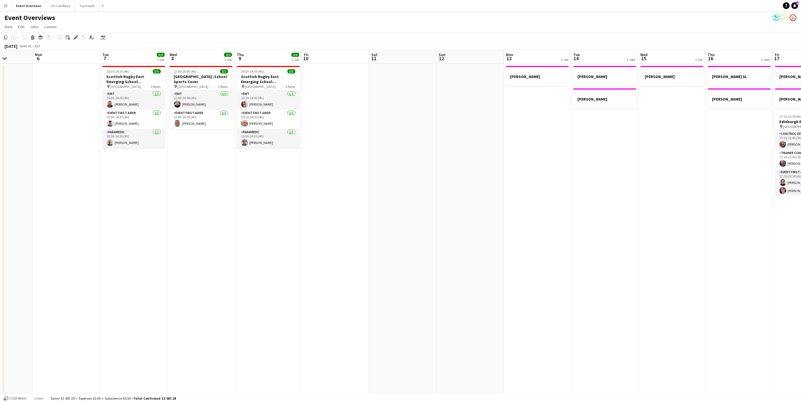
drag, startPoint x: 578, startPoint y: 223, endPoint x: 538, endPoint y: 223, distance: 40.0
click at [593, 223] on app-calendar-viewport "Fri 3 13/21 2 Jobs Sat 4 11/13 6 Jobs Sun 5 Mon 6 Tue 7 3/3 1 Job Wed 8 2/2 1 J…" at bounding box center [400, 284] width 801 height 468
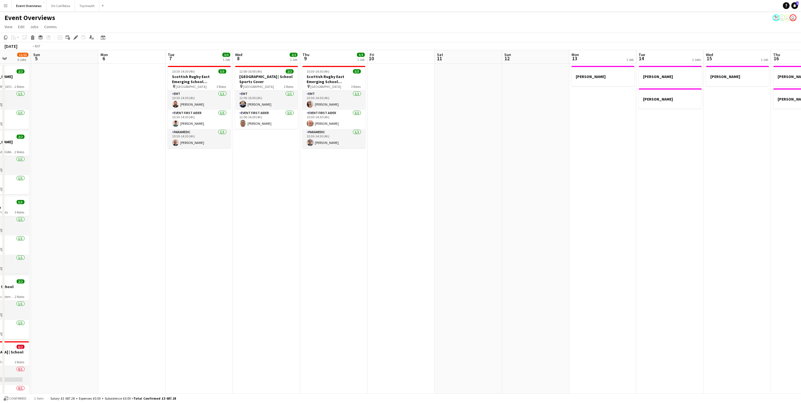
scroll to position [0, 173]
drag, startPoint x: 428, startPoint y: 149, endPoint x: 199, endPoint y: 156, distance: 229.6
click at [199, 156] on app-calendar-viewport "Thu 2 Fri 3 13/21 2 Jobs Sat 4 11/13 6 Jobs Sun 5 Mon 6 Tue 7 3/3 1 Job Wed 8 2…" at bounding box center [400, 284] width 801 height 468
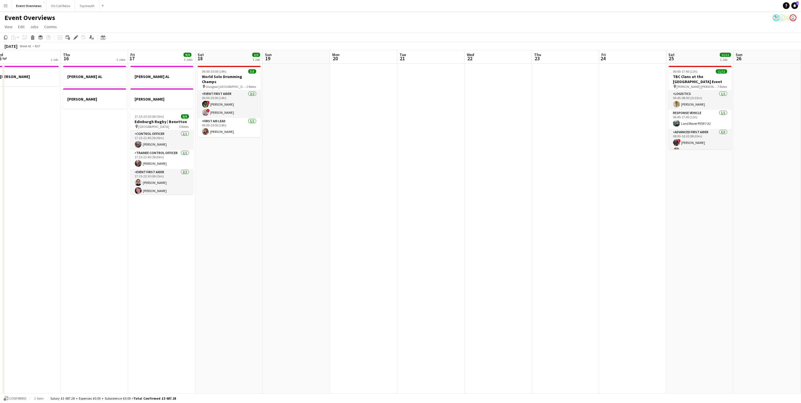
scroll to position [0, 208]
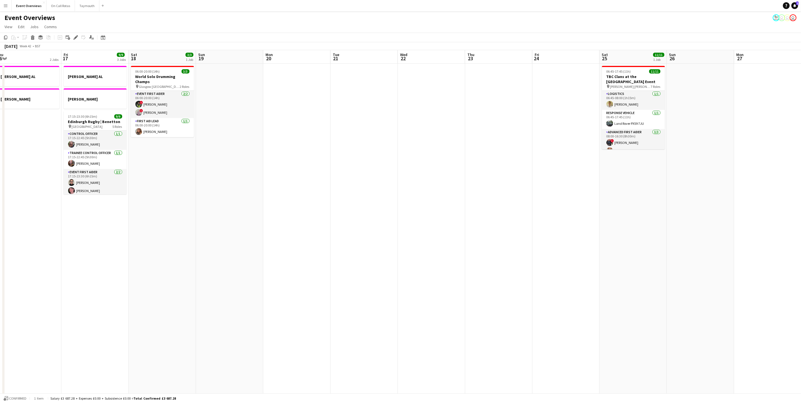
drag, startPoint x: 233, startPoint y: 183, endPoint x: 183, endPoint y: 177, distance: 51.1
click at [183, 177] on app-calendar-viewport "Mon 13 1 Job Tue 14 2 Jobs Wed 15 1 Job Thu 16 2 Jobs Fri 17 9/9 3 Jobs Sat 18 …" at bounding box center [400, 284] width 801 height 468
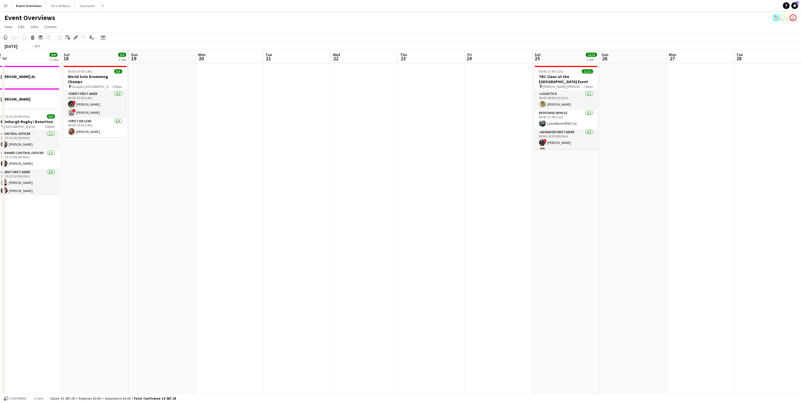
scroll to position [0, 152]
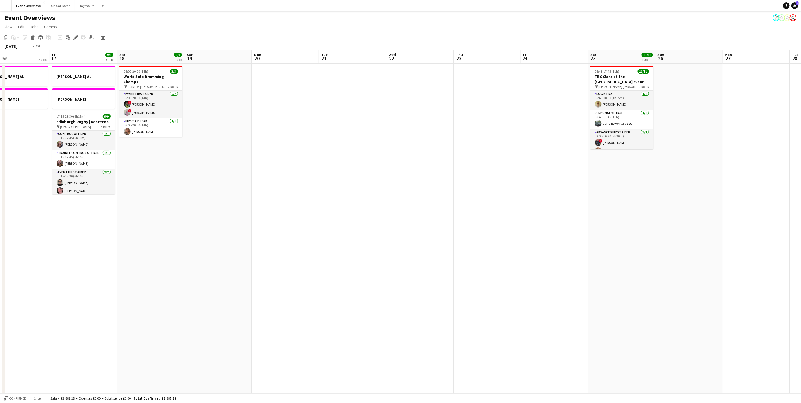
drag, startPoint x: 520, startPoint y: 181, endPoint x: 267, endPoint y: 193, distance: 253.7
click at [267, 193] on app-calendar-viewport "Tue 14 2 Jobs Wed 15 1 Job Thu 16 2 Jobs Fri 17 9/9 3 Jobs Sat 18 3/3 1 Job Sun…" at bounding box center [400, 284] width 801 height 468
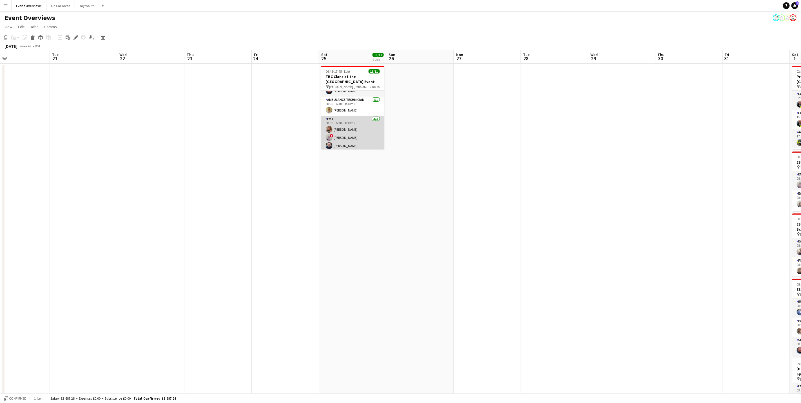
scroll to position [0, 0]
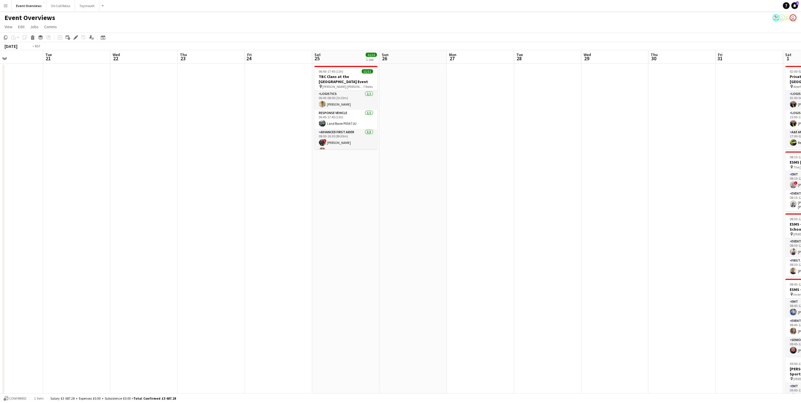
drag, startPoint x: 710, startPoint y: 137, endPoint x: 622, endPoint y: 136, distance: 87.6
click at [709, 137] on app-calendar-viewport "Sat 18 3/3 1 Job Sun 19 Mon 20 Tue 21 Wed 22 Thu 23 Fri 24 Sat 25 11/11 1 Job S…" at bounding box center [400, 284] width 801 height 468
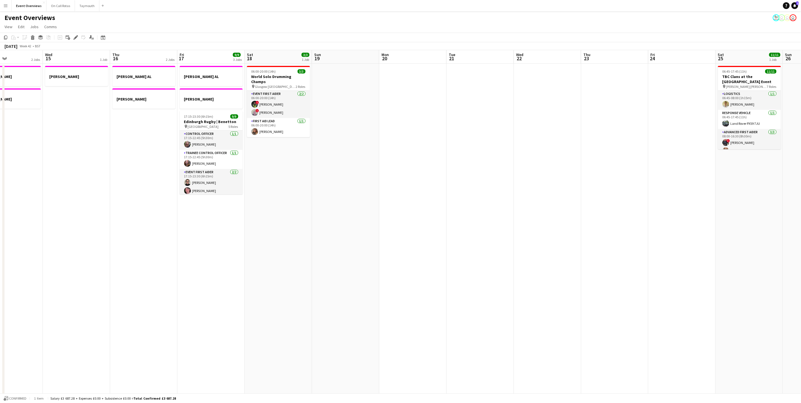
click at [562, 127] on app-calendar-viewport "Sun 12 Mon 13 1 Job Tue 14 2 Jobs Wed 15 1 Job Thu 16 2 Jobs Fri 17 9/9 3 Jobs …" at bounding box center [400, 284] width 801 height 468
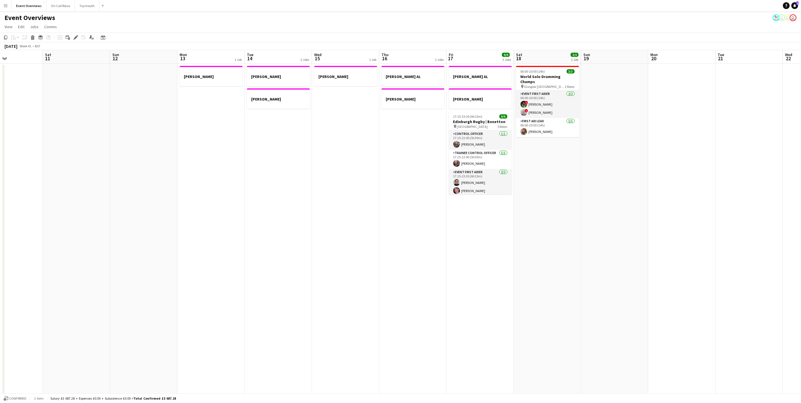
scroll to position [0, 135]
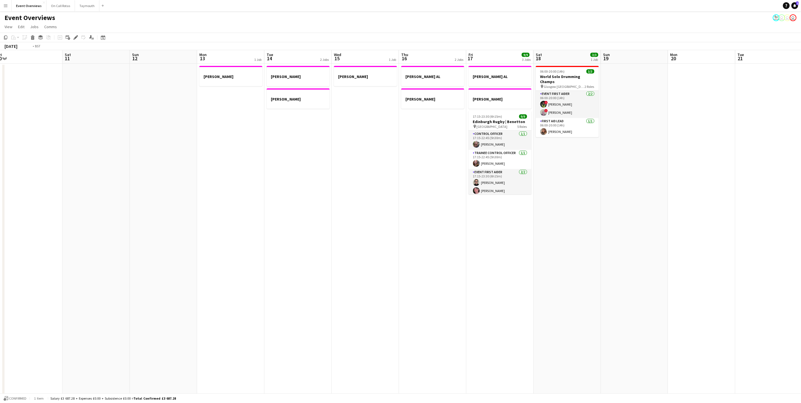
drag, startPoint x: 635, startPoint y: 206, endPoint x: 566, endPoint y: 206, distance: 68.4
click at [635, 206] on app-calendar-viewport "Wed 8 2/2 1 Job Thu 9 3/3 1 Job Fri 10 Sat 11 Sun 12 Mon 13 1 Job Tue 14 2 Jobs…" at bounding box center [400, 284] width 801 height 468
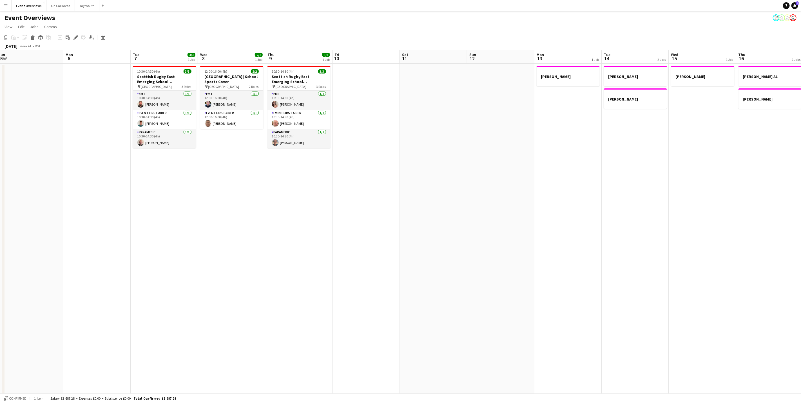
click at [493, 219] on app-calendar-viewport "Fri 3 13/21 2 Jobs Sat 4 11/13 6 Jobs Sun 5 Mon 6 Tue 7 3/3 1 Job Wed 8 2/2 1 J…" at bounding box center [400, 284] width 801 height 468
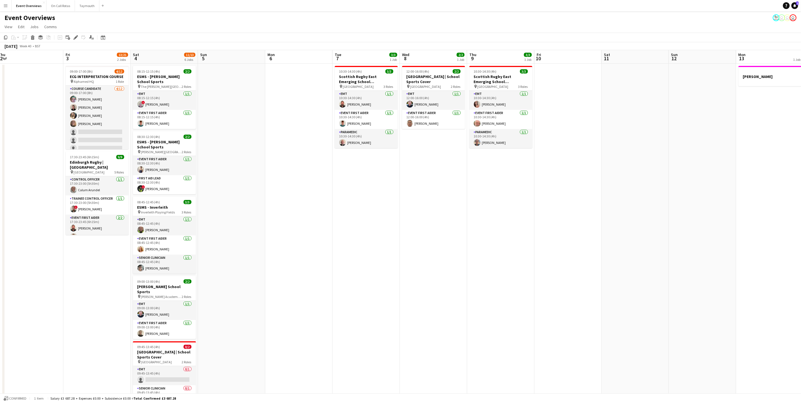
scroll to position [0, 146]
drag, startPoint x: 313, startPoint y: 215, endPoint x: 453, endPoint y: 190, distance: 142.4
click at [453, 190] on app-calendar-viewport "Tue 30 1/2 1 Job Wed 1 Thu 2 Fri 3 13/21 2 Jobs Sat 4 11/13 6 Jobs Sun 5 Mon 6 …" at bounding box center [400, 284] width 801 height 468
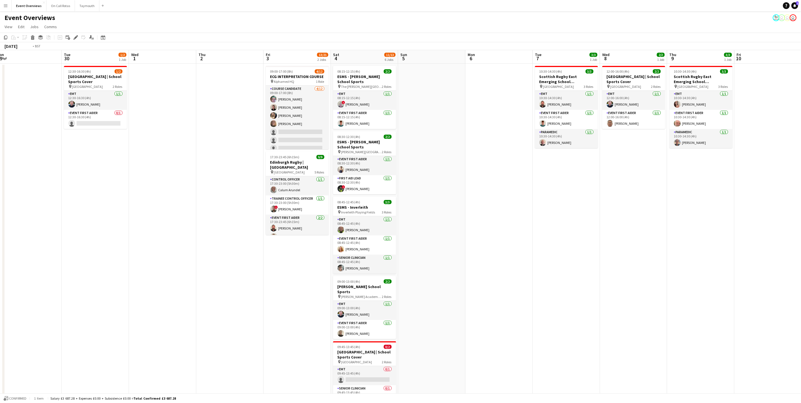
scroll to position [0, 122]
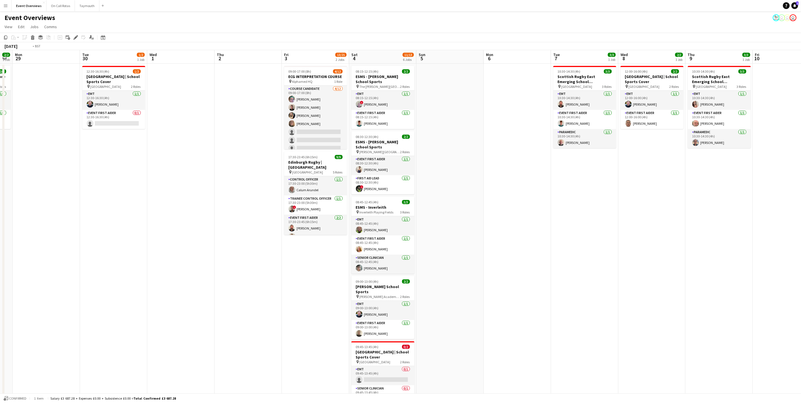
drag, startPoint x: 436, startPoint y: 167, endPoint x: 474, endPoint y: 143, distance: 44.8
click at [474, 143] on app-calendar-viewport "Sat 27 7/7 3 Jobs Sun 28 2/2 1 Job Mon 29 Tue 30 1/2 1 Job Wed 1 Thu 2 Fri 3 13…" at bounding box center [400, 284] width 801 height 468
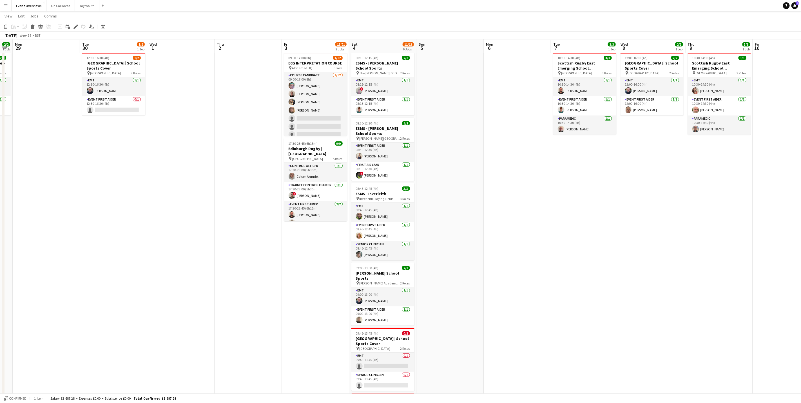
scroll to position [0, 0]
